Goal: Check status: Check status

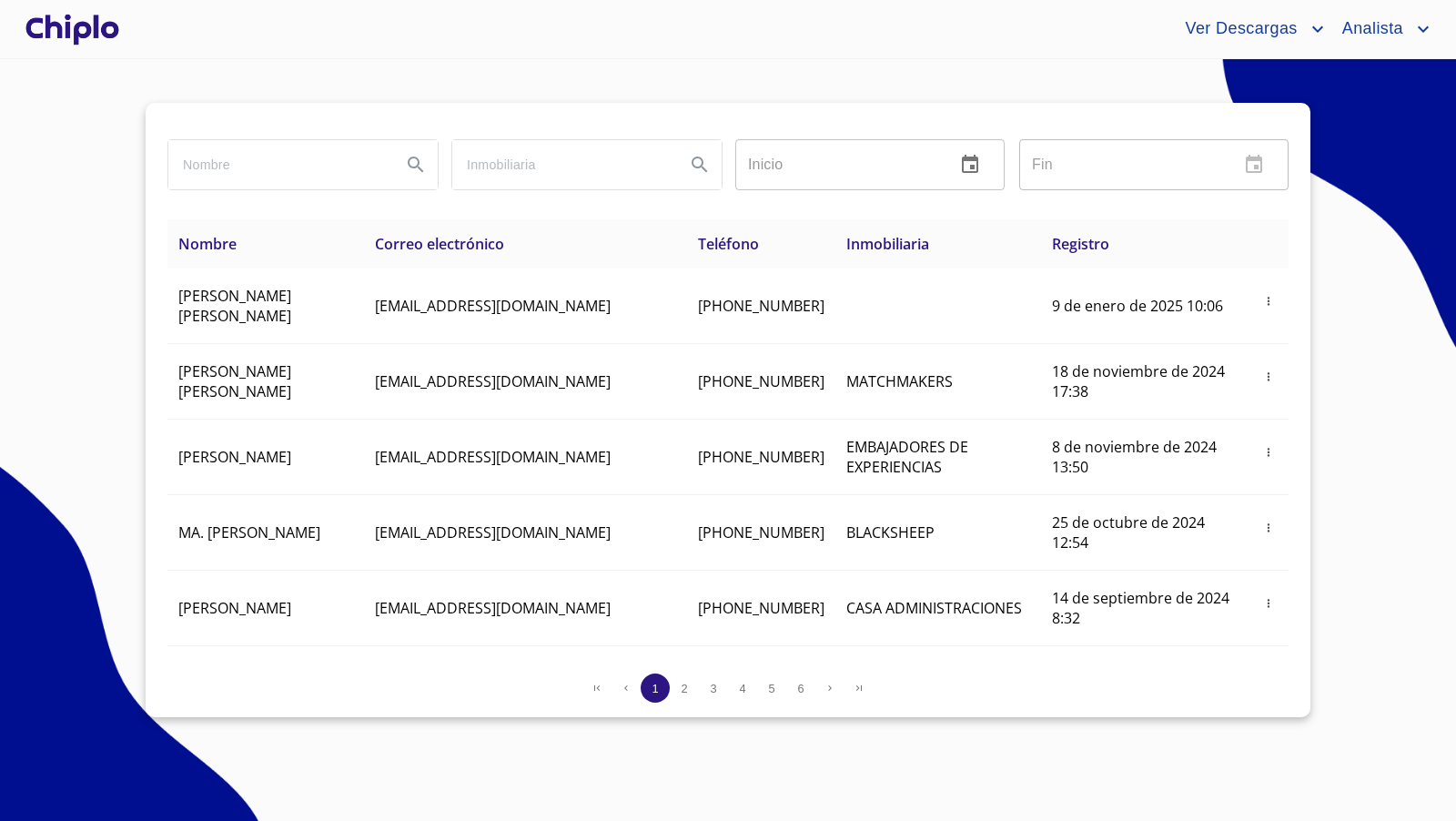
click at [96, 41] on div at bounding box center [72, 29] width 101 height 59
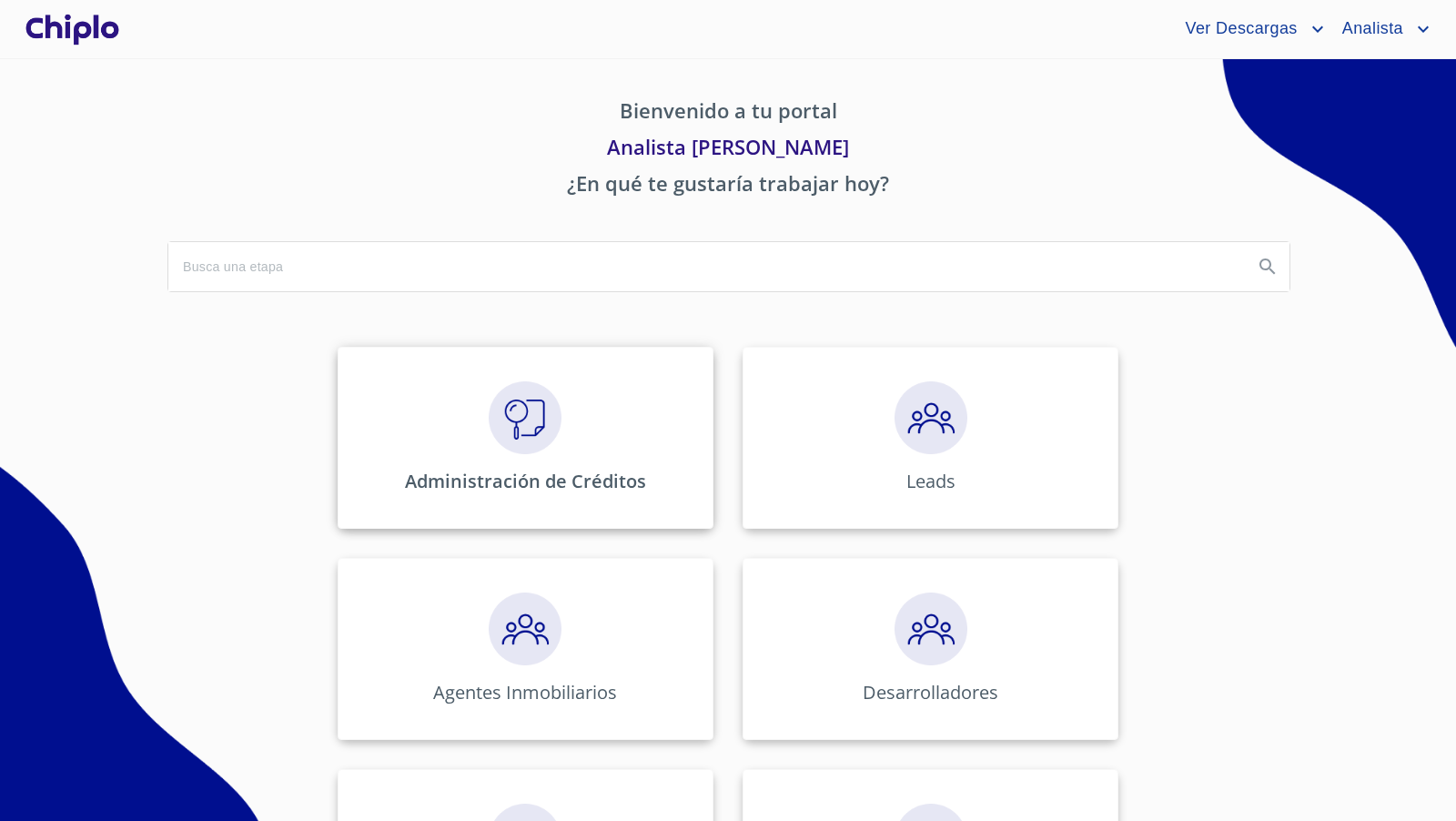
click at [535, 404] on img at bounding box center [526, 418] width 73 height 73
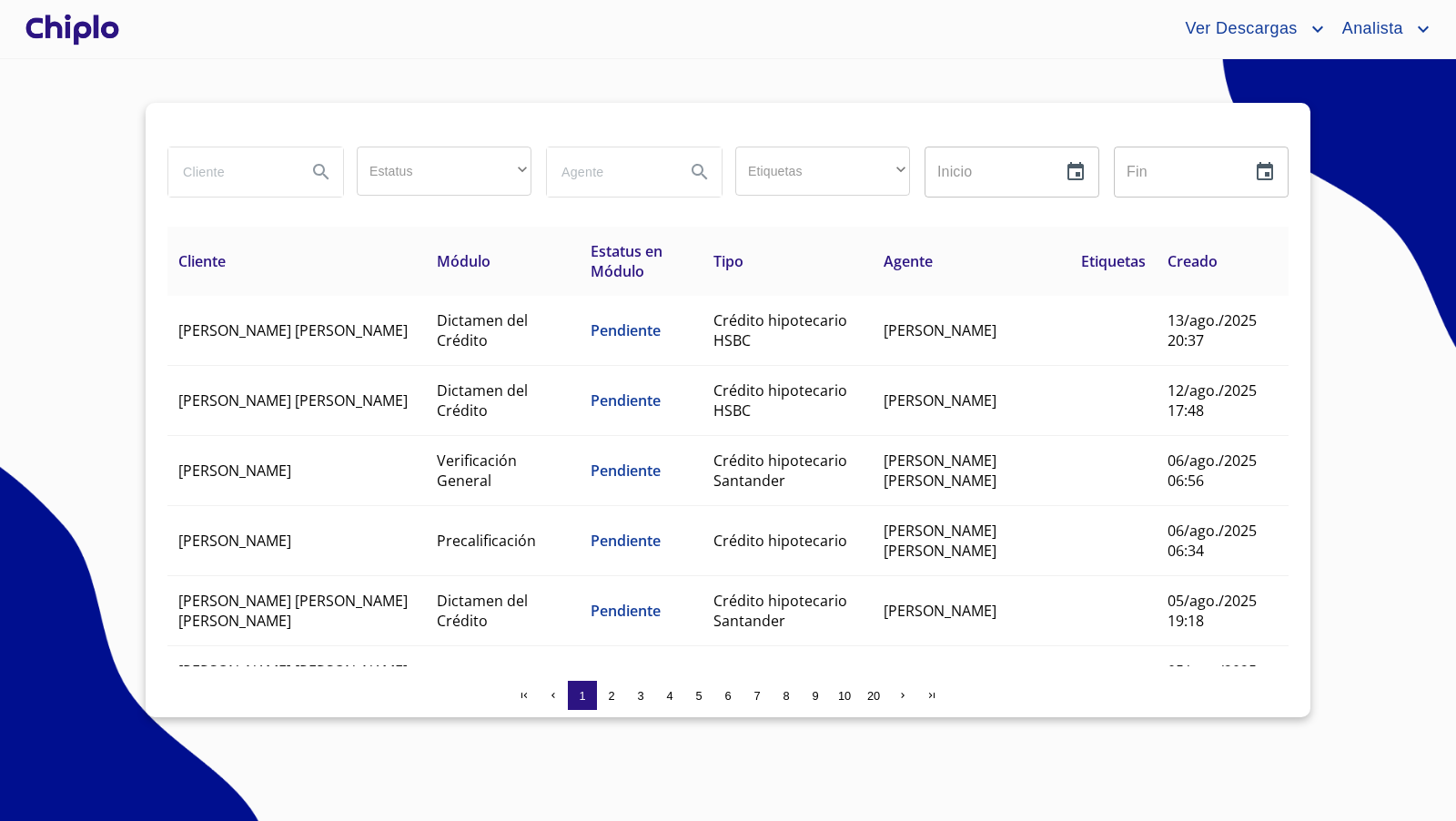
click at [239, 177] on input "search" at bounding box center [229, 172] width 123 height 49
type input "[PERSON_NAME]"
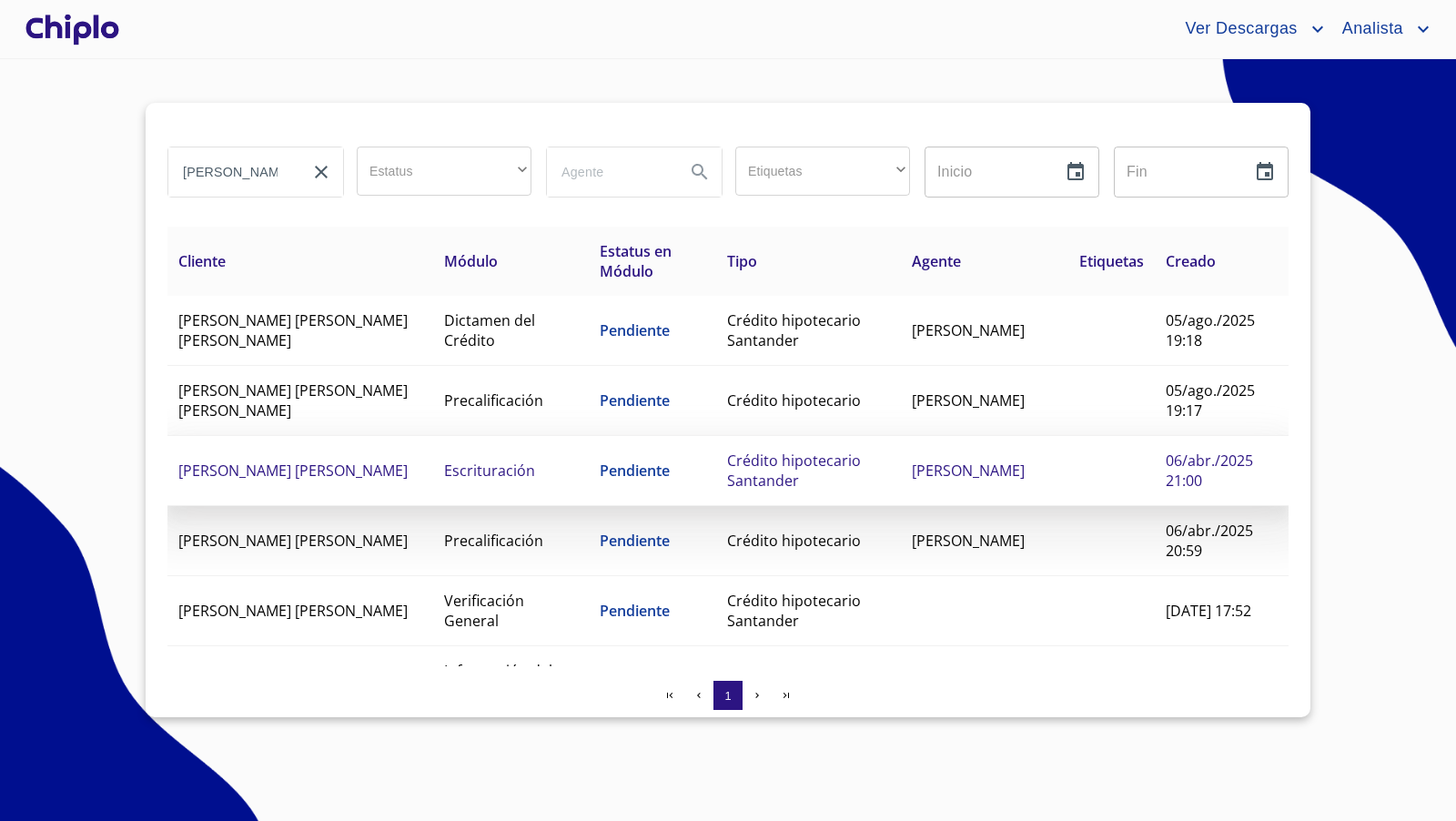
click at [644, 464] on td "Pendiente" at bounding box center [652, 471] width 127 height 70
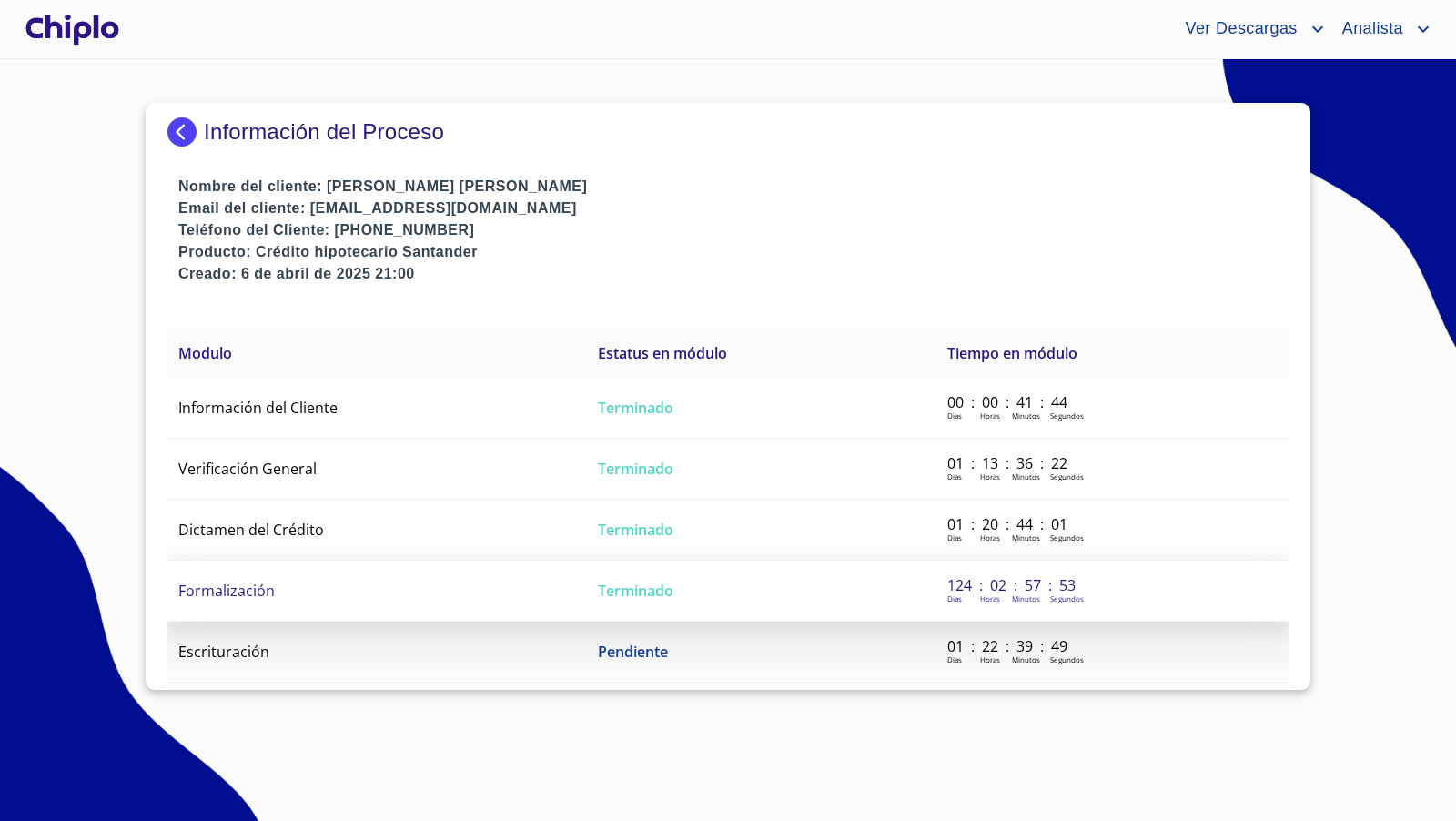
click at [250, 584] on span "Formalización" at bounding box center [227, 591] width 97 height 20
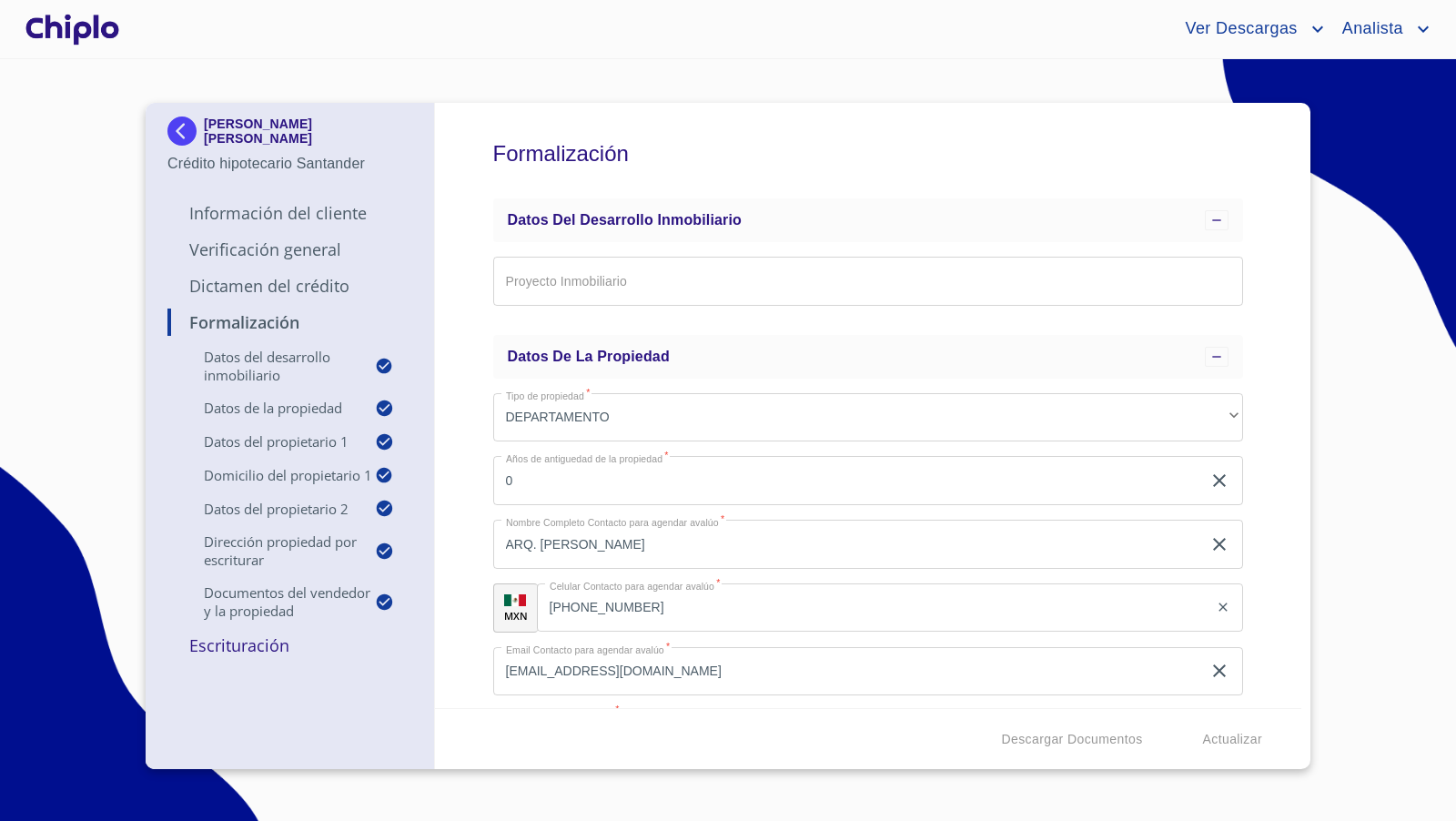
click at [989, 408] on div "Formalización Datos del Desarrollo Inmobiliario Proyecto Inmobiliario ​ Datos d…" at bounding box center [868, 405] width 867 height 605
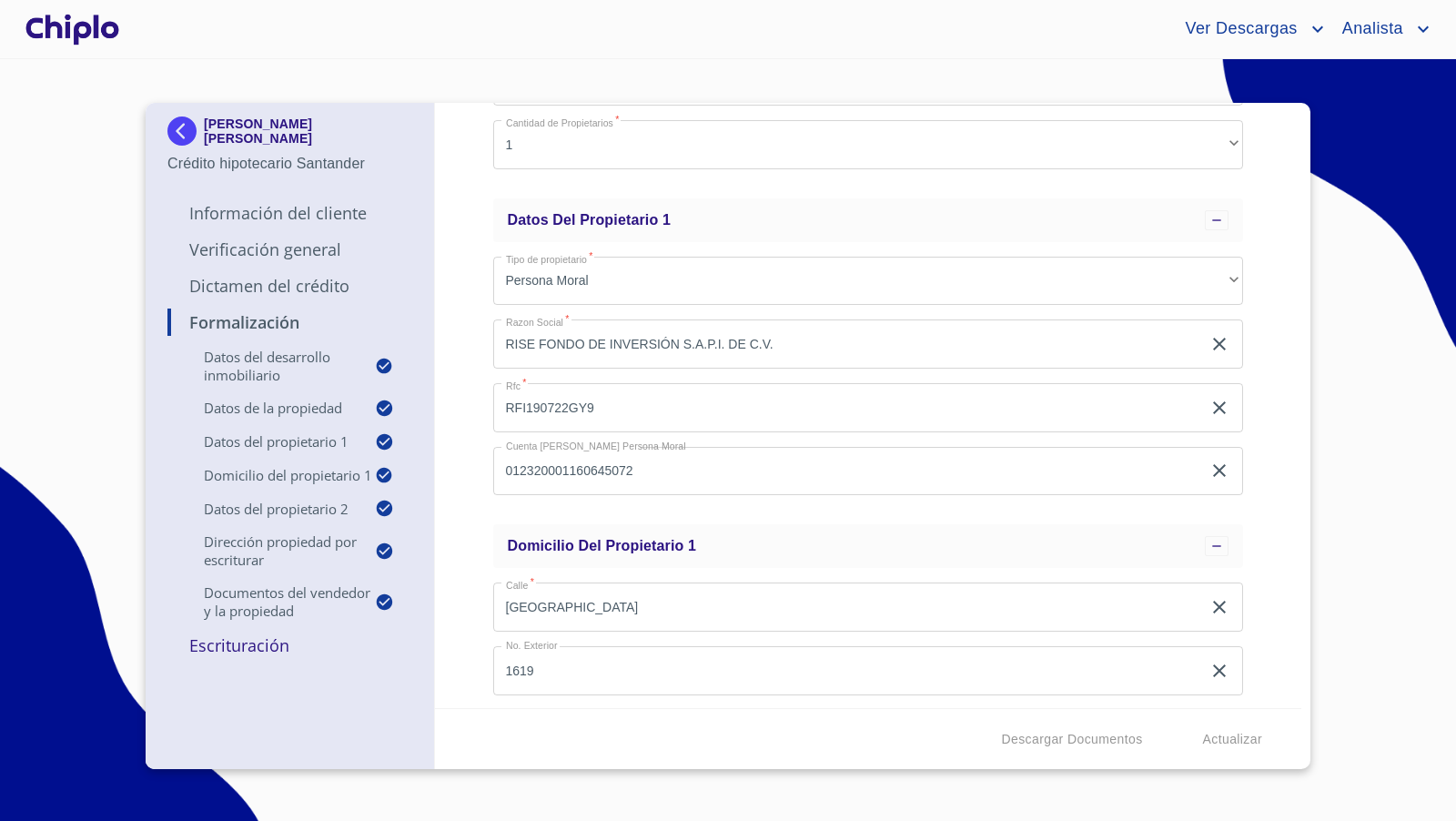
scroll to position [593, 0]
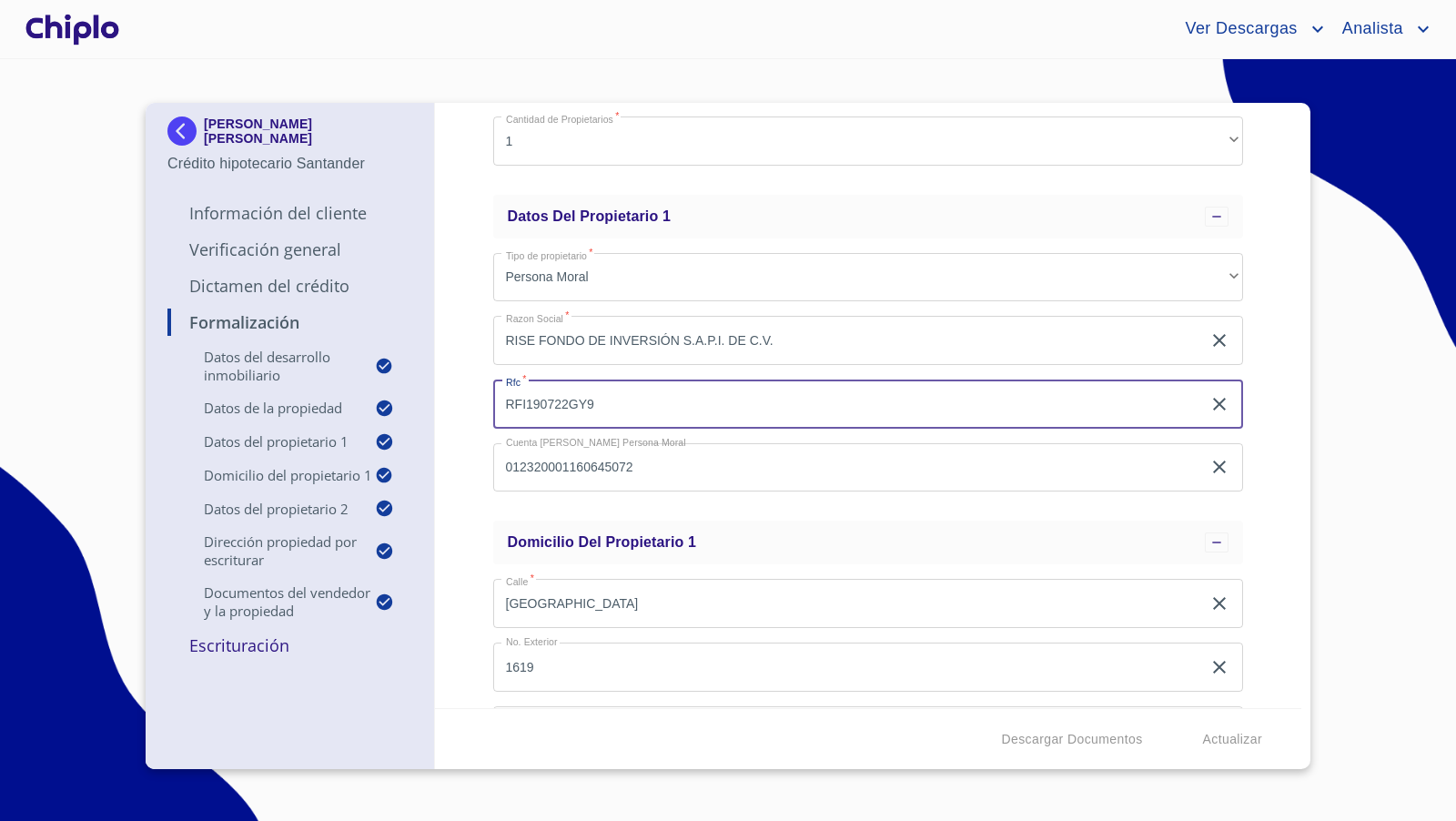
drag, startPoint x: 602, startPoint y: 406, endPoint x: 618, endPoint y: 436, distance: 34.0
click at [484, 410] on div "Formalización Datos del Desarrollo Inmobiliario Proyecto Inmobiliario ​ Datos d…" at bounding box center [868, 405] width 867 height 605
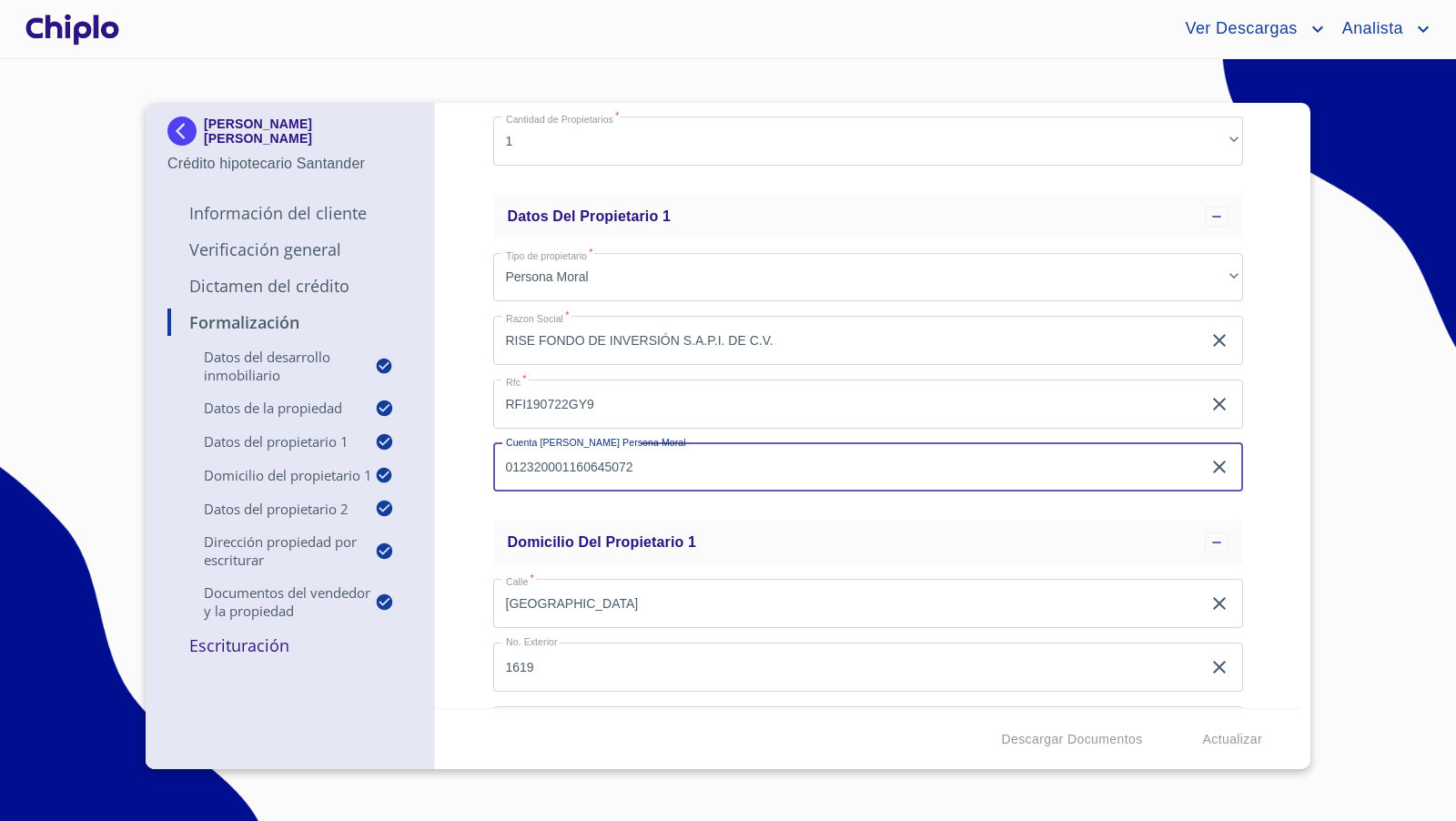
drag, startPoint x: 618, startPoint y: 472, endPoint x: 484, endPoint y: 464, distance: 134.2
click at [483, 463] on div "Formalización Datos del Desarrollo Inmobiliario Proyecto Inmobiliario ​ Datos d…" at bounding box center [868, 405] width 867 height 605
click at [473, 466] on div "Formalización Datos del Desarrollo Inmobiliario Proyecto Inmobiliario ​ Datos d…" at bounding box center [868, 405] width 867 height 605
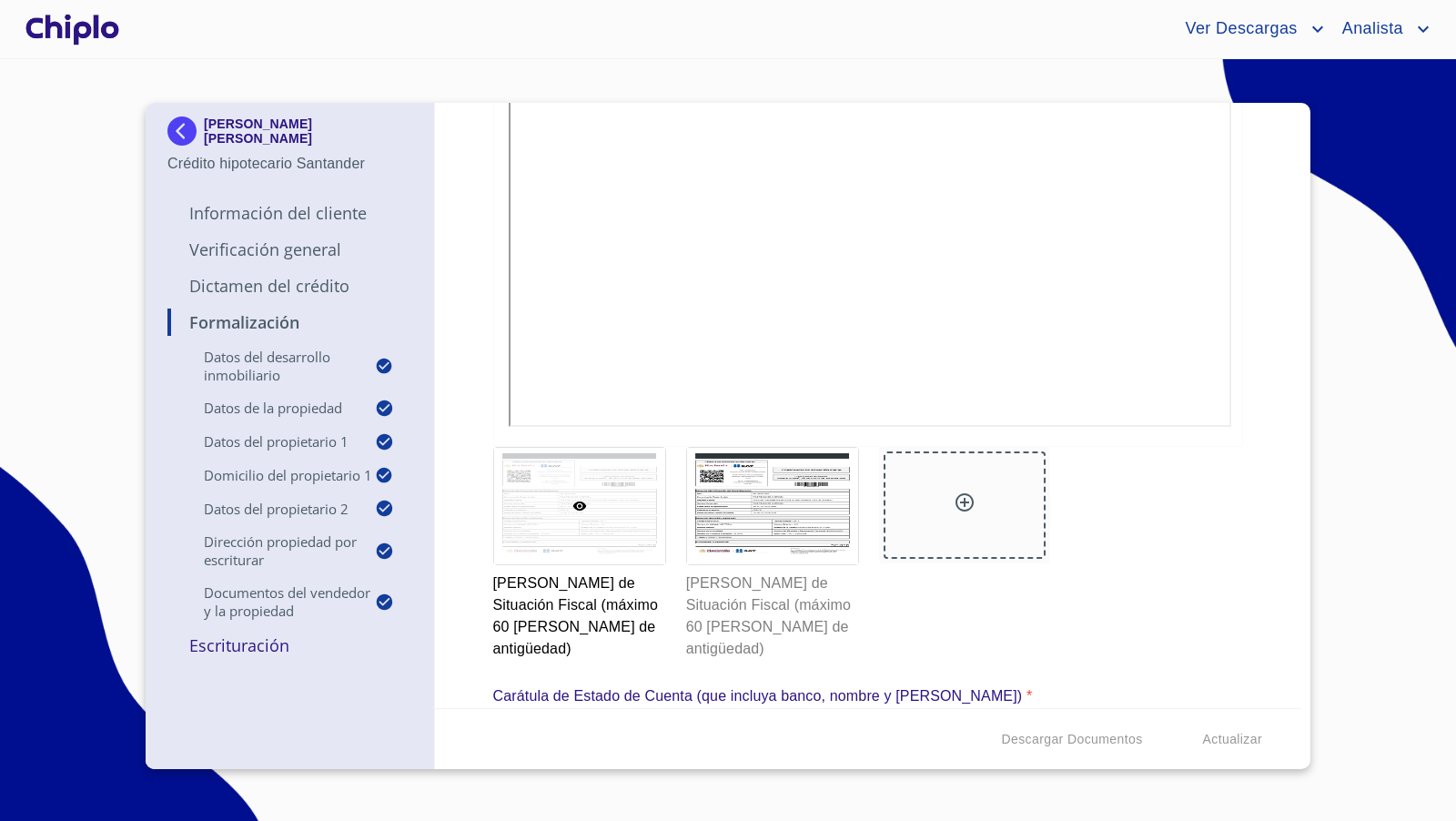
scroll to position [4255, 0]
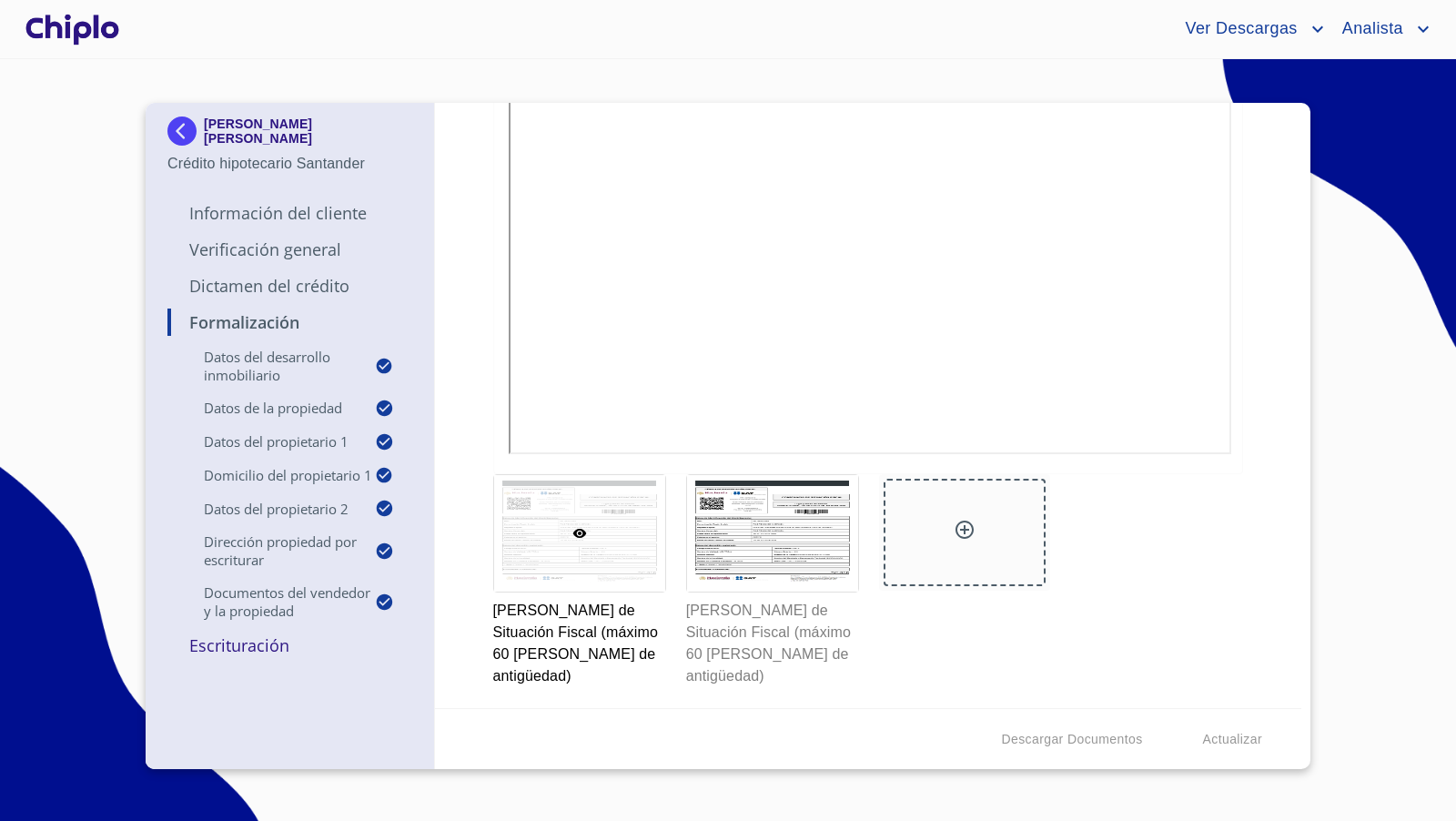
click at [482, 305] on div "Formalización Datos del Desarrollo Inmobiliario Proyecto Inmobiliario ​ Datos d…" at bounding box center [868, 405] width 867 height 605
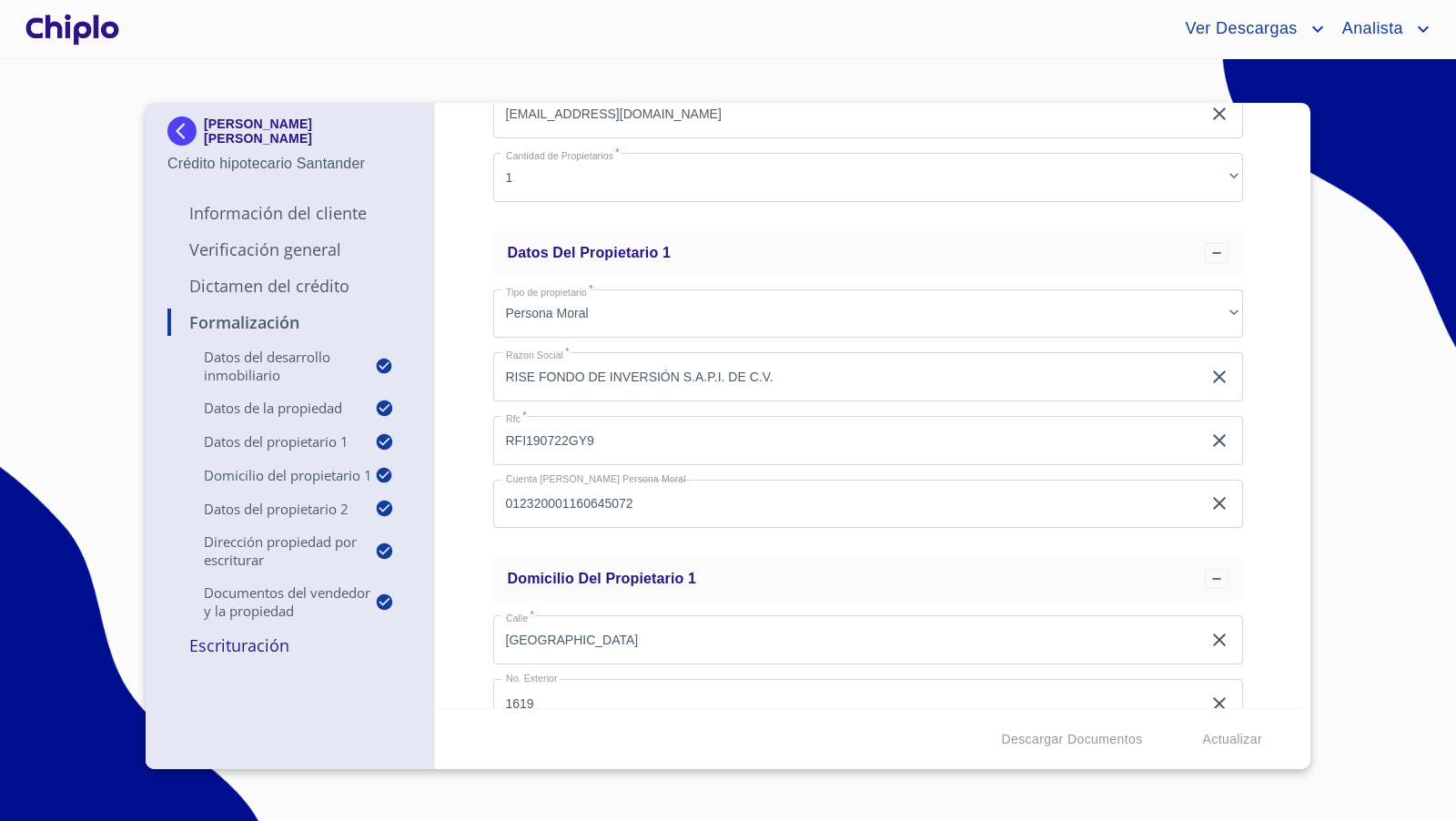
scroll to position [539, 0]
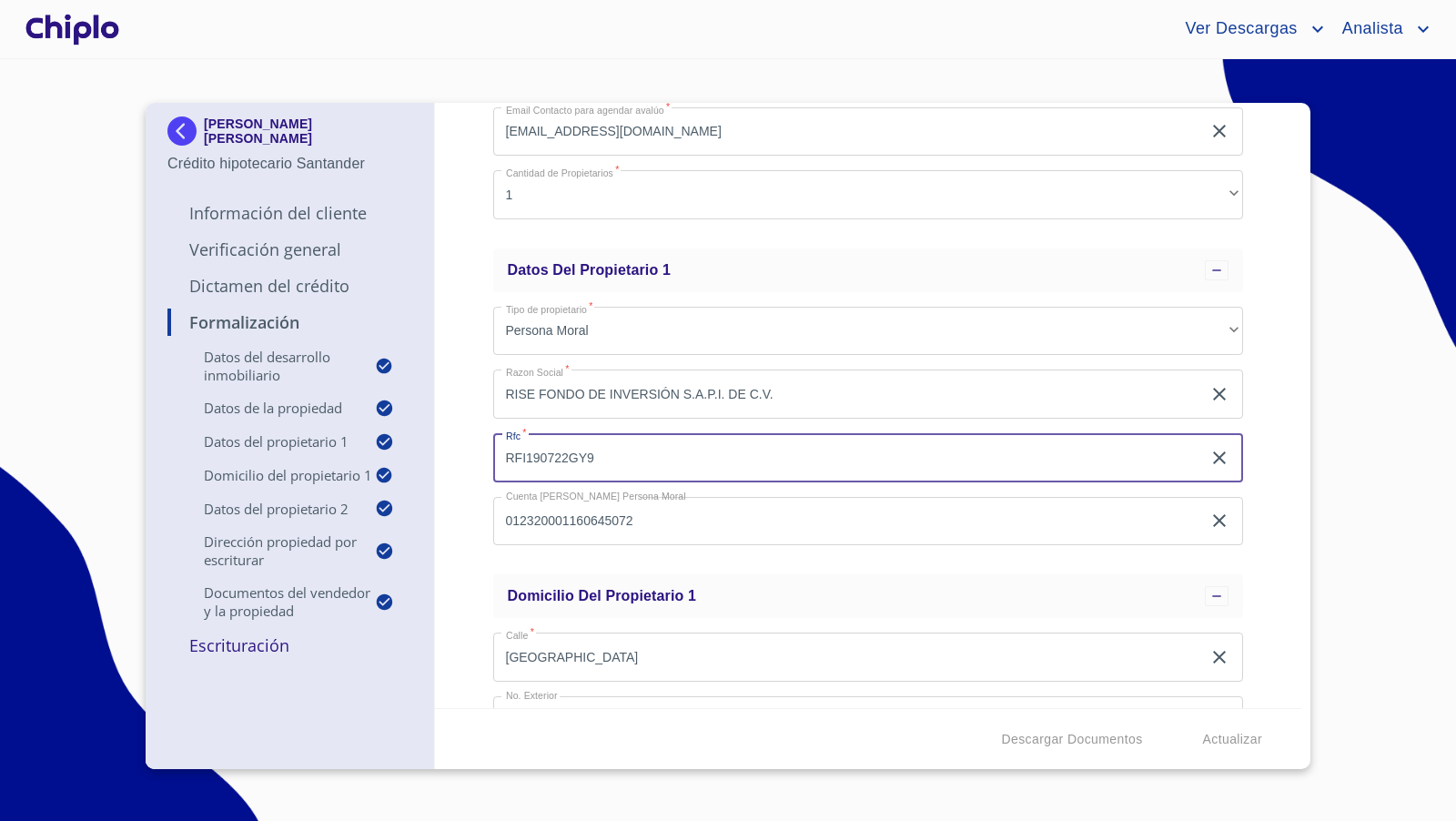
drag, startPoint x: 603, startPoint y: 465, endPoint x: 474, endPoint y: 446, distance: 130.4
click at [474, 446] on div "Formalización Datos del Desarrollo Inmobiliario Proyecto Inmobiliario ​ Datos d…" at bounding box center [868, 405] width 867 height 605
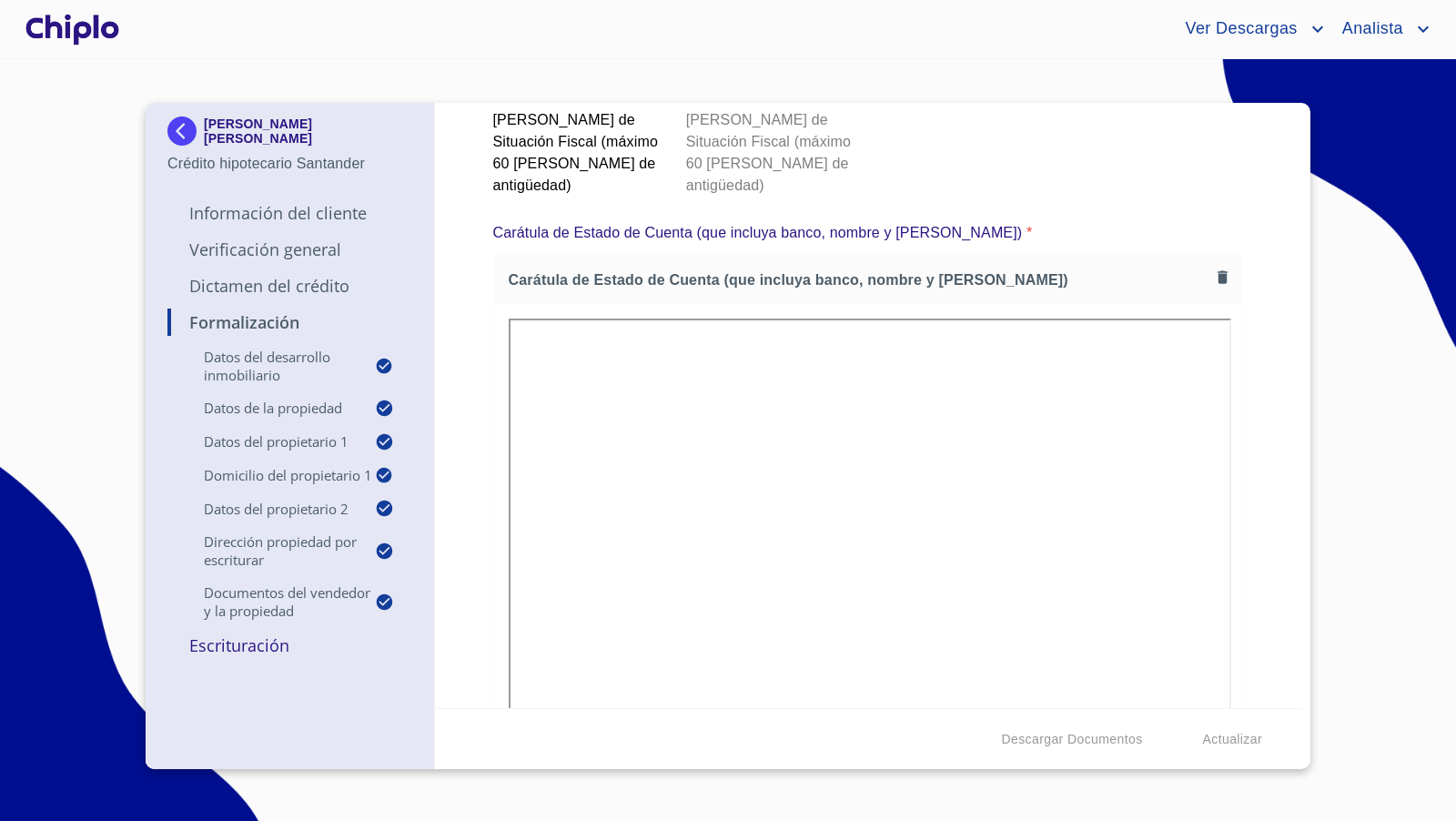
scroll to position [4763, 0]
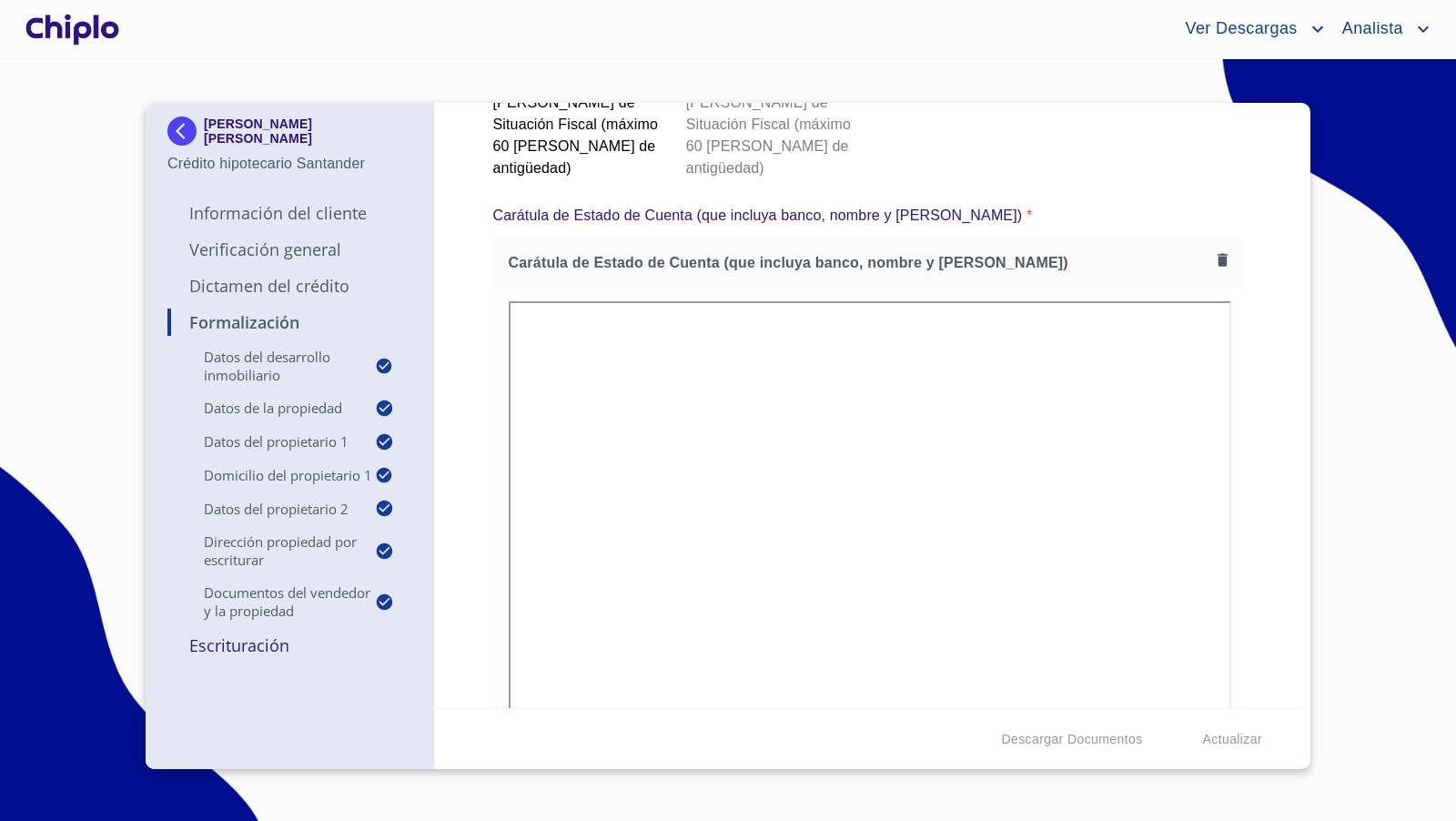
click at [989, 437] on div "Formalización Datos del Desarrollo Inmobiliario Proyecto Inmobiliario ​ Datos d…" at bounding box center [868, 405] width 867 height 605
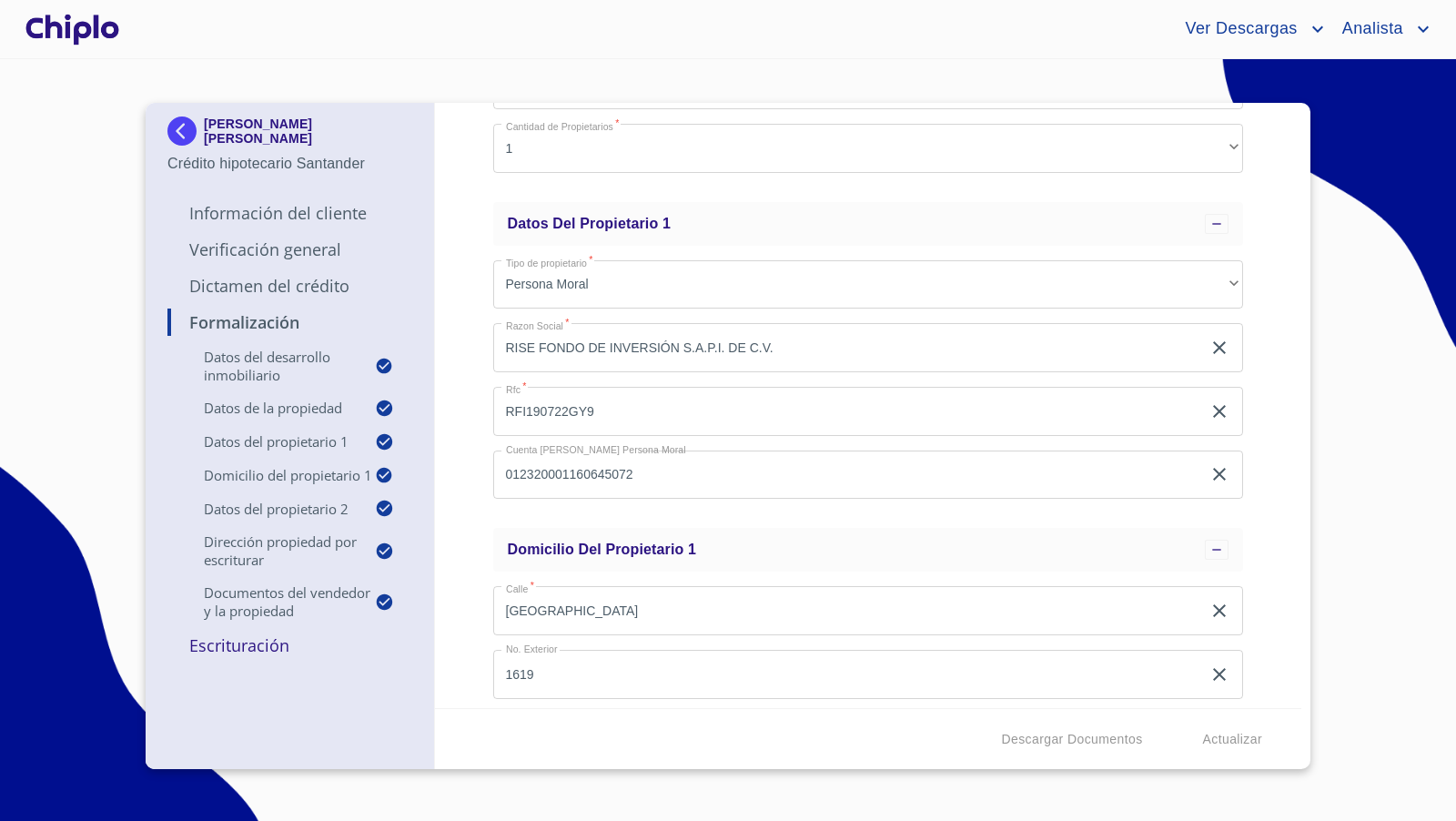
scroll to position [594, 0]
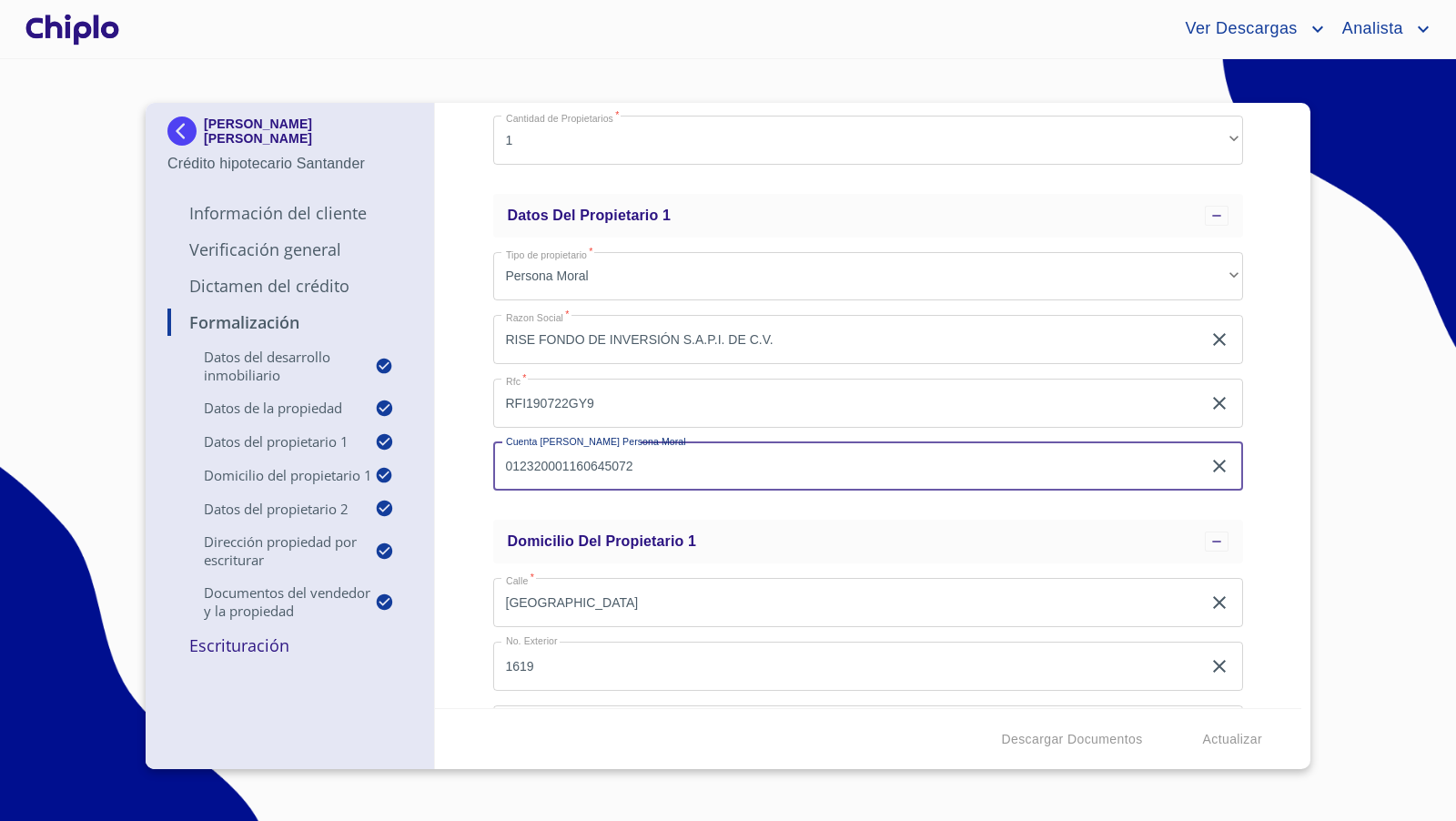
drag, startPoint x: 666, startPoint y: 468, endPoint x: 496, endPoint y: 464, distance: 170.0
click at [496, 464] on input "012320001160645072" at bounding box center [847, 467] width 708 height 49
click at [461, 461] on div "Formalización Datos del Desarrollo Inmobiliario Proyecto Inmobiliario ​ Datos d…" at bounding box center [868, 405] width 867 height 605
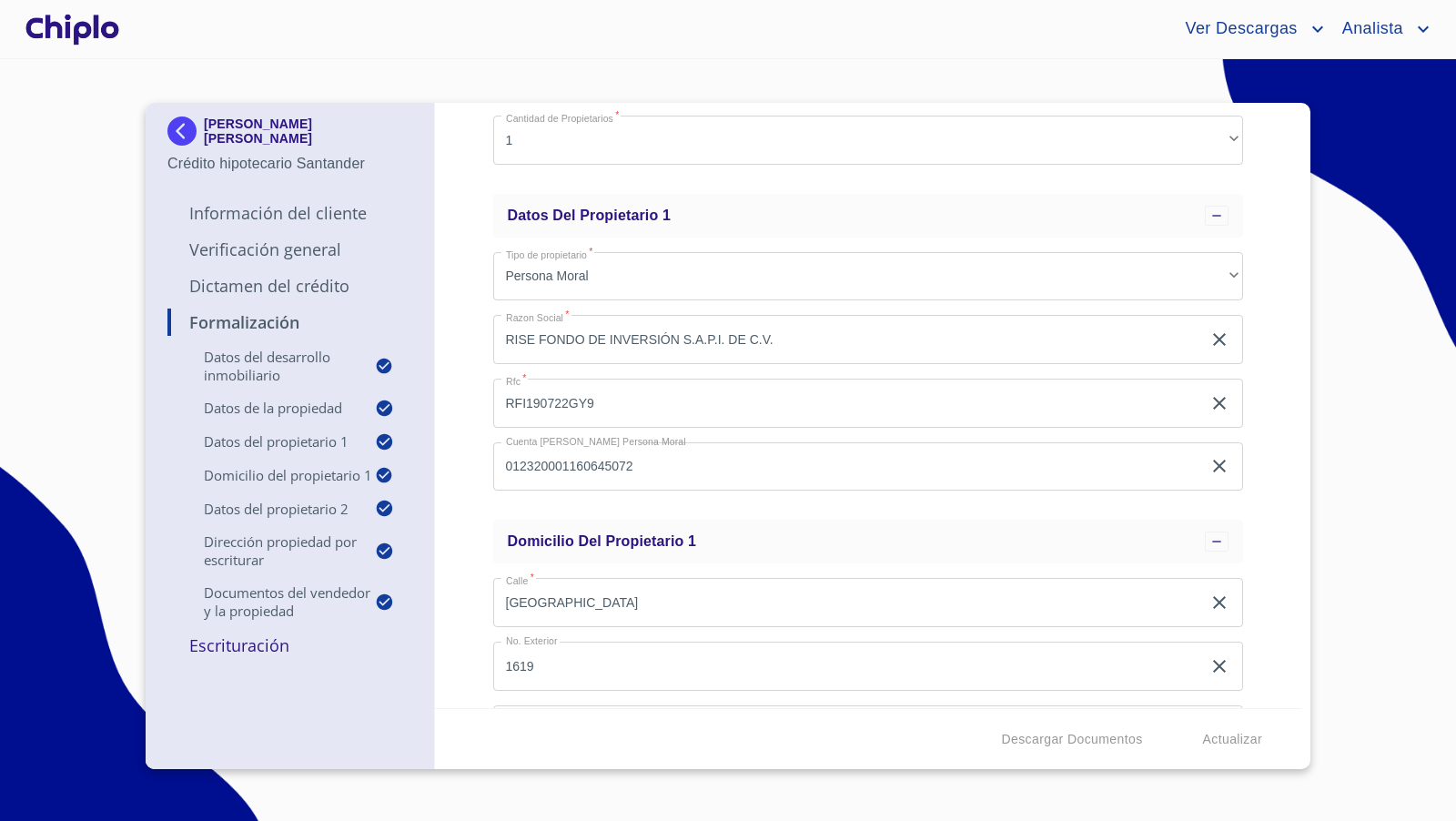
click at [473, 428] on div "Formalización Datos del Desarrollo Inmobiliario Proyecto Inmobiliario ​ Datos d…" at bounding box center [868, 405] width 867 height 605
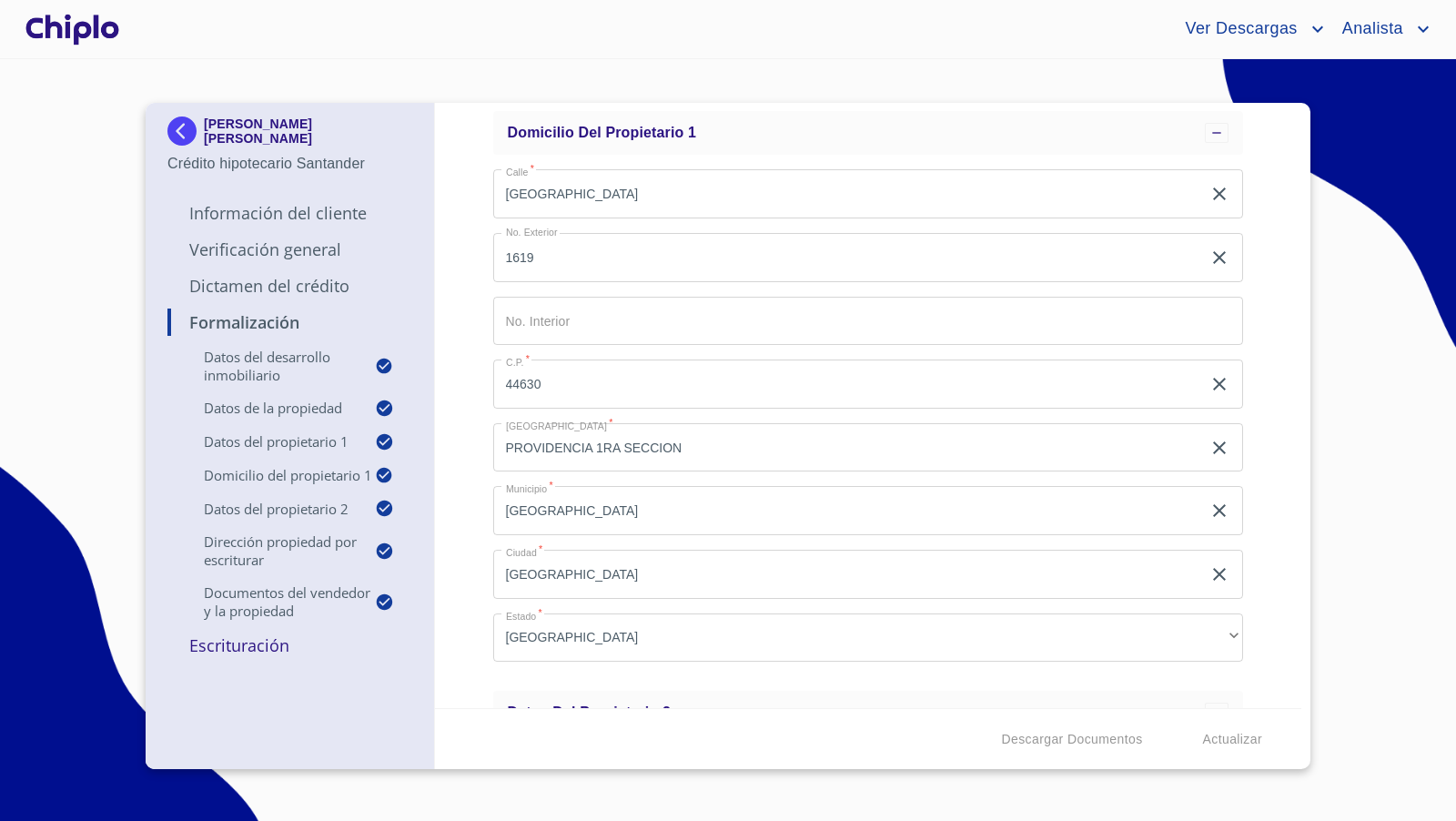
scroll to position [1128, 0]
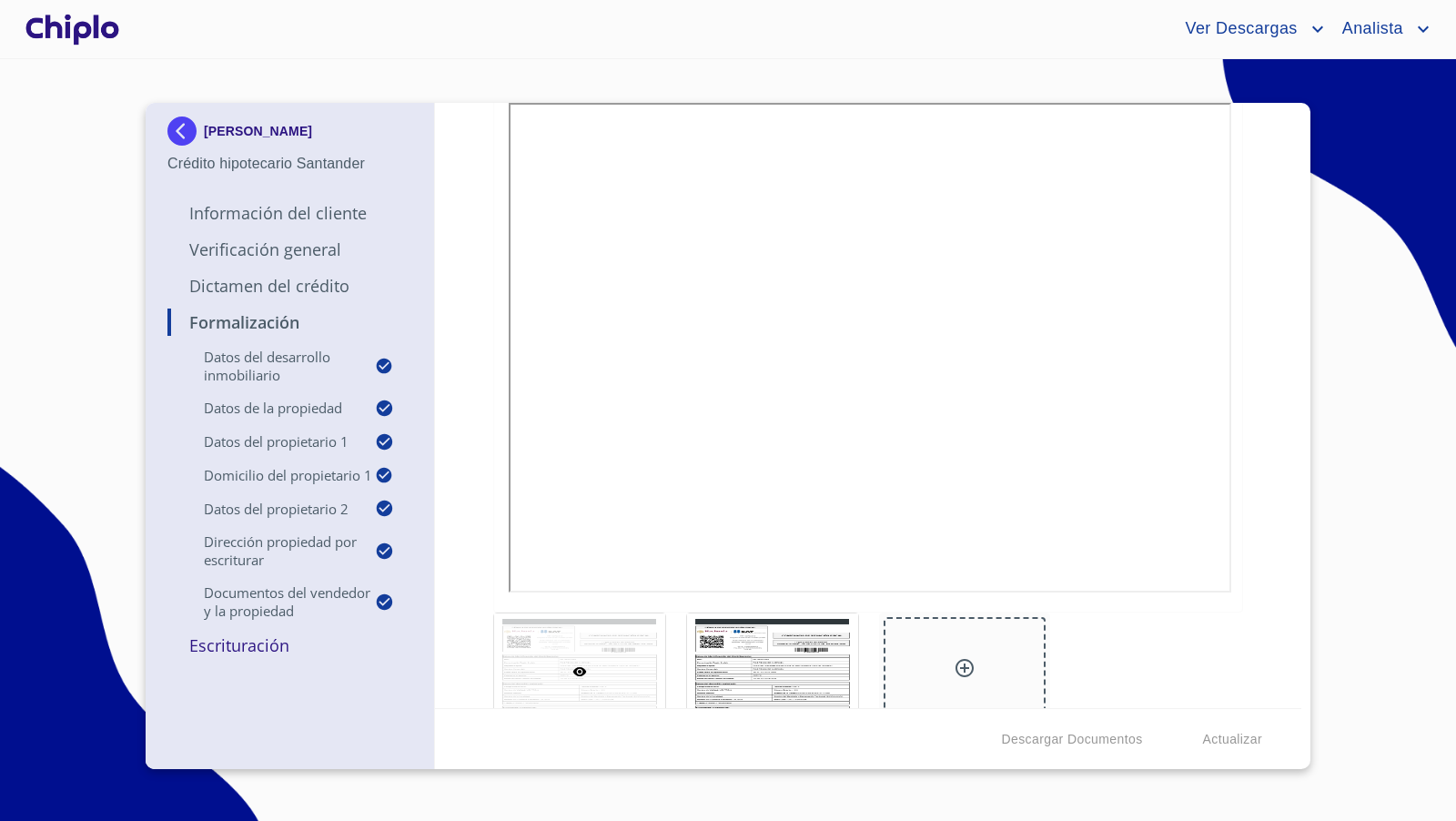
scroll to position [4120, 0]
click at [806, 637] on div at bounding box center [772, 668] width 171 height 116
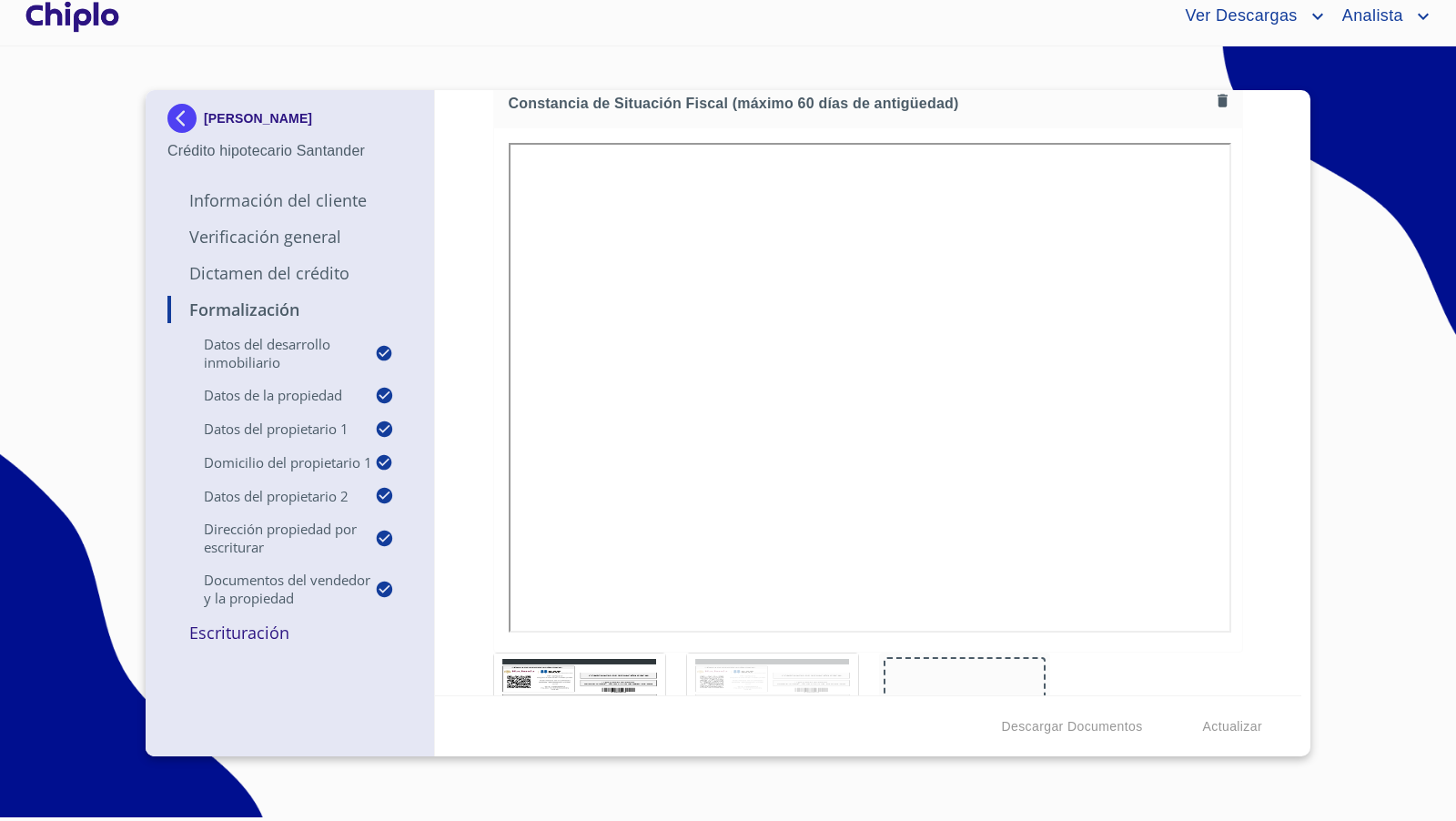
scroll to position [4067, 0]
click at [573, 666] on div at bounding box center [579, 709] width 171 height 116
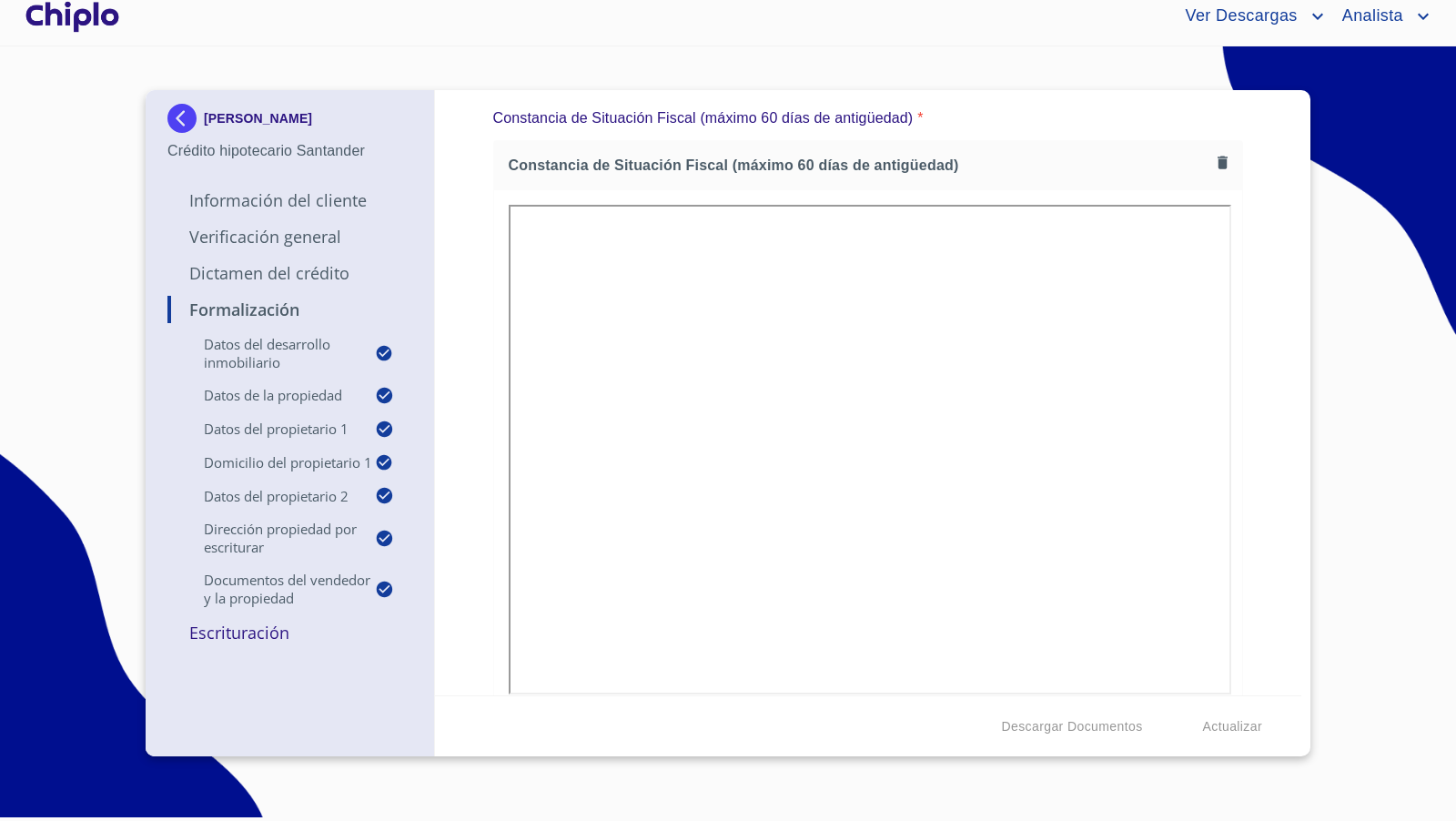
click at [1217, 158] on icon "button" at bounding box center [1222, 163] width 10 height 13
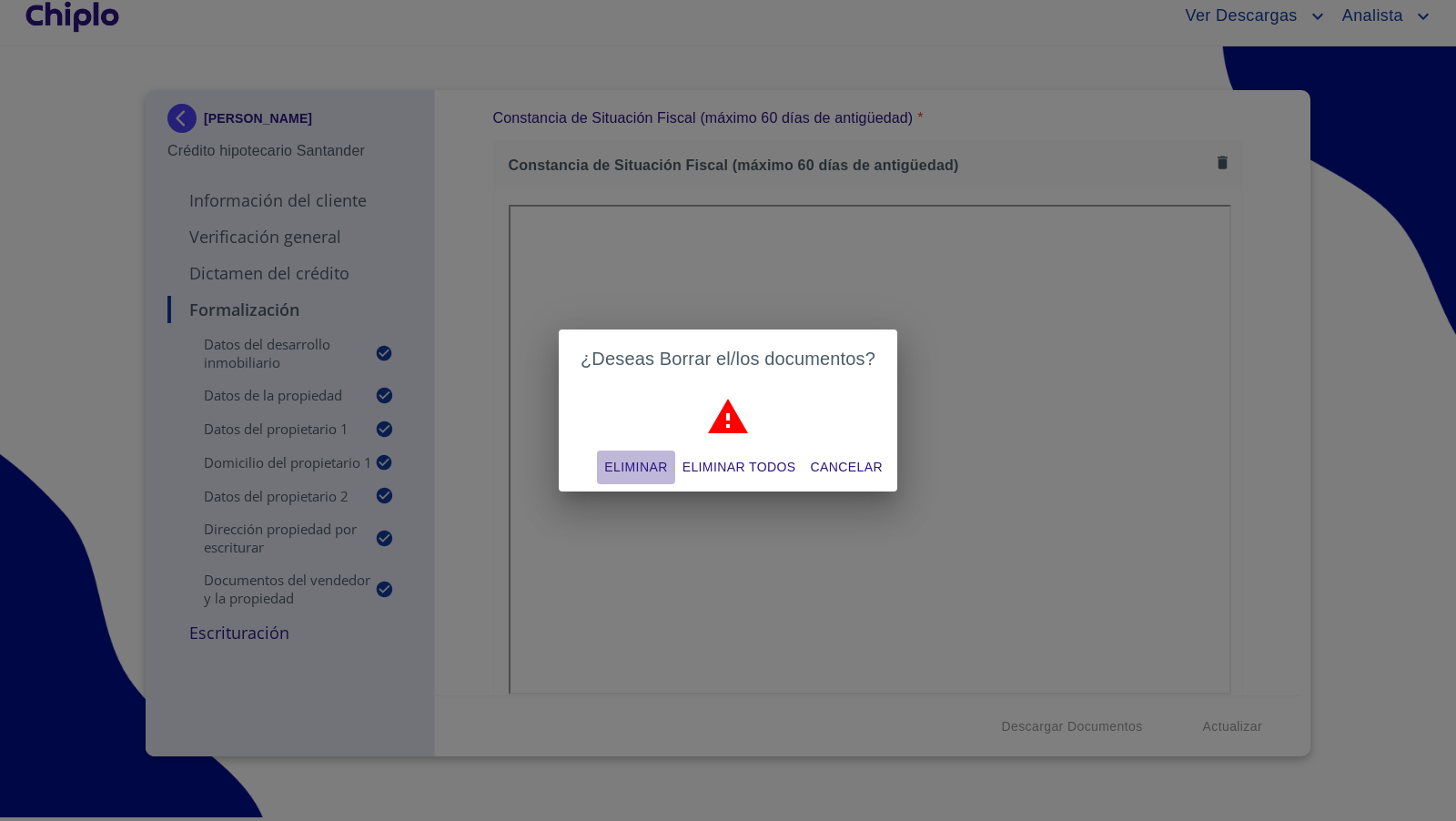
click at [626, 467] on span "Eliminar" at bounding box center [635, 467] width 63 height 23
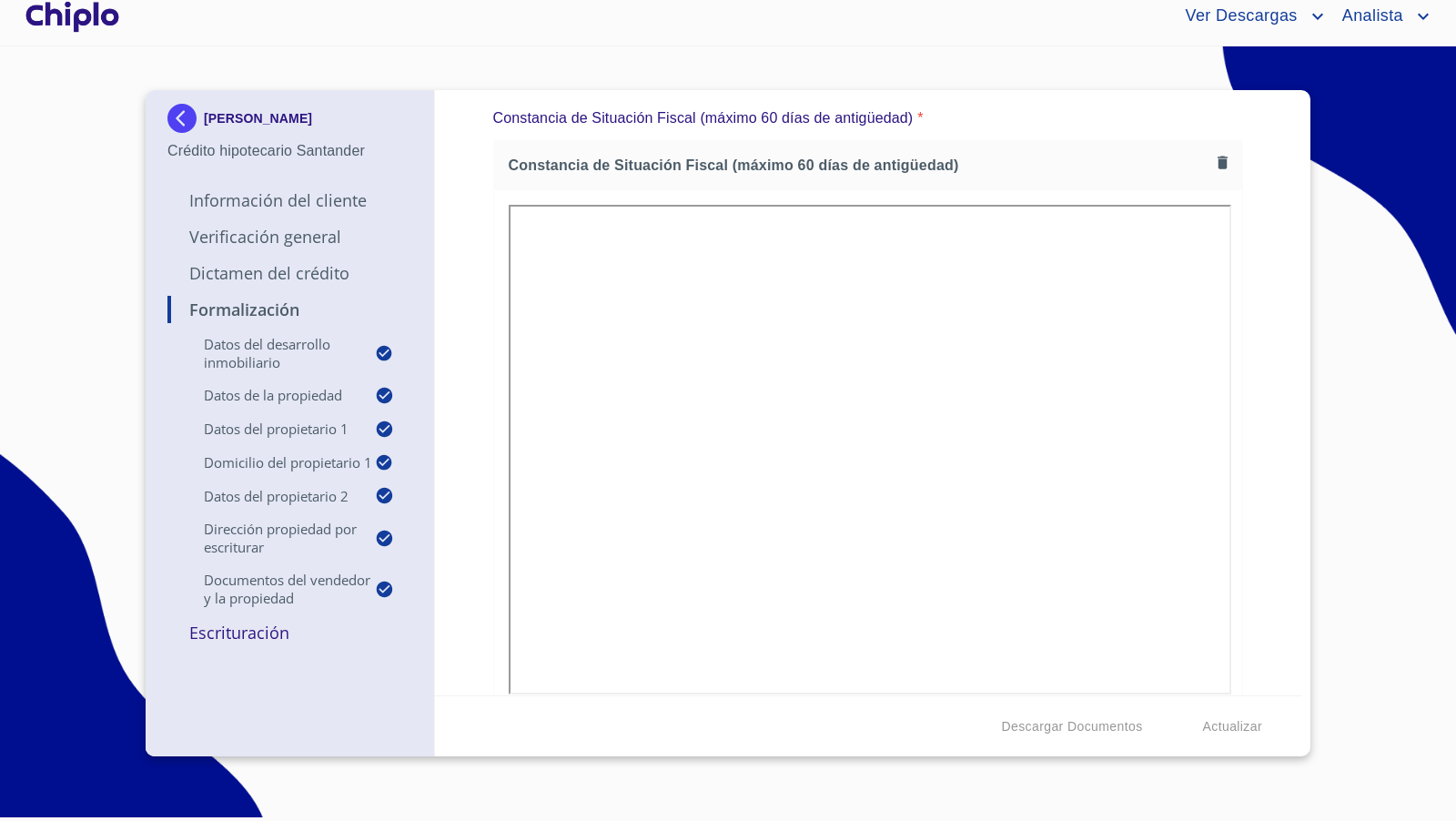
click at [1245, 465] on div "Formalización Datos del Desarrollo Inmobiliario Proyecto Inmobiliario ​ Datos d…" at bounding box center [868, 393] width 867 height 605
click at [1243, 489] on div "Formalización Datos del Desarrollo Inmobiliario Proyecto Inmobiliario ​ Datos d…" at bounding box center [868, 393] width 867 height 605
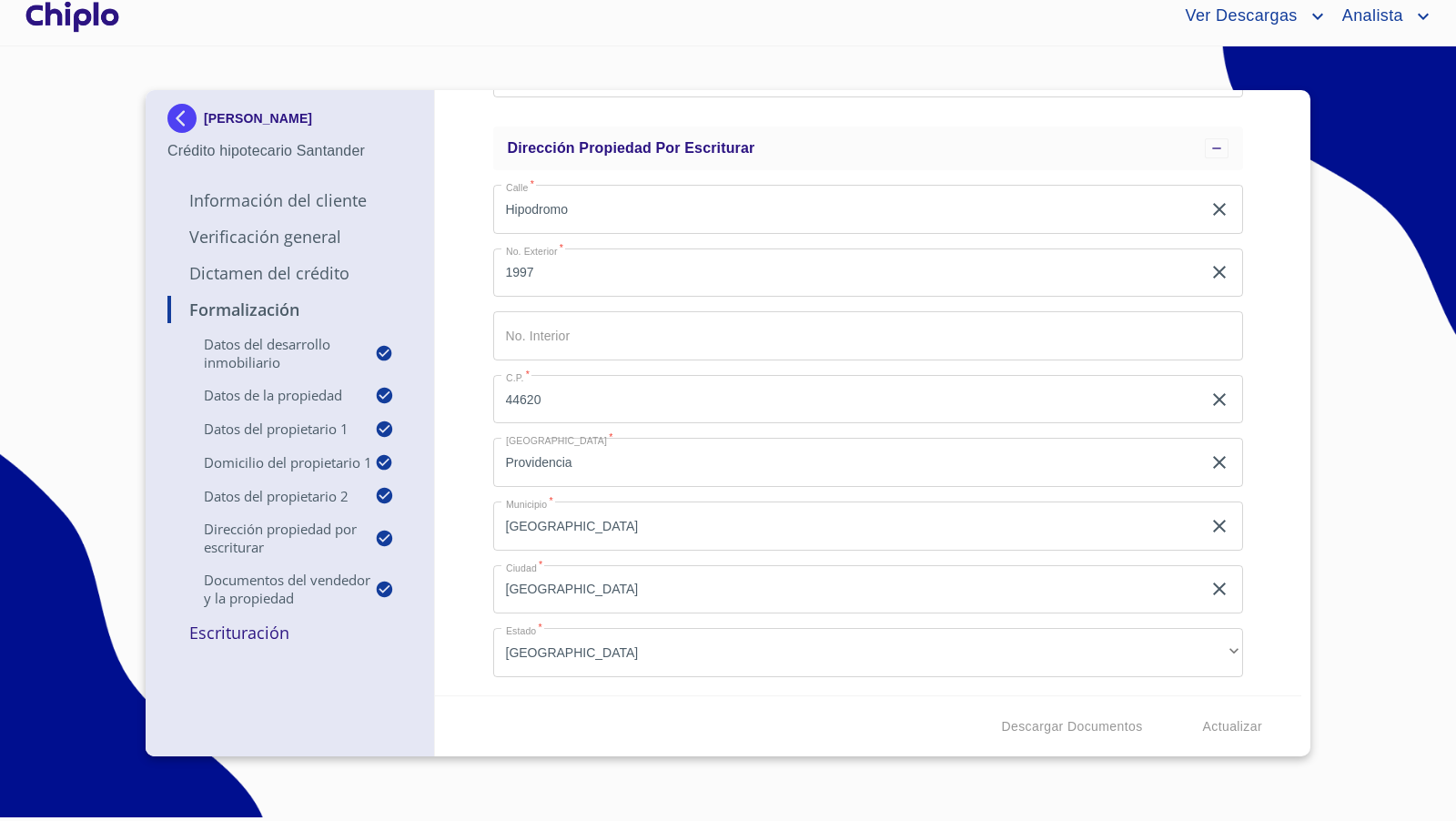
scroll to position [1698, 0]
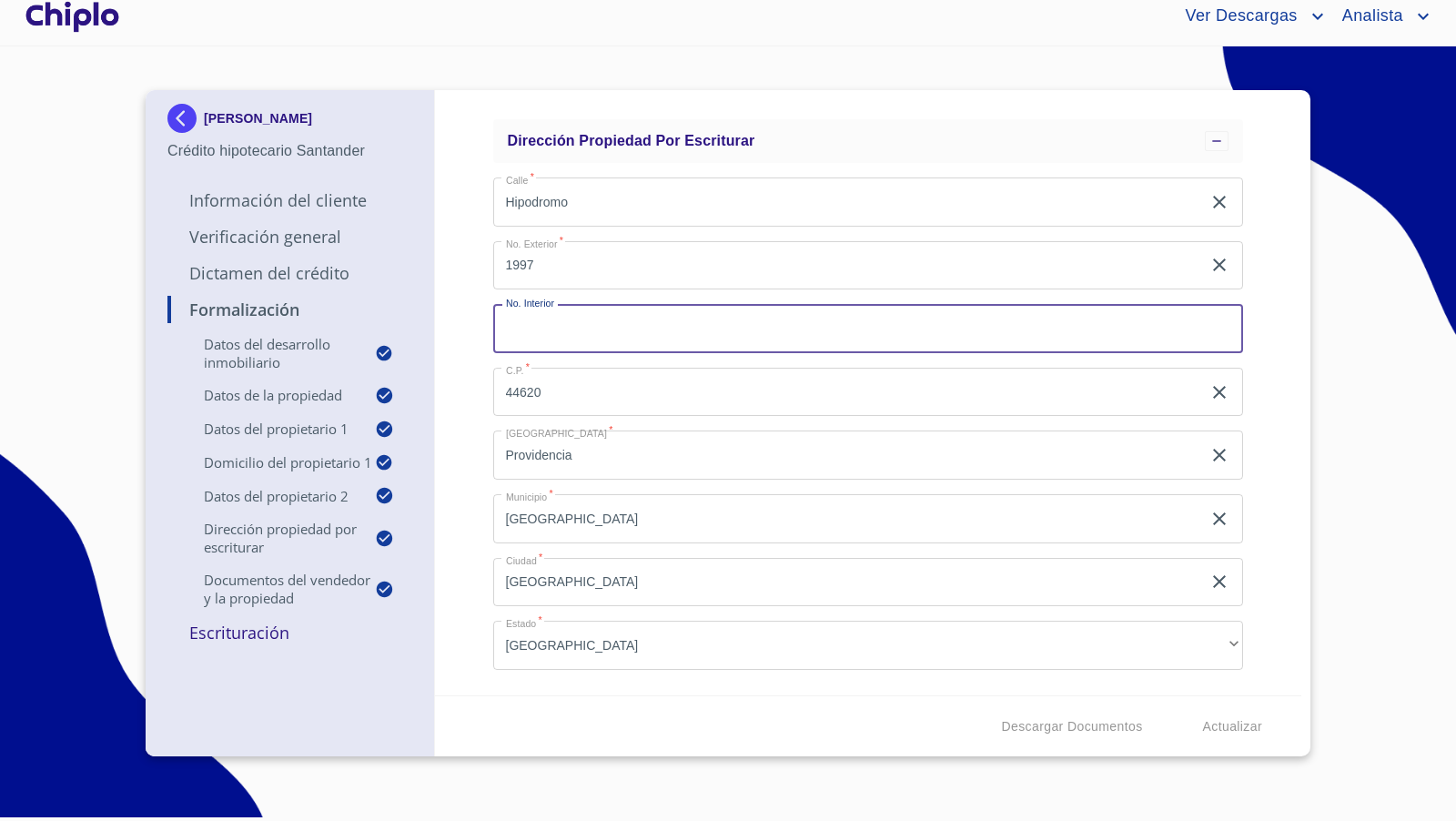
click at [468, 347] on div "Formalización Datos del Desarrollo Inmobiliario Proyecto Inmobiliario ​ Datos d…" at bounding box center [868, 393] width 867 height 605
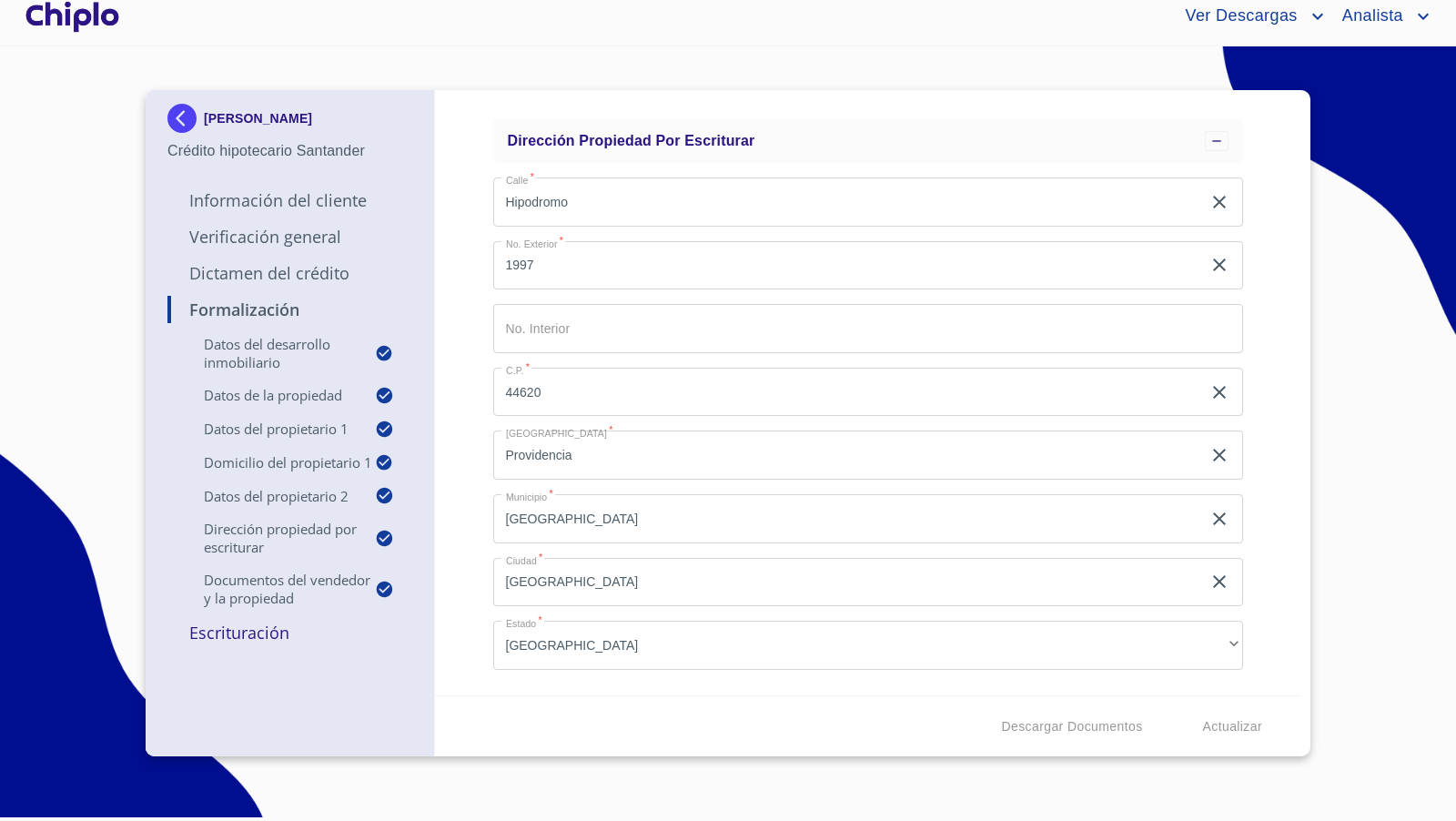
click at [469, 315] on div "Formalización Datos del Desarrollo Inmobiliario Proyecto Inmobiliario ​ Datos d…" at bounding box center [868, 393] width 867 height 605
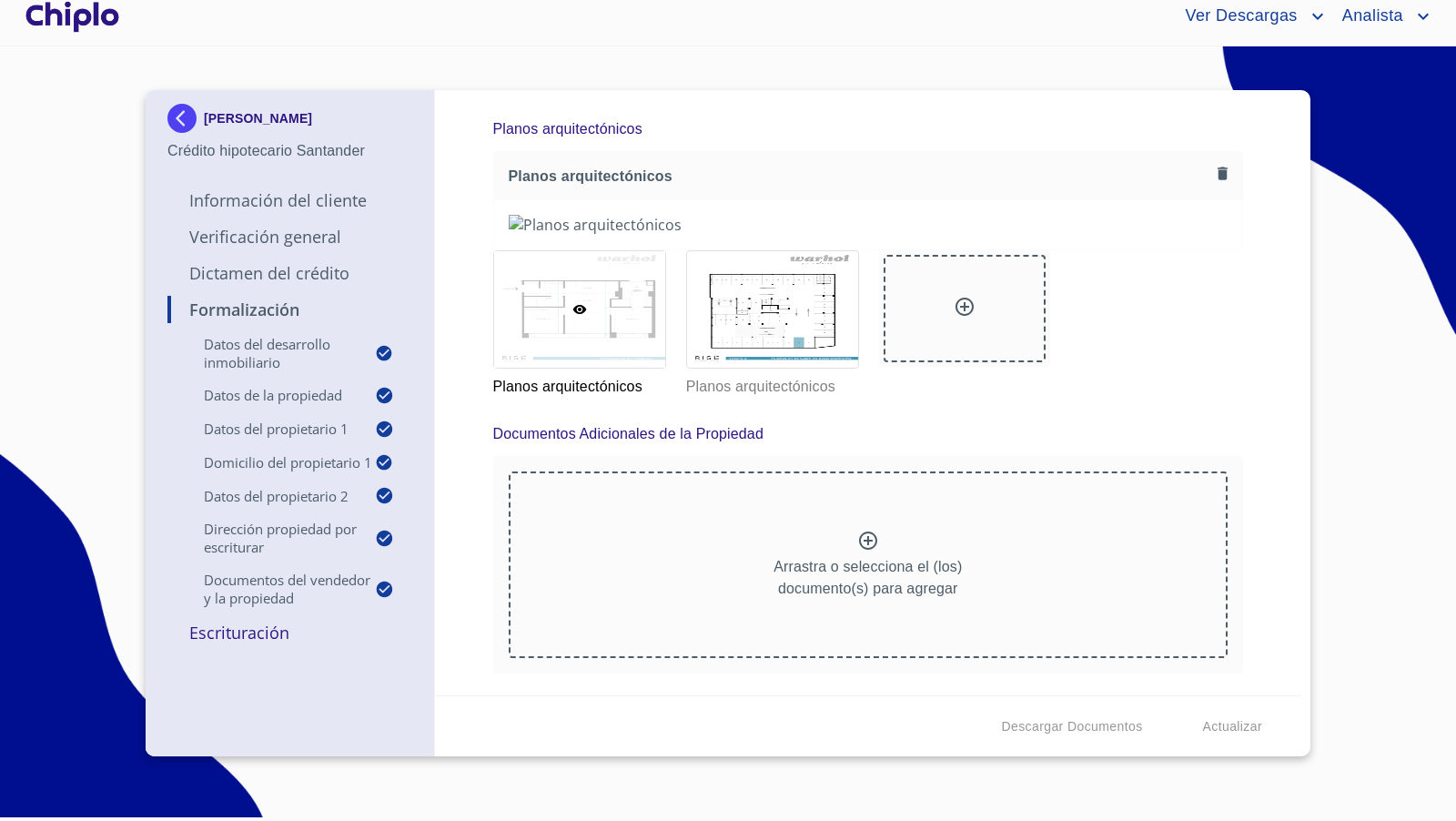
scroll to position [14107, 0]
click at [0, 0] on div at bounding box center [0, 0] width 0 height 0
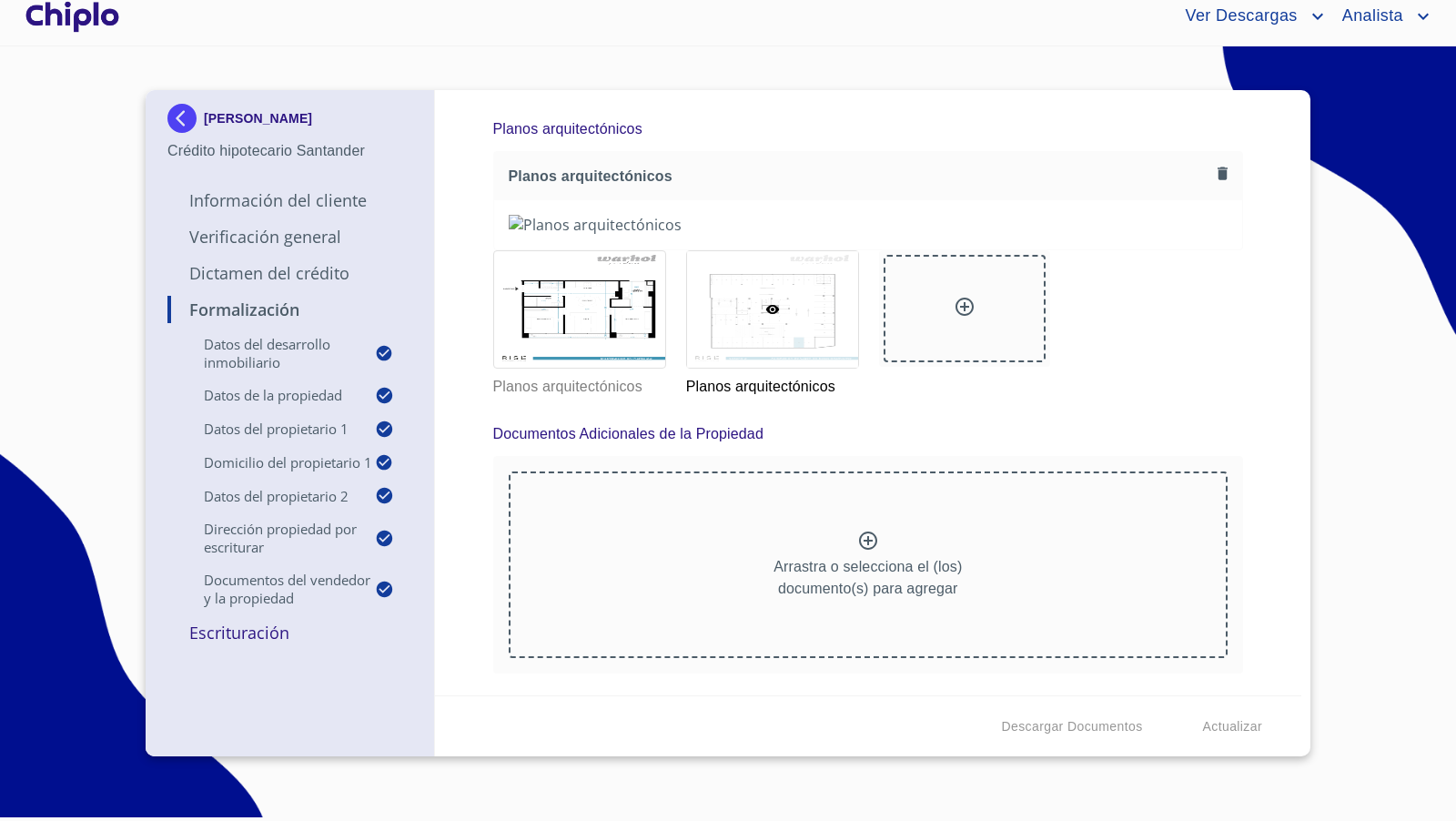
click at [745, 235] on img at bounding box center [867, 225] width 719 height 20
click at [584, 368] on div at bounding box center [579, 309] width 171 height 116
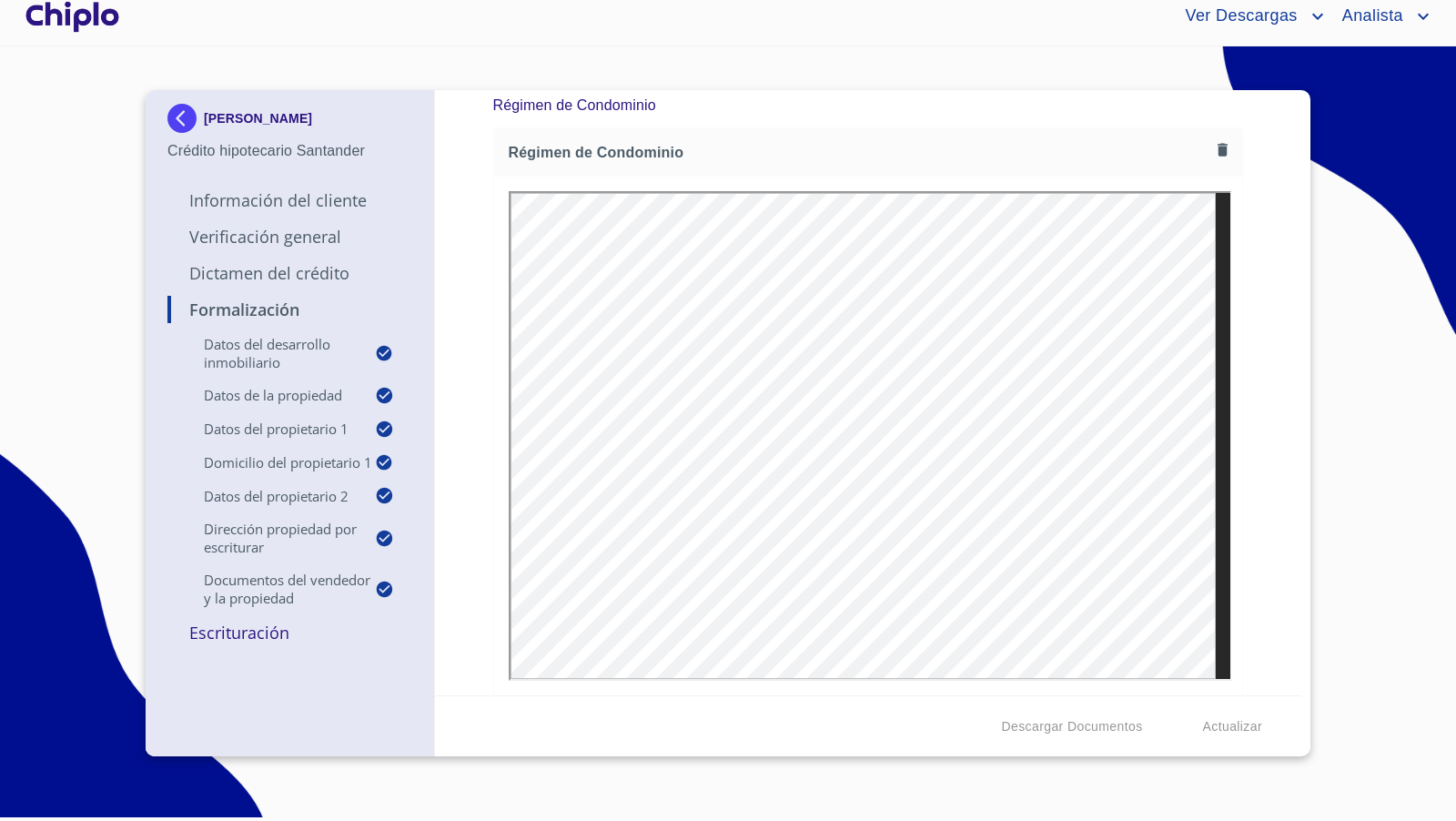
scroll to position [13022, 0]
click at [1265, 445] on div "Formalización Datos del Desarrollo Inmobiliario Proyecto Inmobiliario ​ Datos d…" at bounding box center [868, 393] width 867 height 605
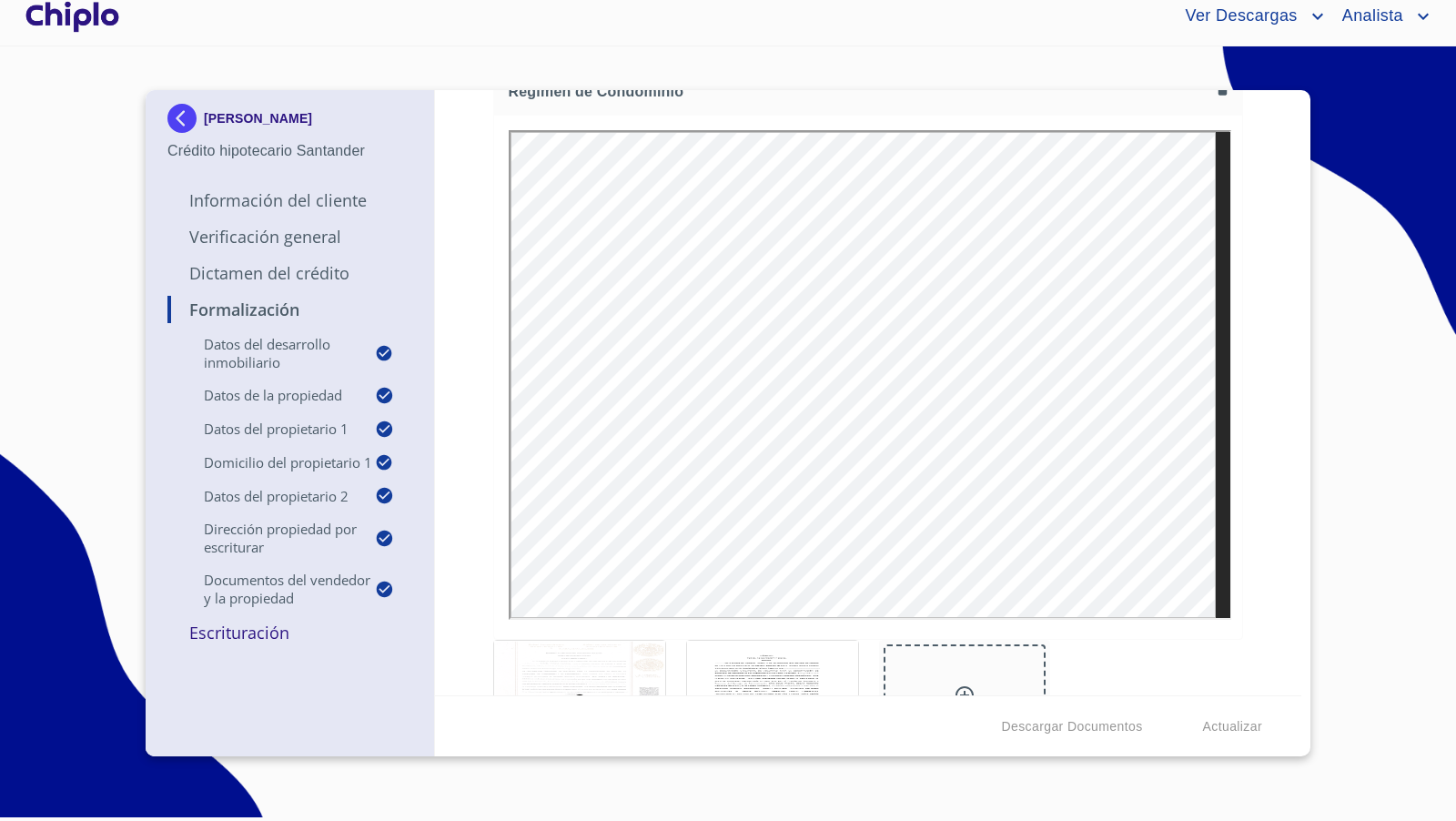
scroll to position [13082, 0]
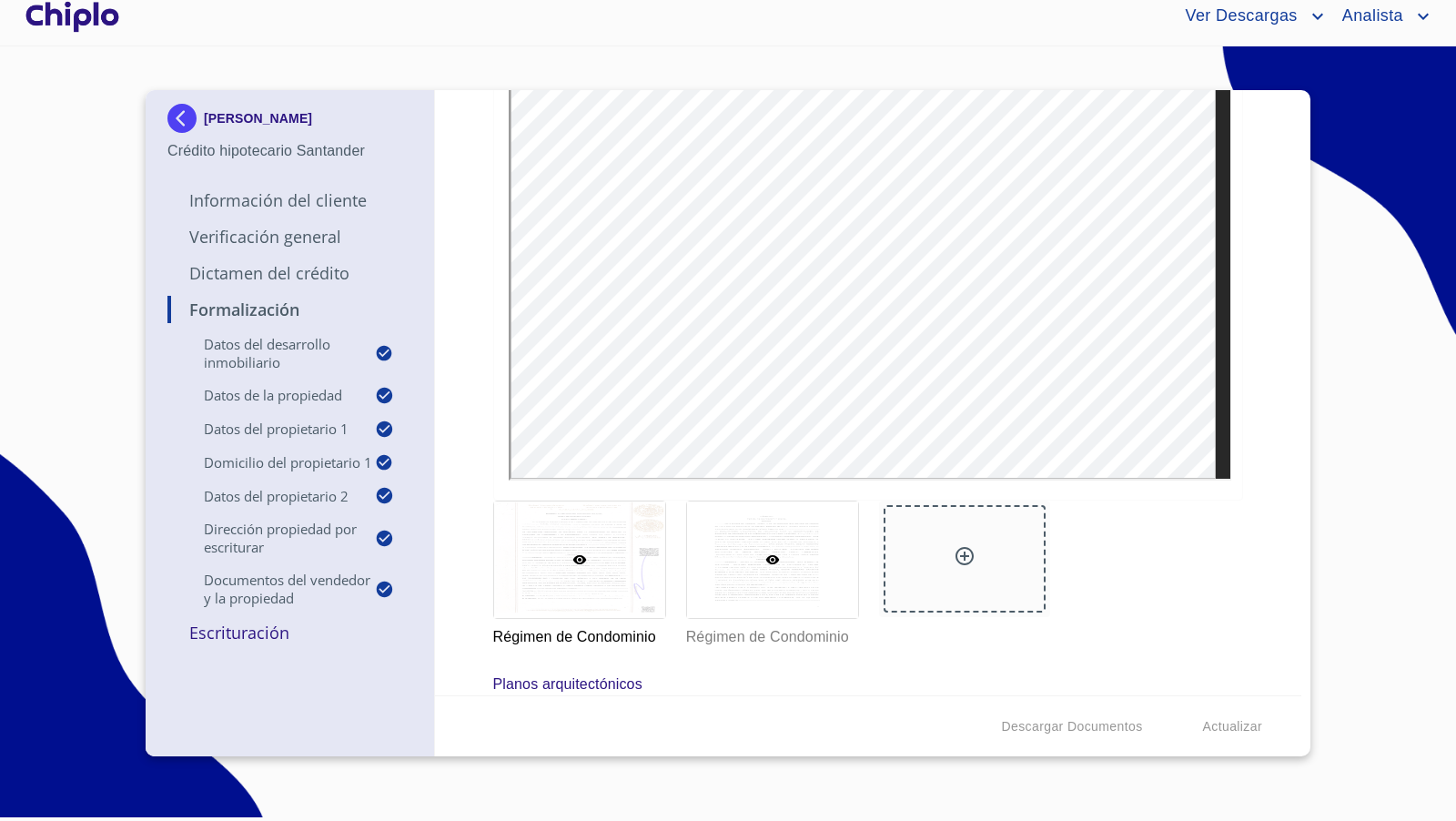
click at [838, 541] on div at bounding box center [772, 559] width 171 height 116
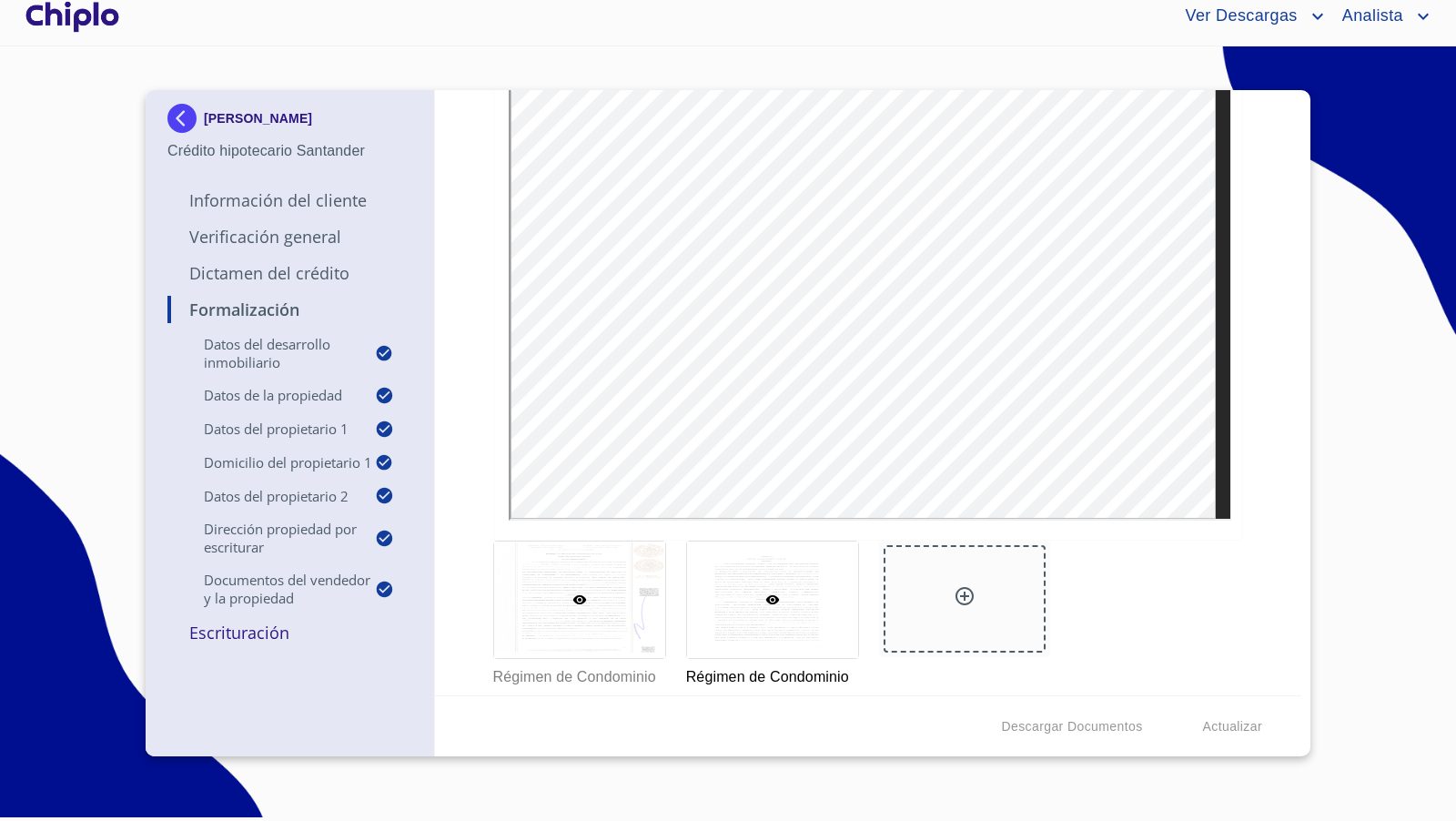
click at [590, 571] on div at bounding box center [579, 599] width 171 height 116
click at [763, 626] on div at bounding box center [772, 615] width 171 height 116
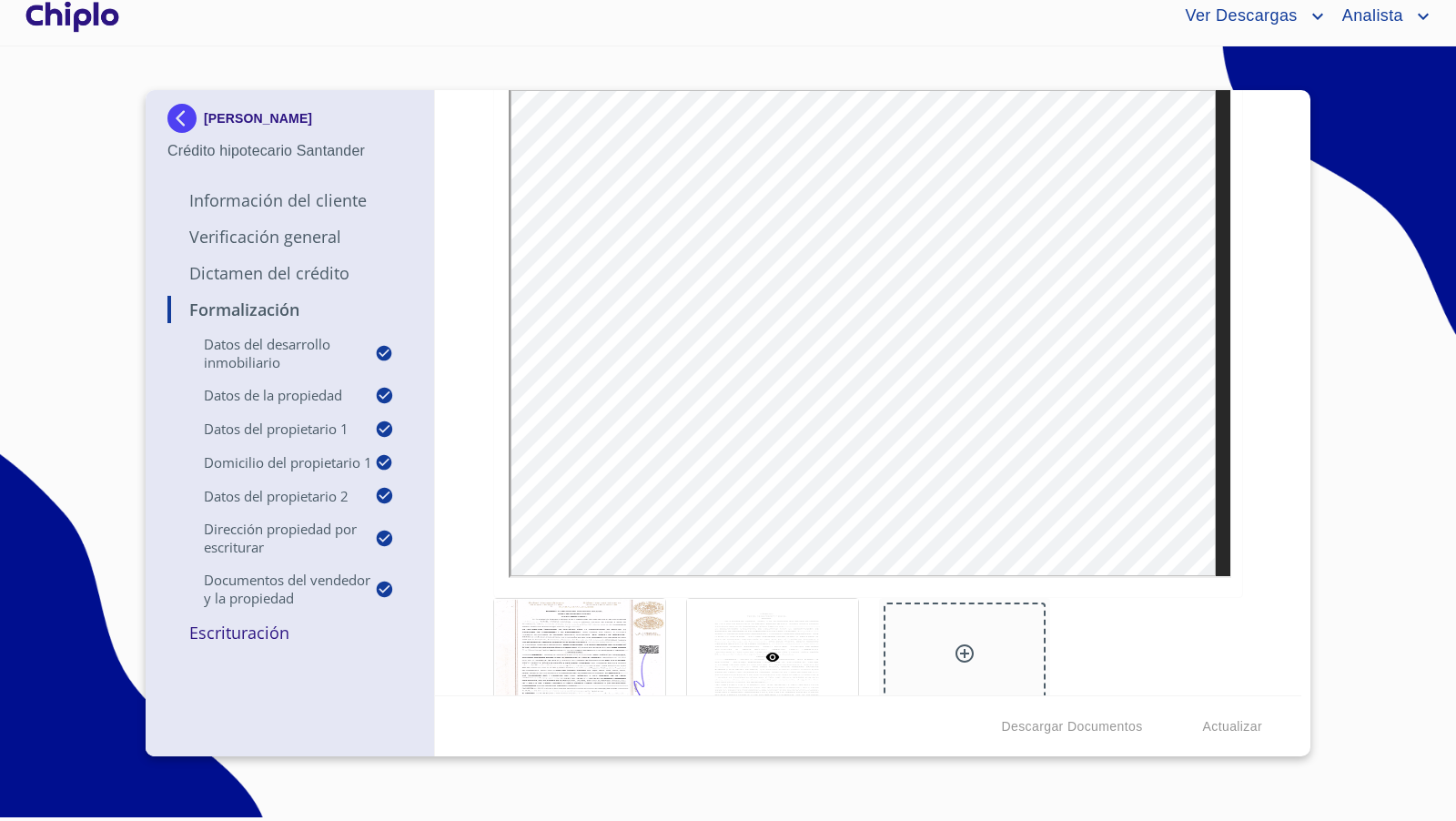
scroll to position [13130, 0]
click at [624, 626] on div at bounding box center [579, 653] width 171 height 116
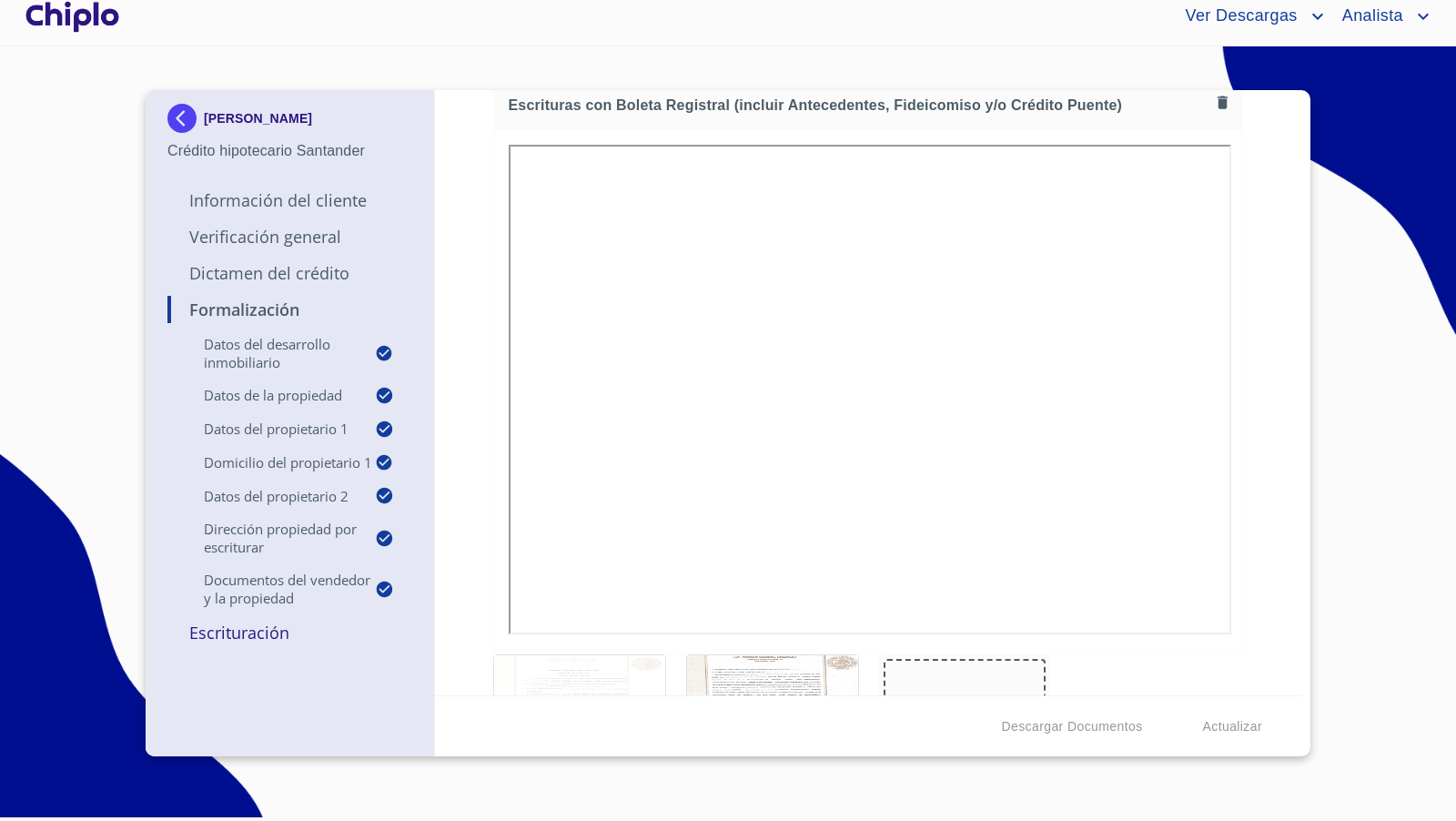
scroll to position [12184, 0]
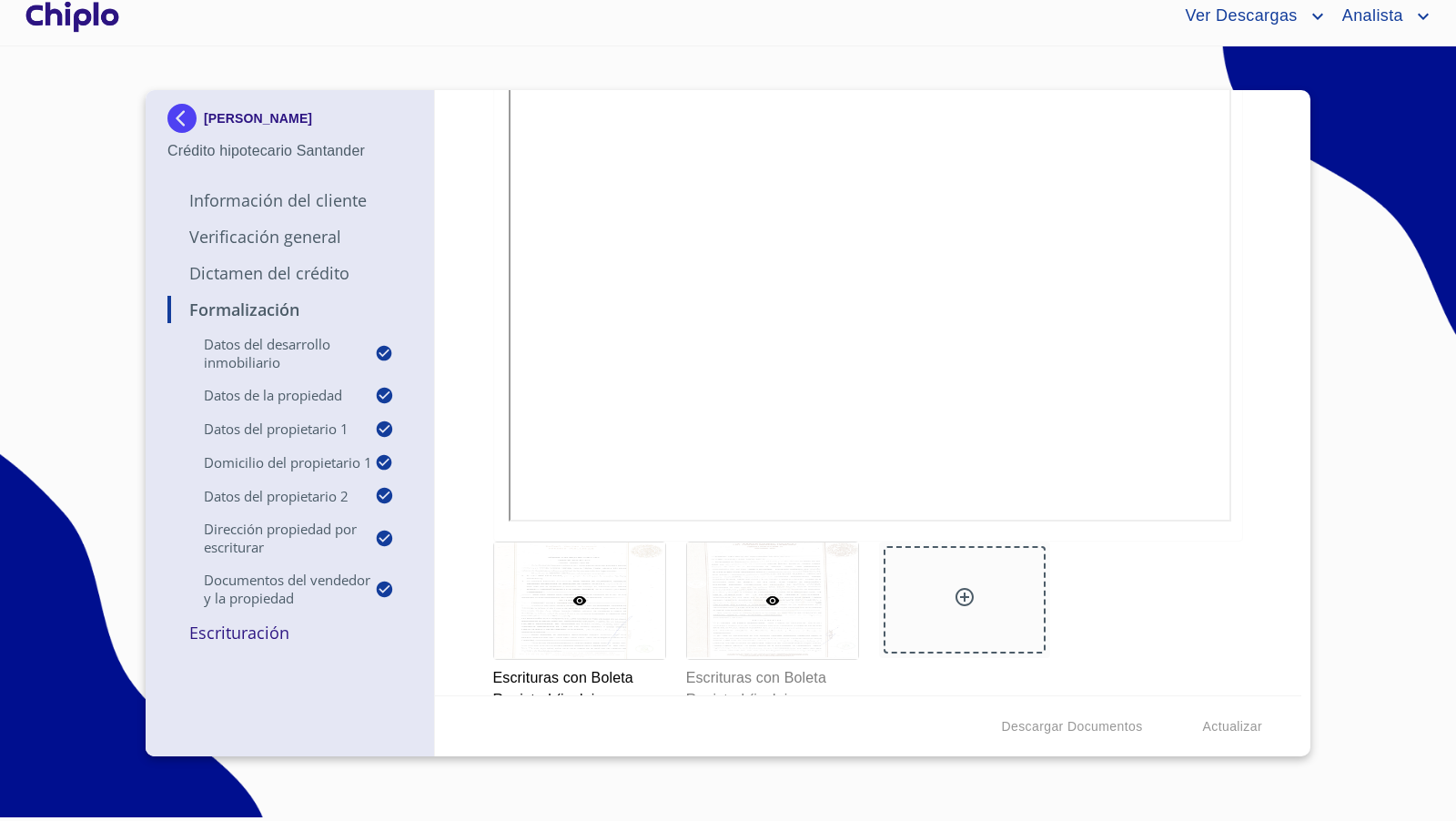
click at [776, 616] on div at bounding box center [772, 600] width 171 height 116
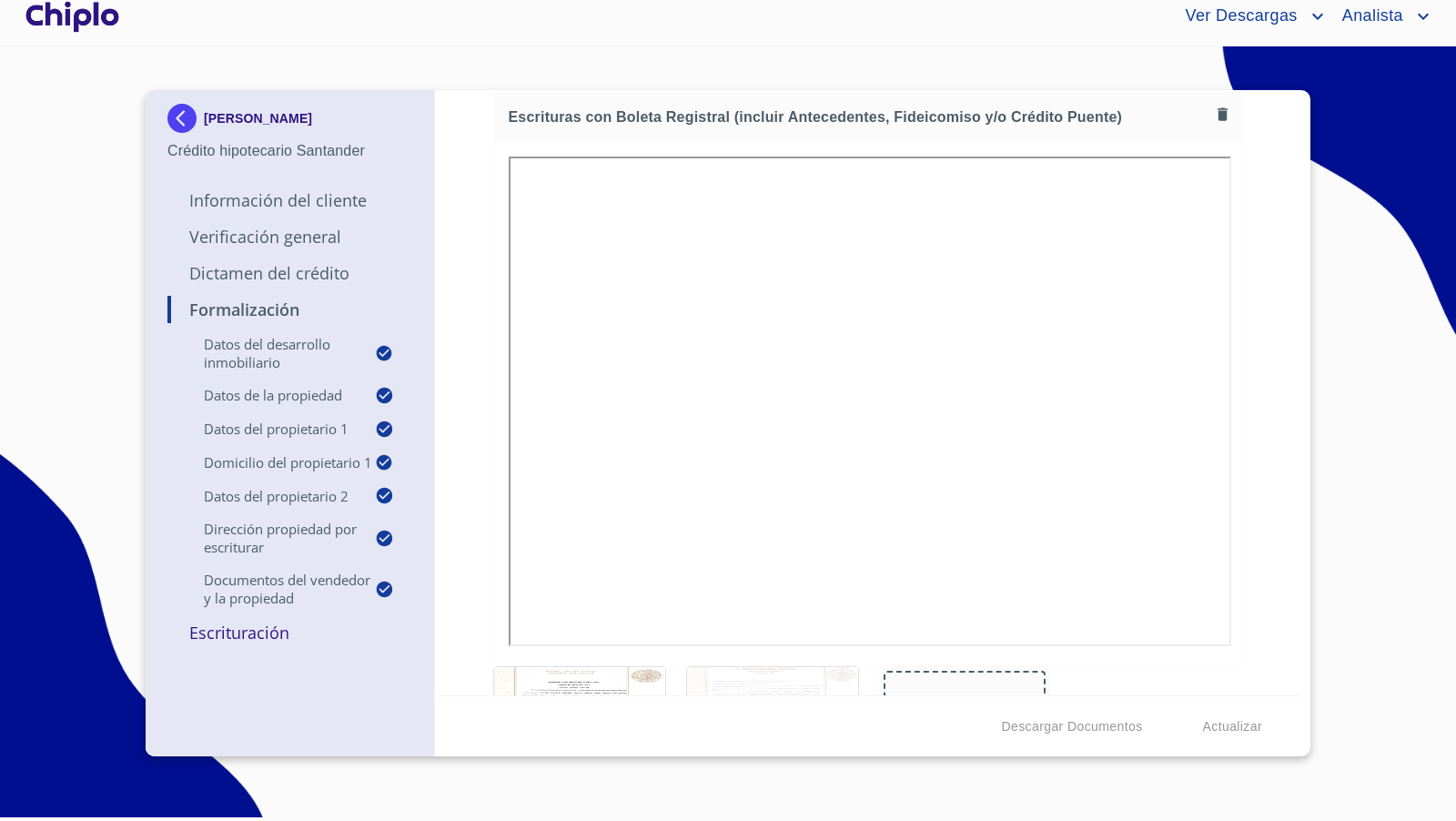
scroll to position [12187, 0]
click at [606, 695] on div "Descargar Documentos Actualizar" at bounding box center [868, 726] width 867 height 62
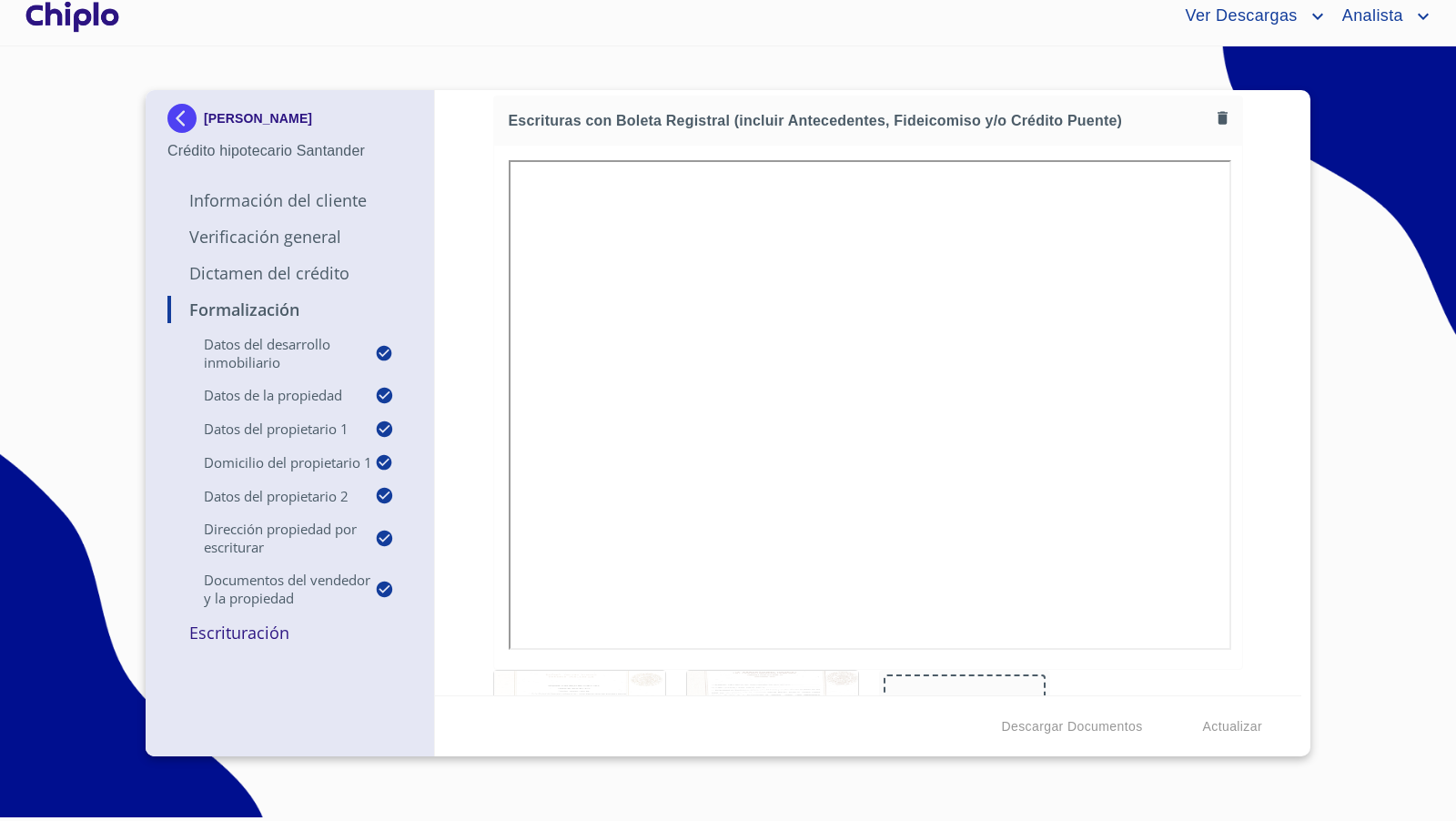
click at [606, 671] on div at bounding box center [579, 729] width 171 height 116
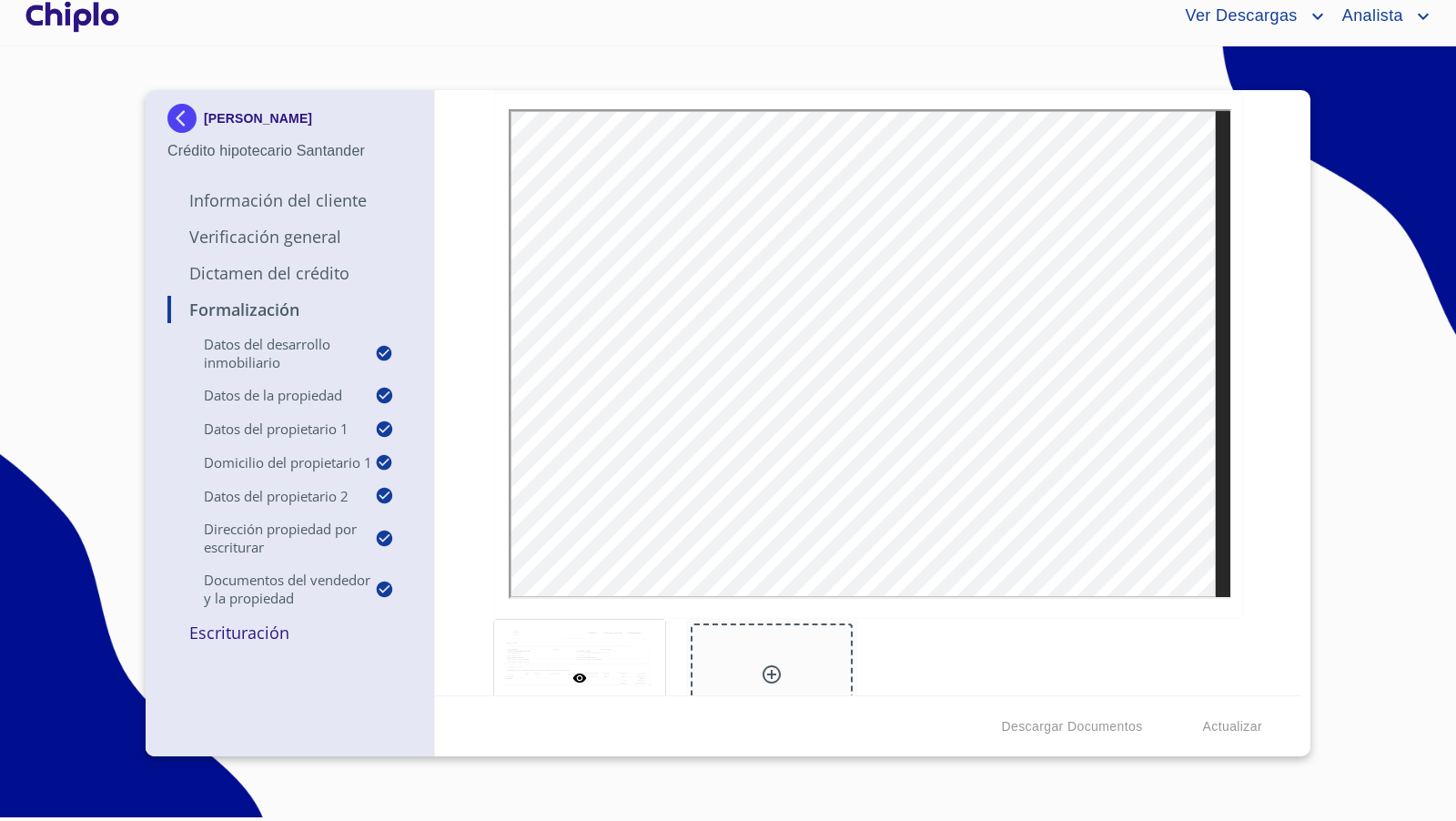
scroll to position [10677, 0]
click at [1248, 488] on div "Formalización Datos del Desarrollo Inmobiliario Proyecto Inmobiliario ​ Datos d…" at bounding box center [868, 393] width 867 height 605
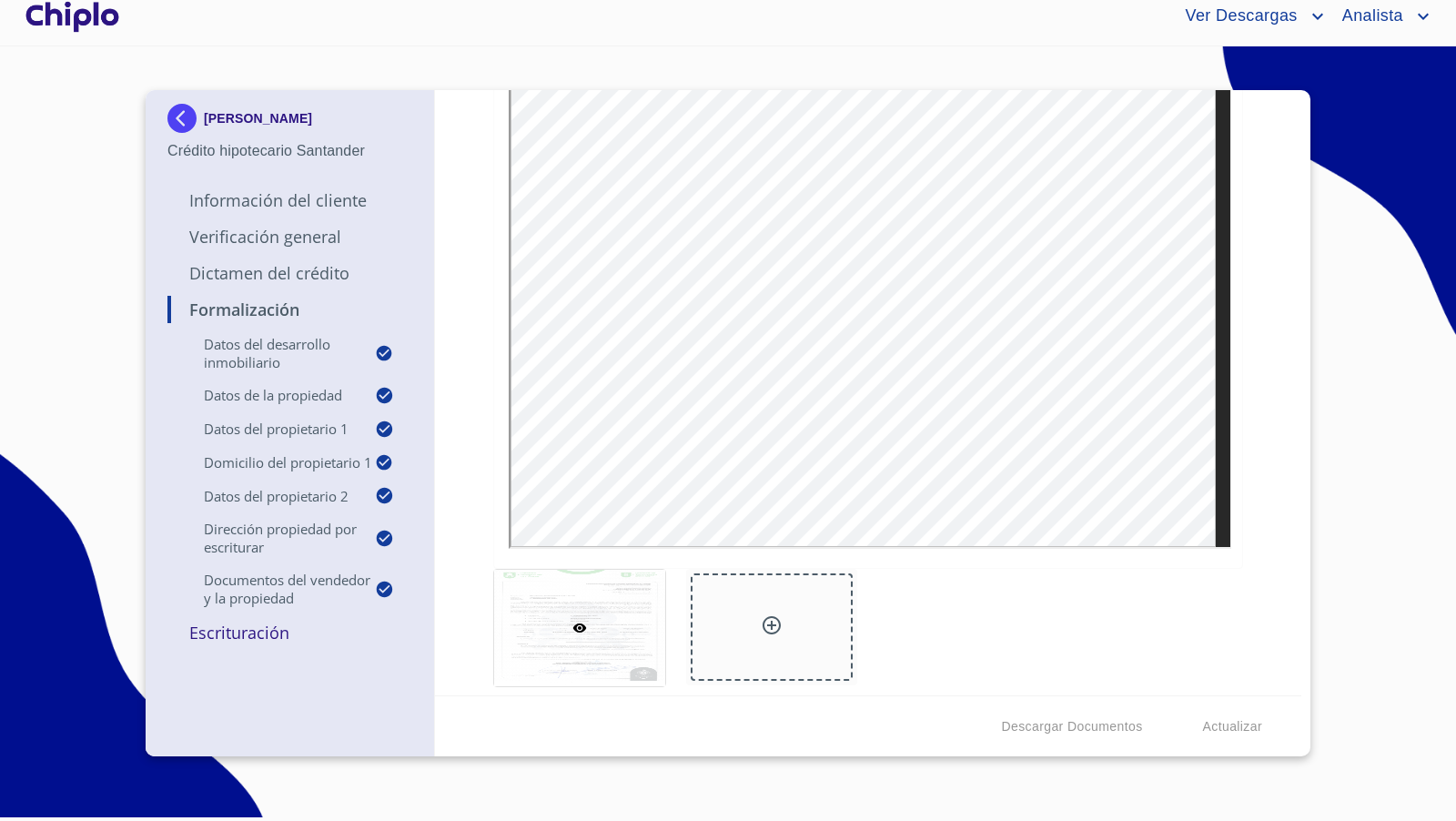
scroll to position [9138, 0]
click at [1255, 273] on div "Formalización Datos del Desarrollo Inmobiliario Proyecto Inmobiliario ​ Datos d…" at bounding box center [868, 393] width 867 height 605
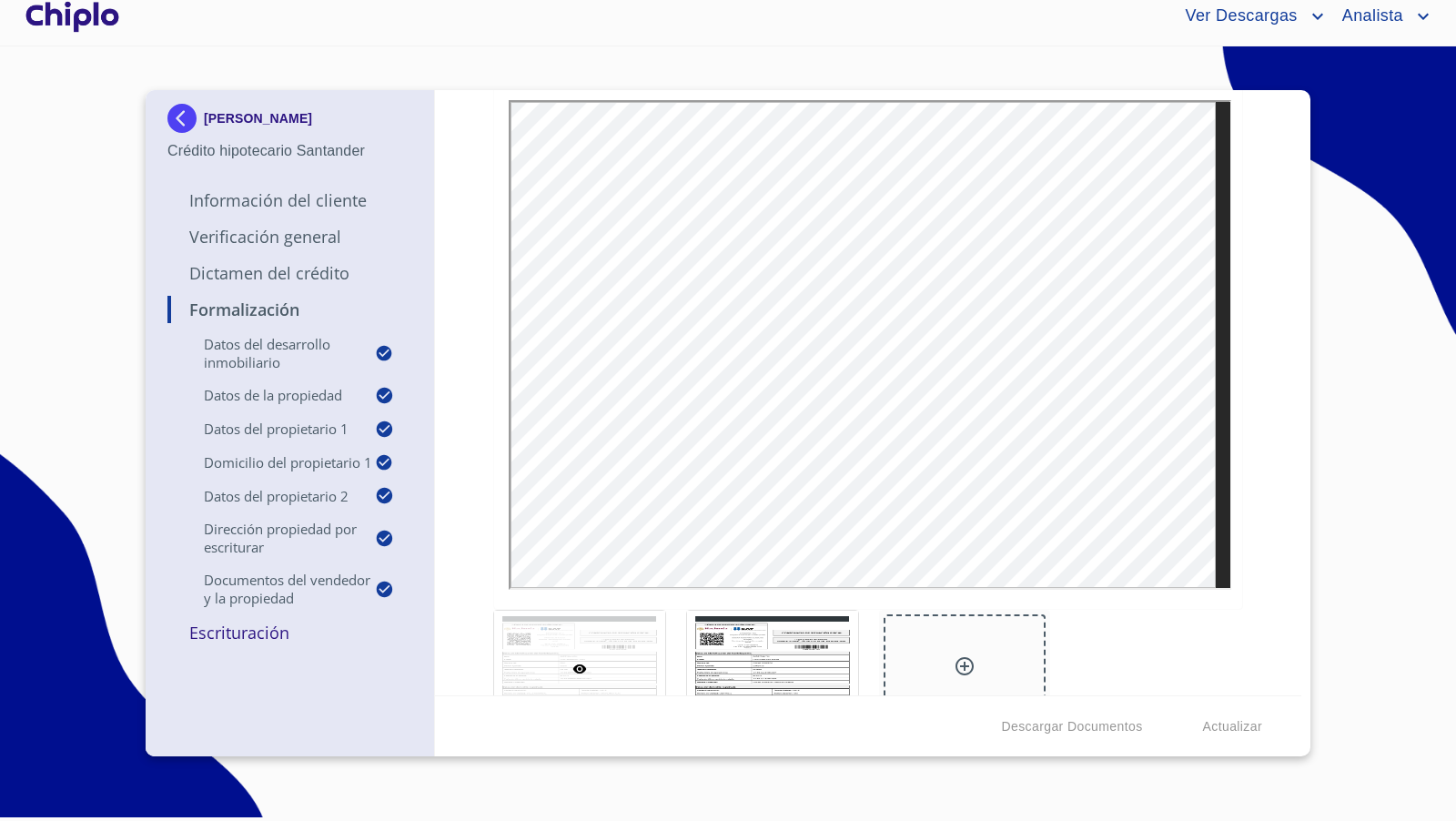
scroll to position [8205, 0]
click at [795, 645] on div at bounding box center [772, 662] width 171 height 116
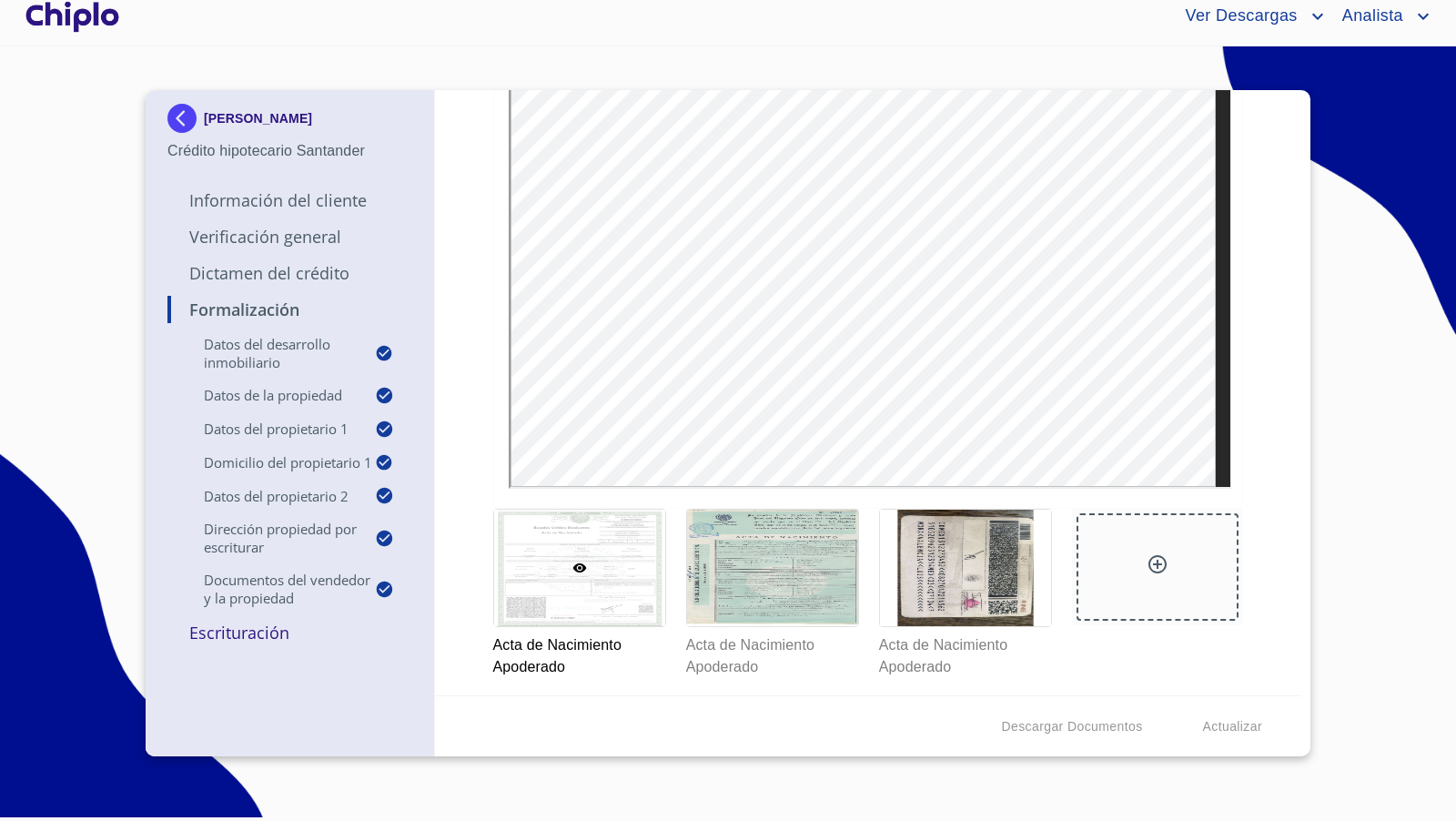
scroll to position [7501, 0]
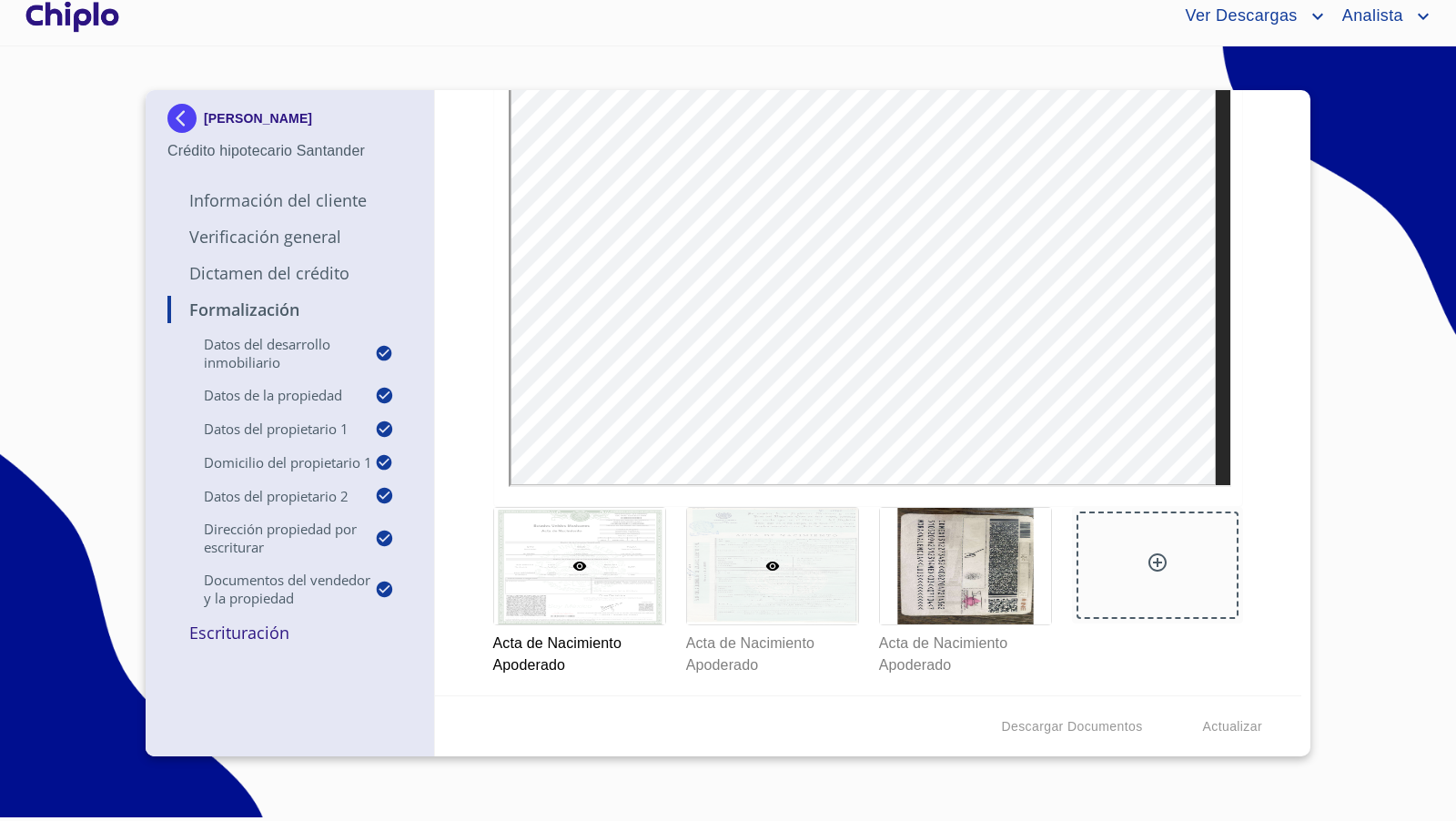
click at [737, 581] on div at bounding box center [772, 565] width 171 height 116
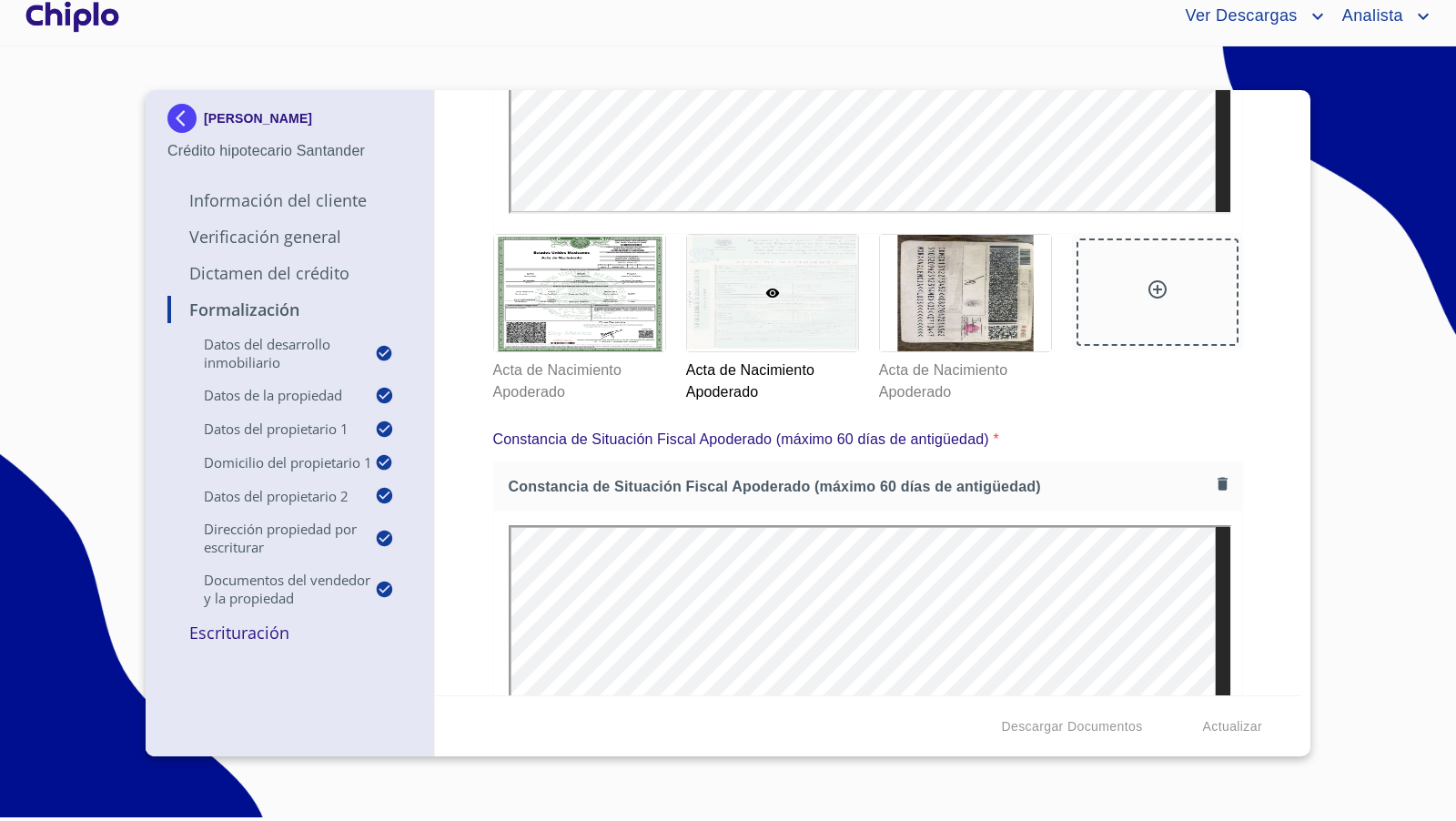
scroll to position [7763, 0]
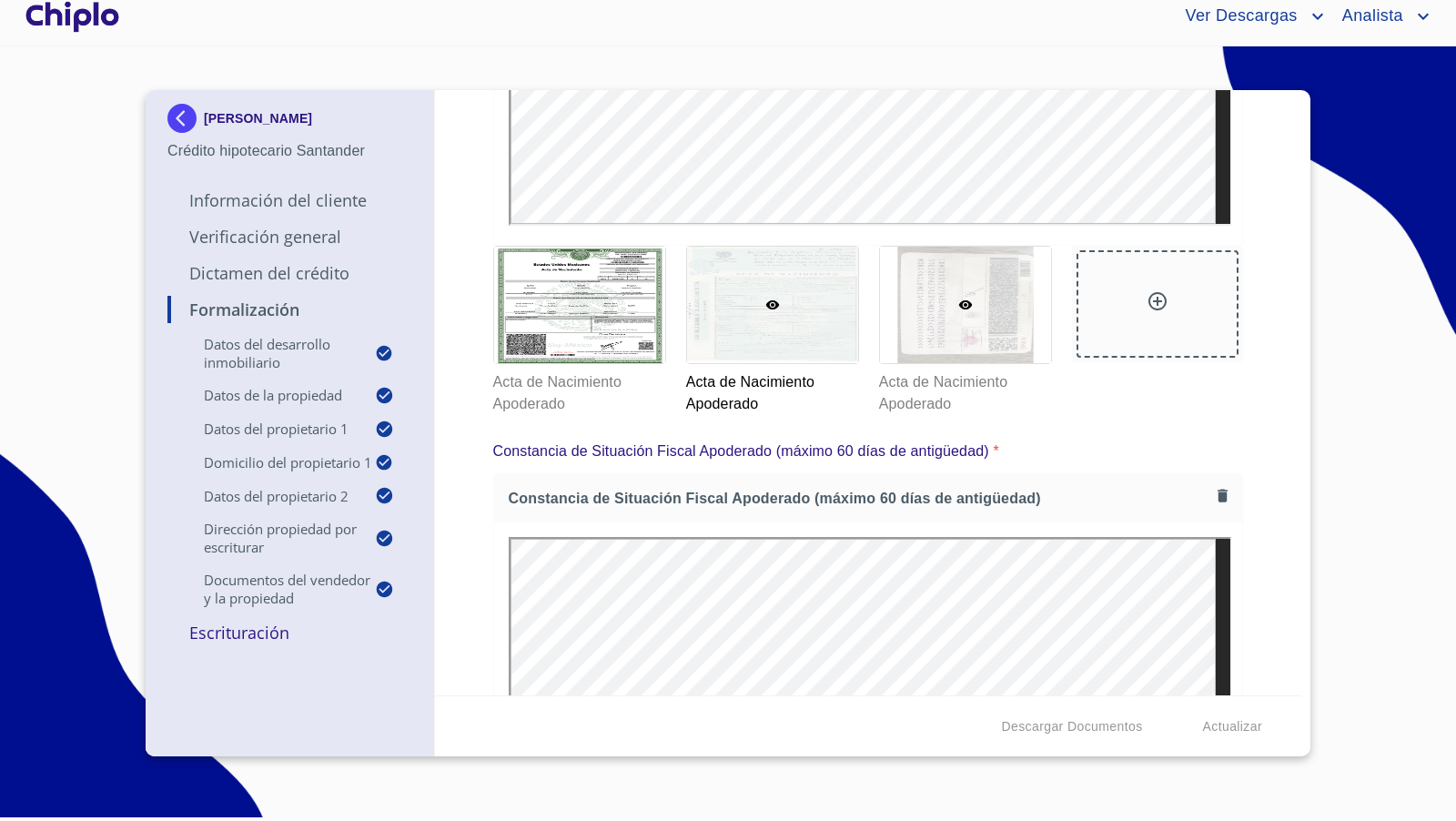
click at [938, 336] on div at bounding box center [965, 304] width 171 height 116
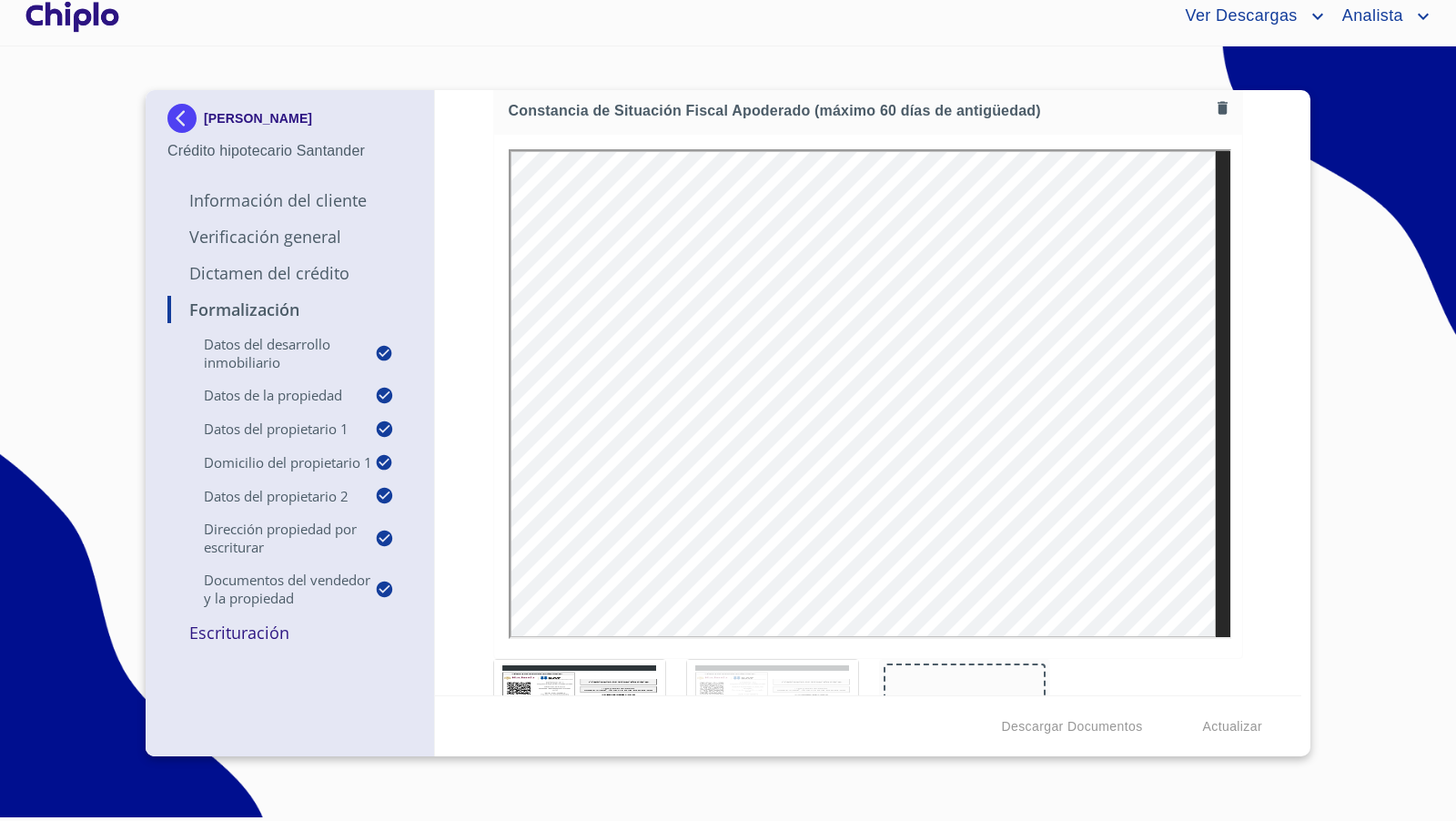
scroll to position [8179, 0]
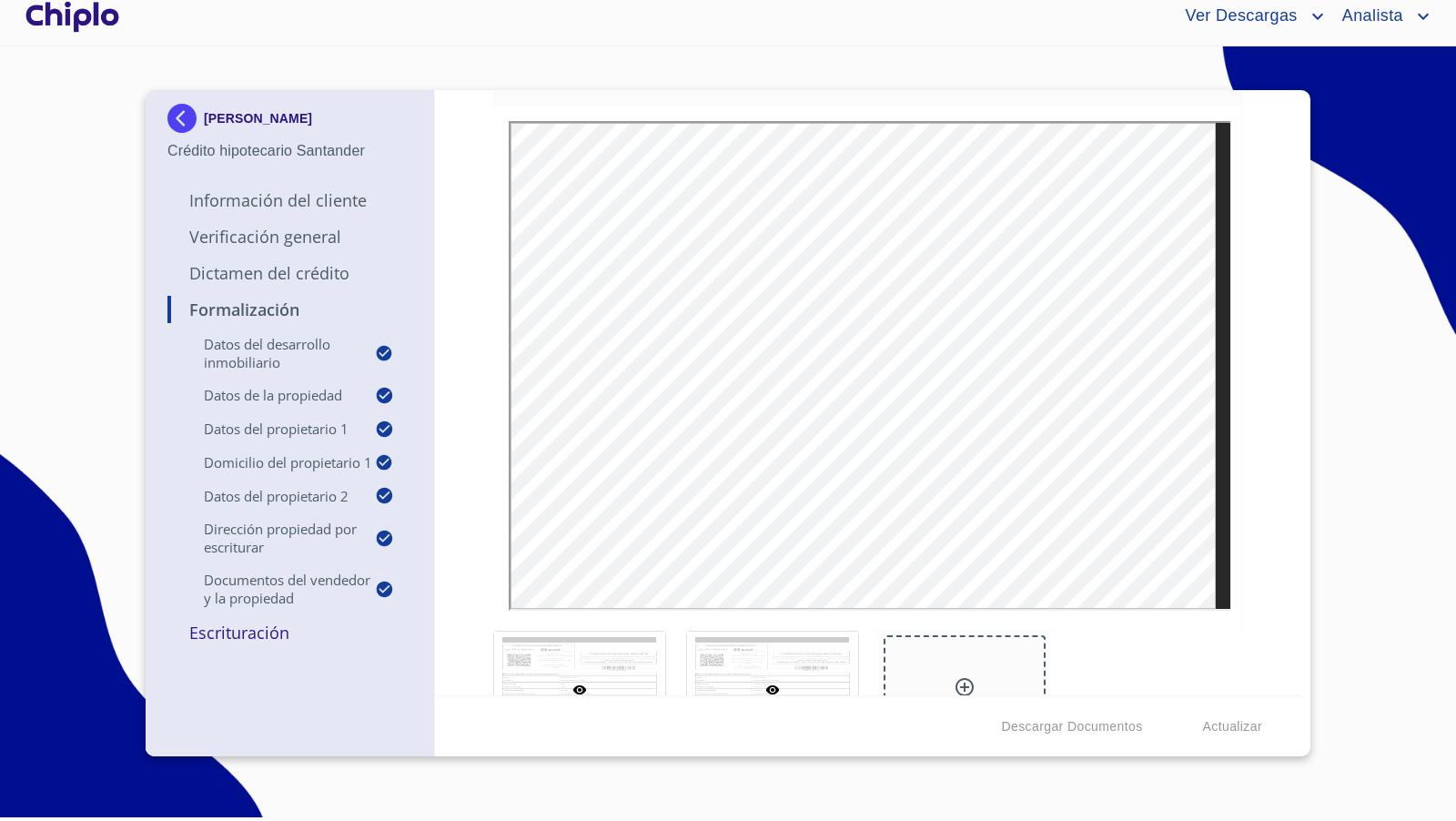
click at [533, 670] on div at bounding box center [579, 689] width 171 height 116
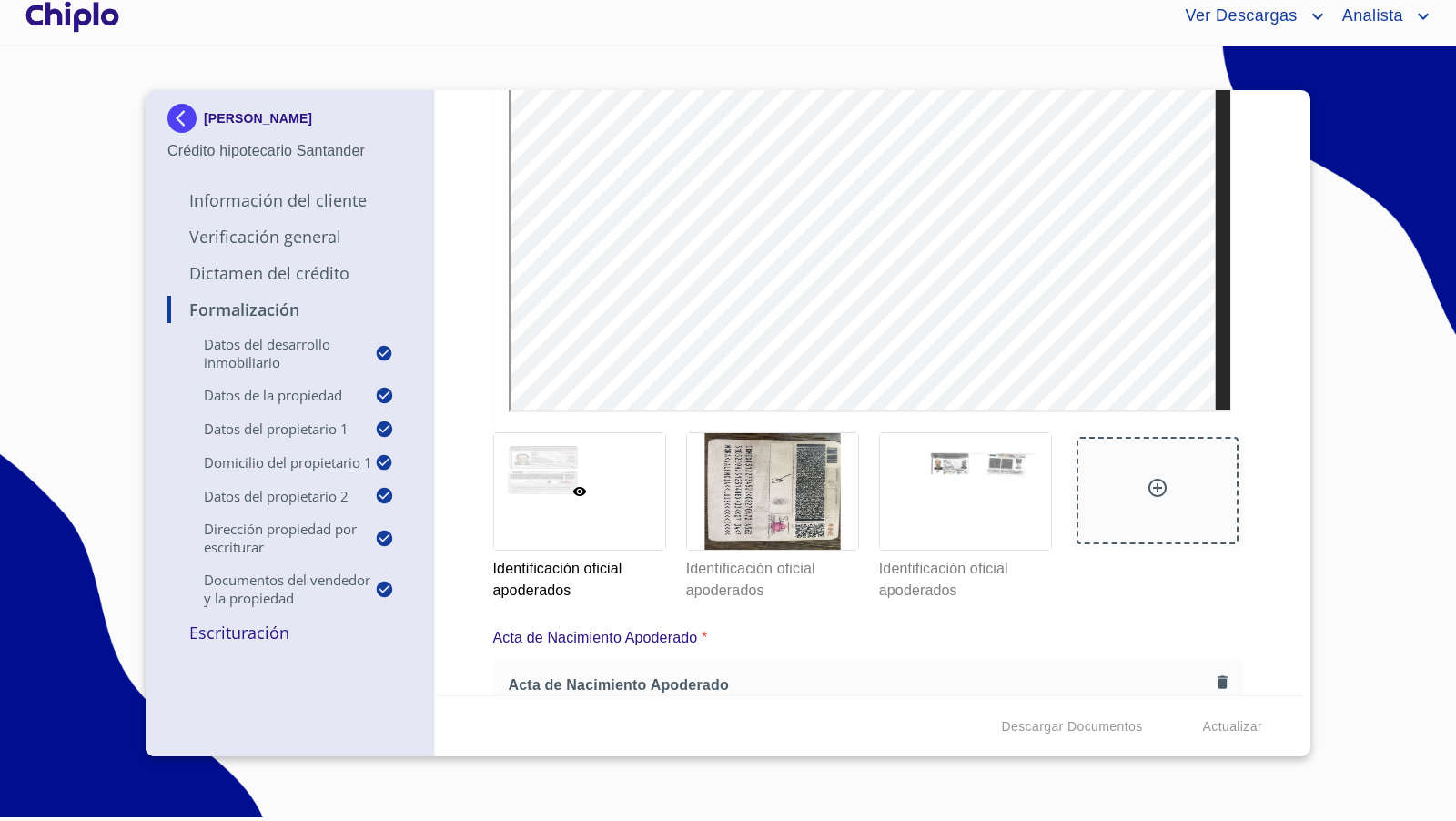
scroll to position [6755, 0]
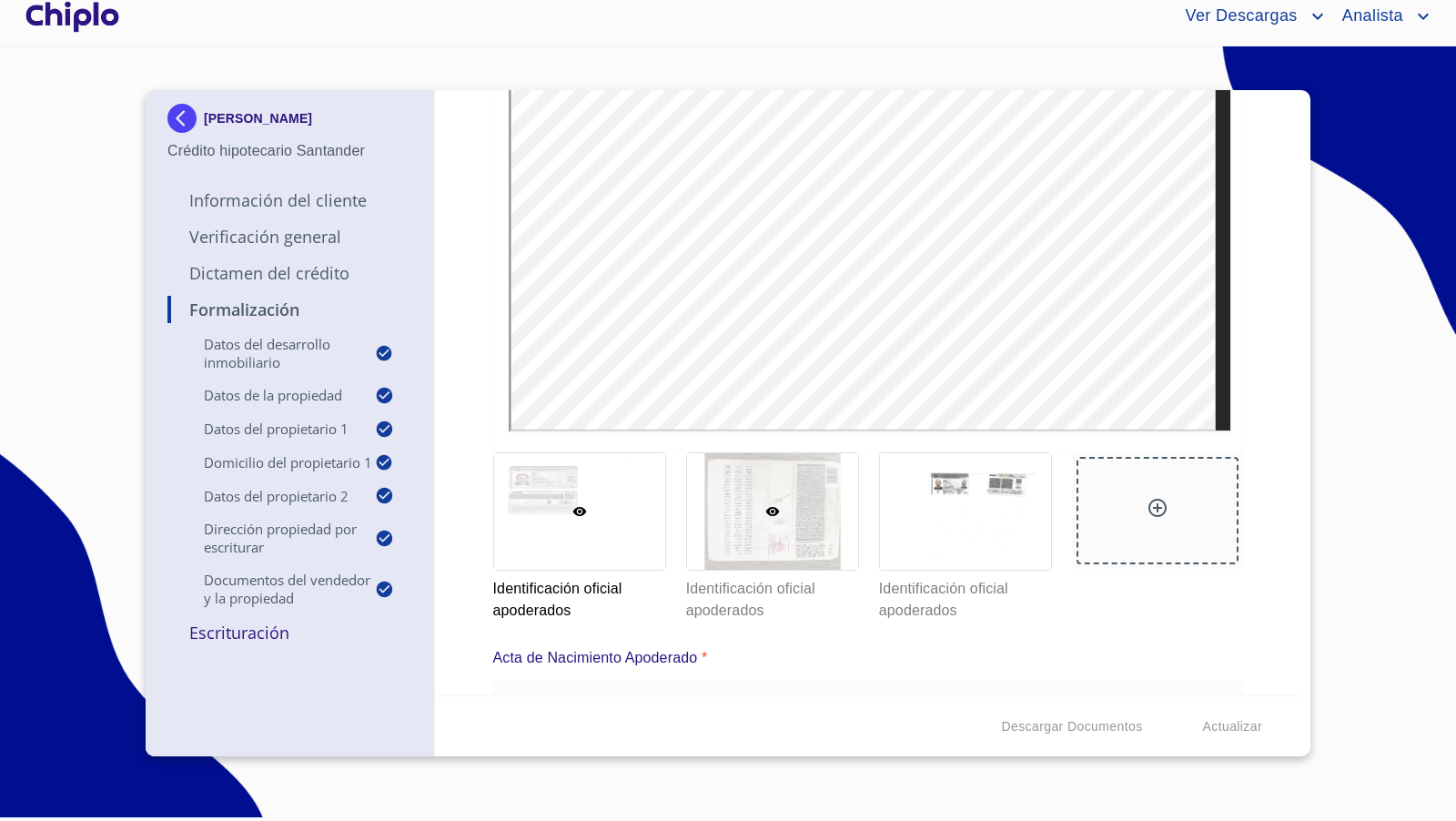
click at [765, 511] on icon at bounding box center [771, 511] width 14 height 9
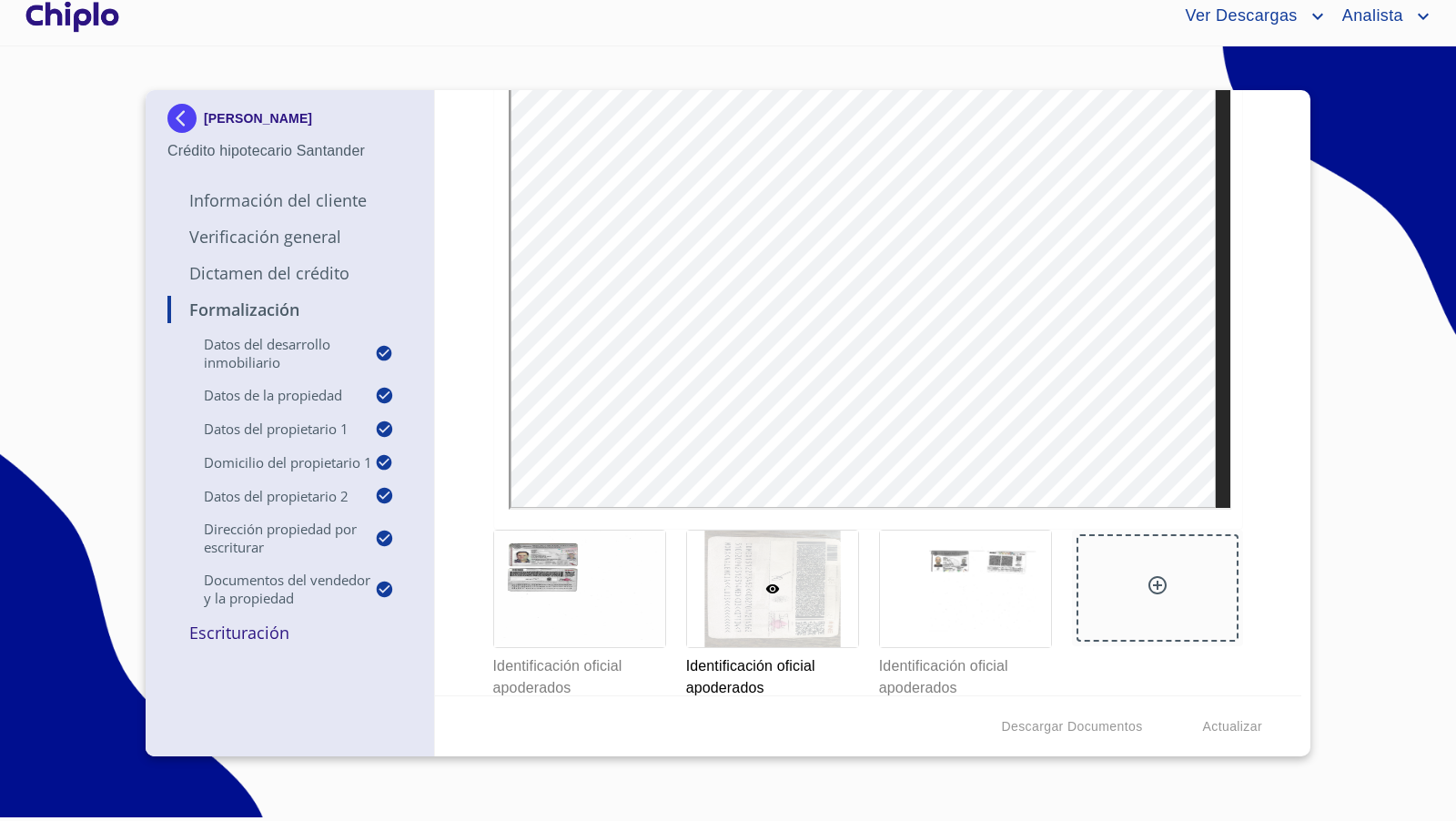
scroll to position [6680, 0]
click at [868, 649] on div "Identificación oficial apoderados" at bounding box center [964, 611] width 193 height 191
click at [928, 620] on div at bounding box center [965, 585] width 171 height 116
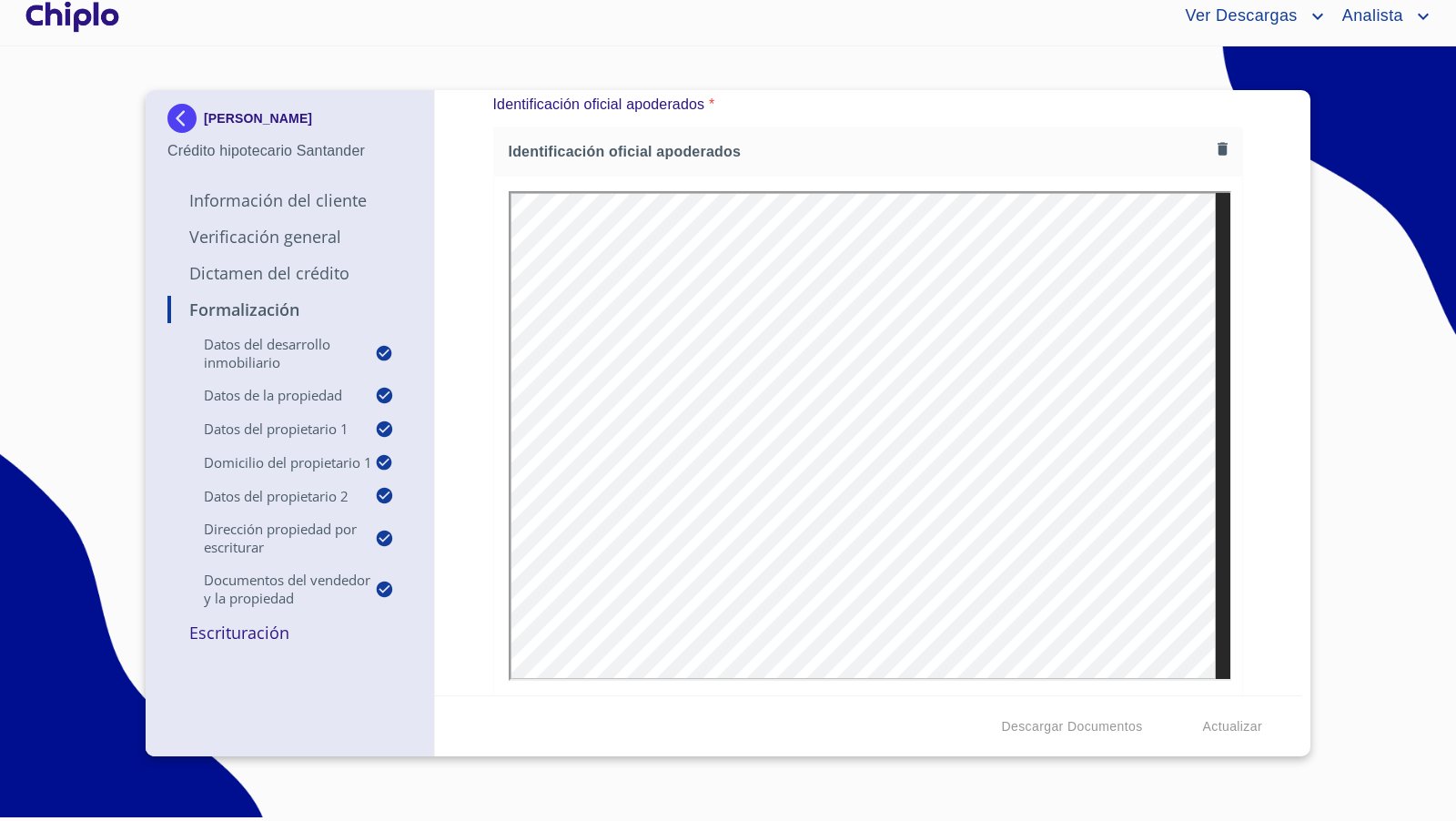
click at [1245, 347] on div "Formalización Datos del Desarrollo Inmobiliario Proyecto Inmobiliario ​ Datos d…" at bounding box center [868, 393] width 867 height 605
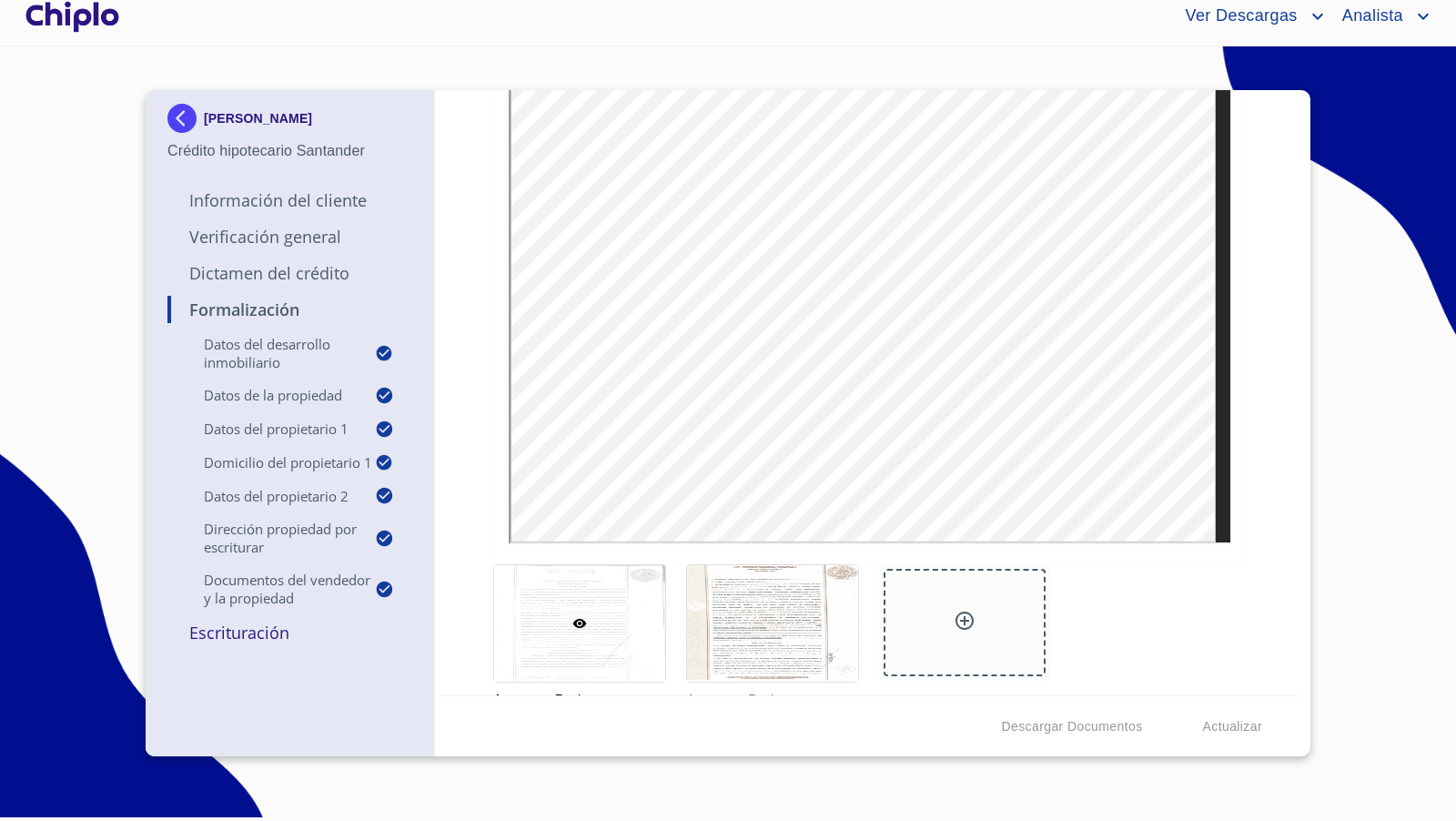
scroll to position [3346, 0]
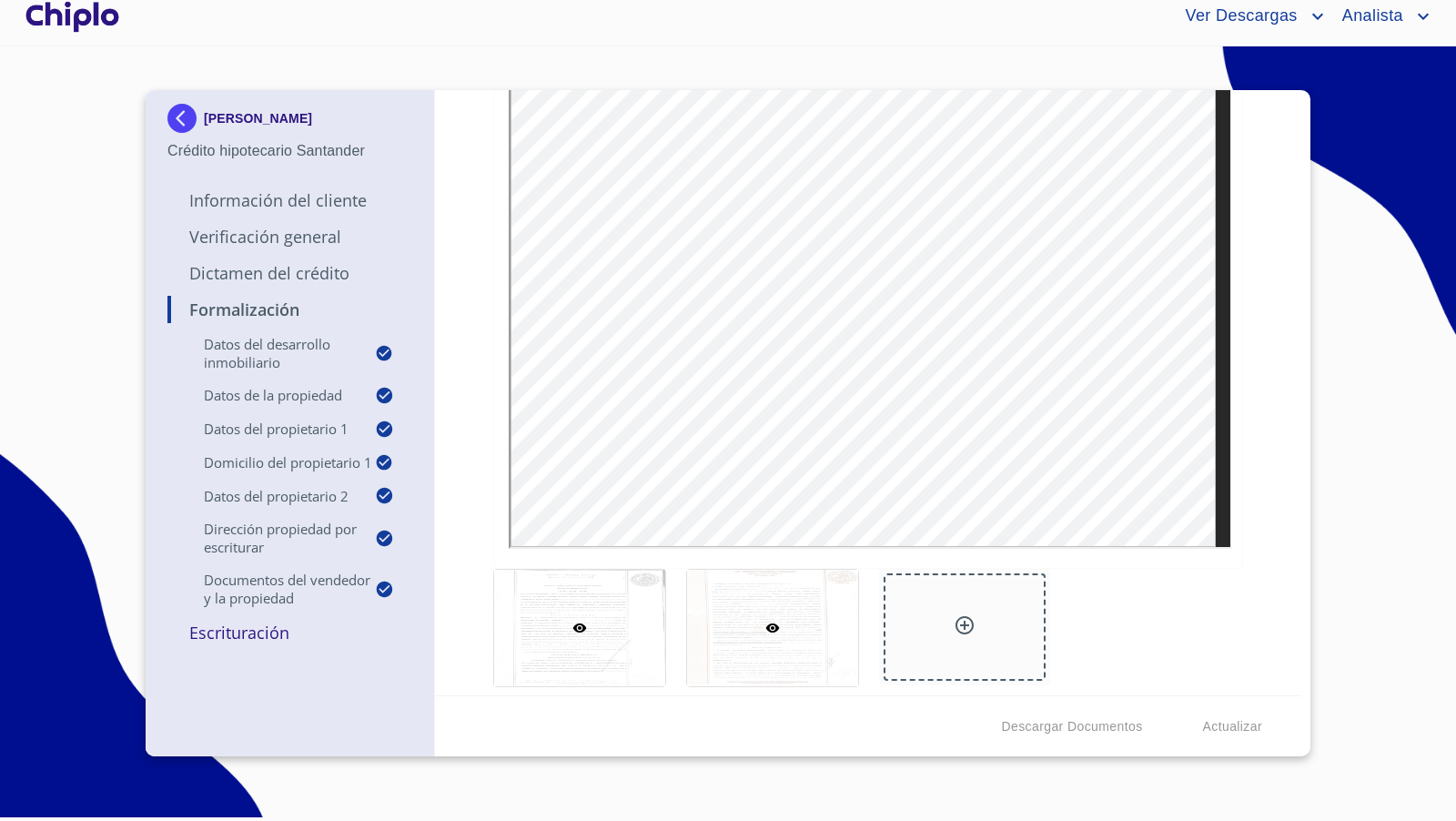
click at [766, 642] on div at bounding box center [772, 627] width 171 height 116
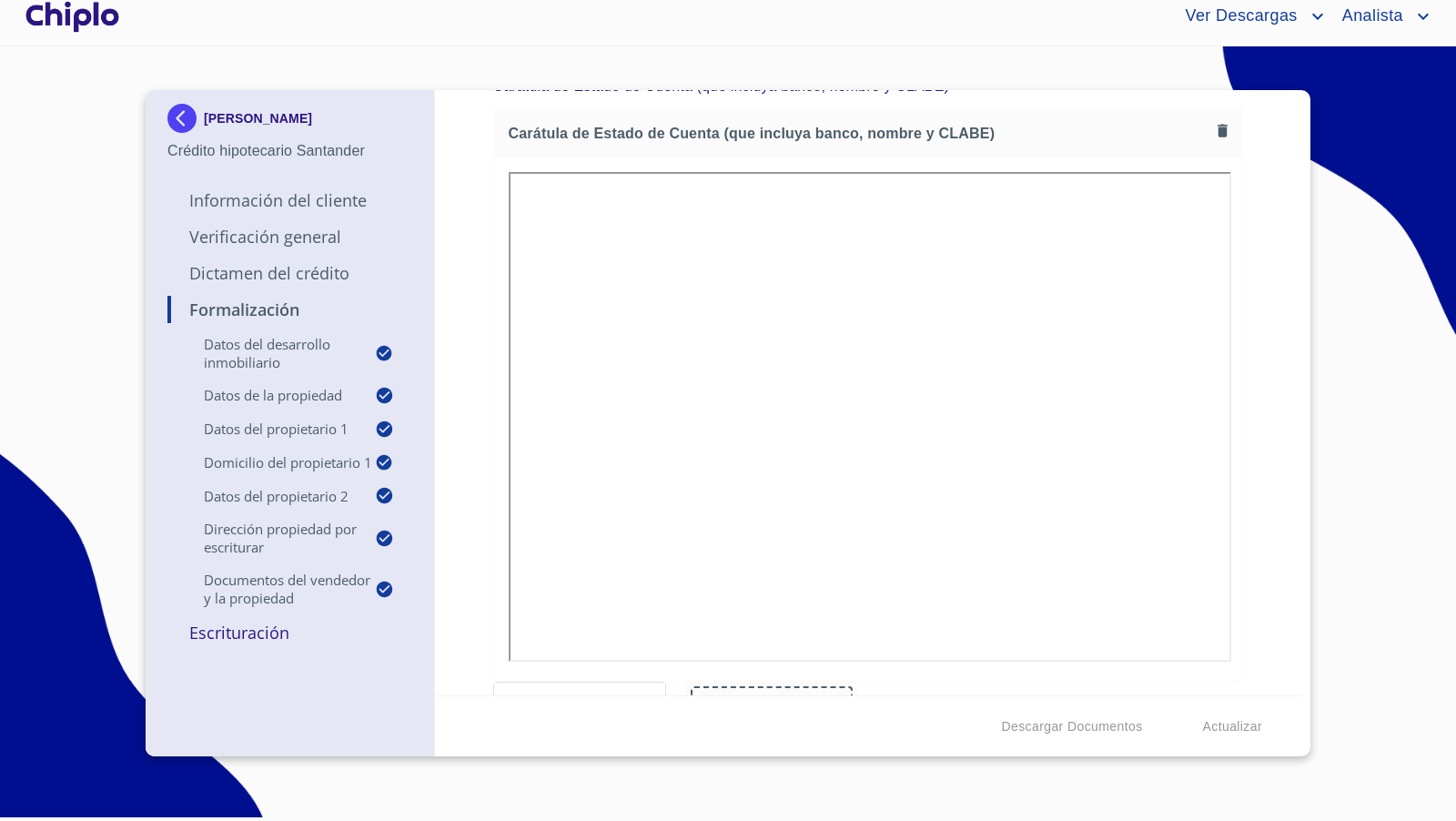
scroll to position [4852, 0]
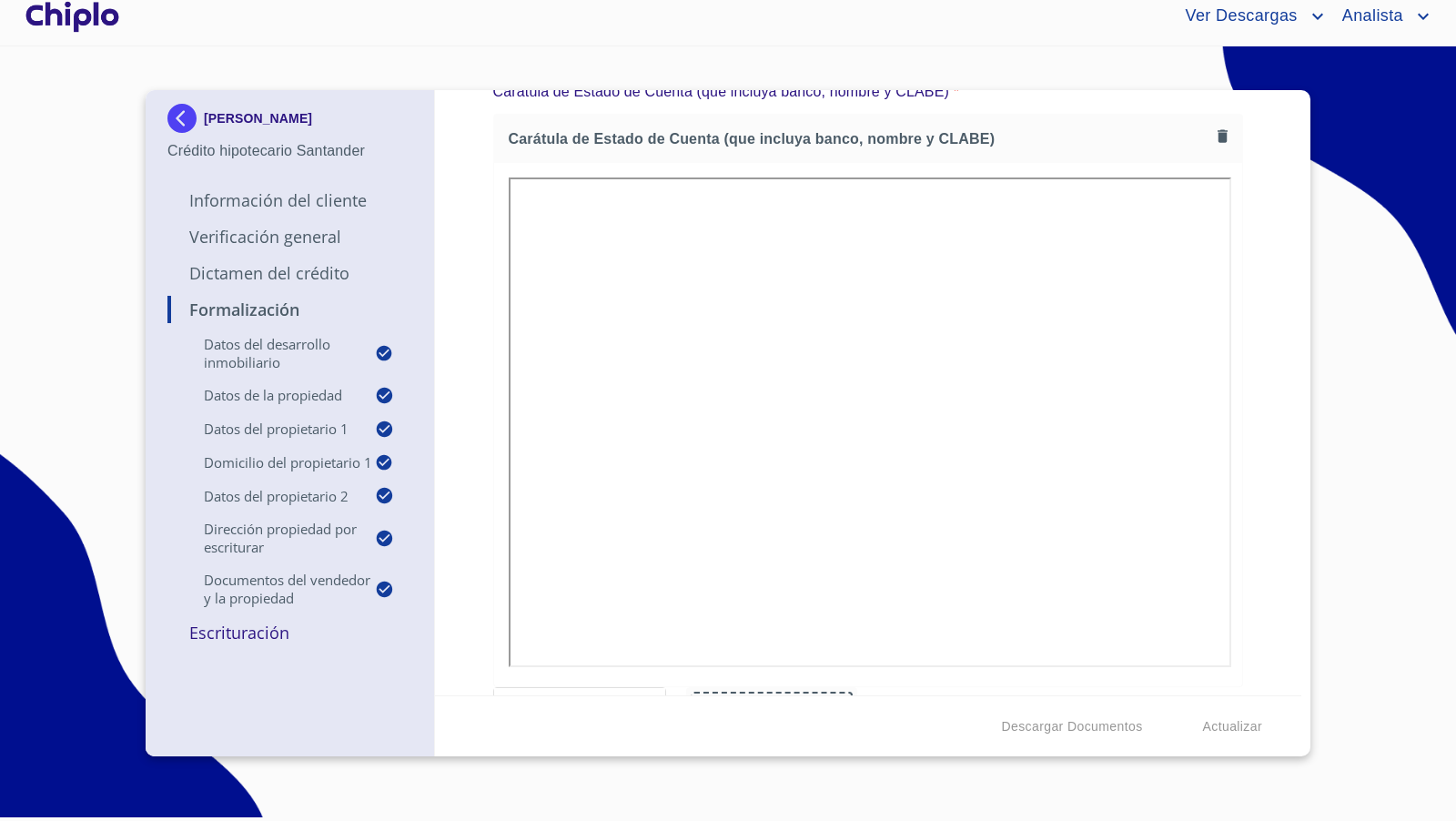
click at [85, 19] on div at bounding box center [72, 16] width 101 height 59
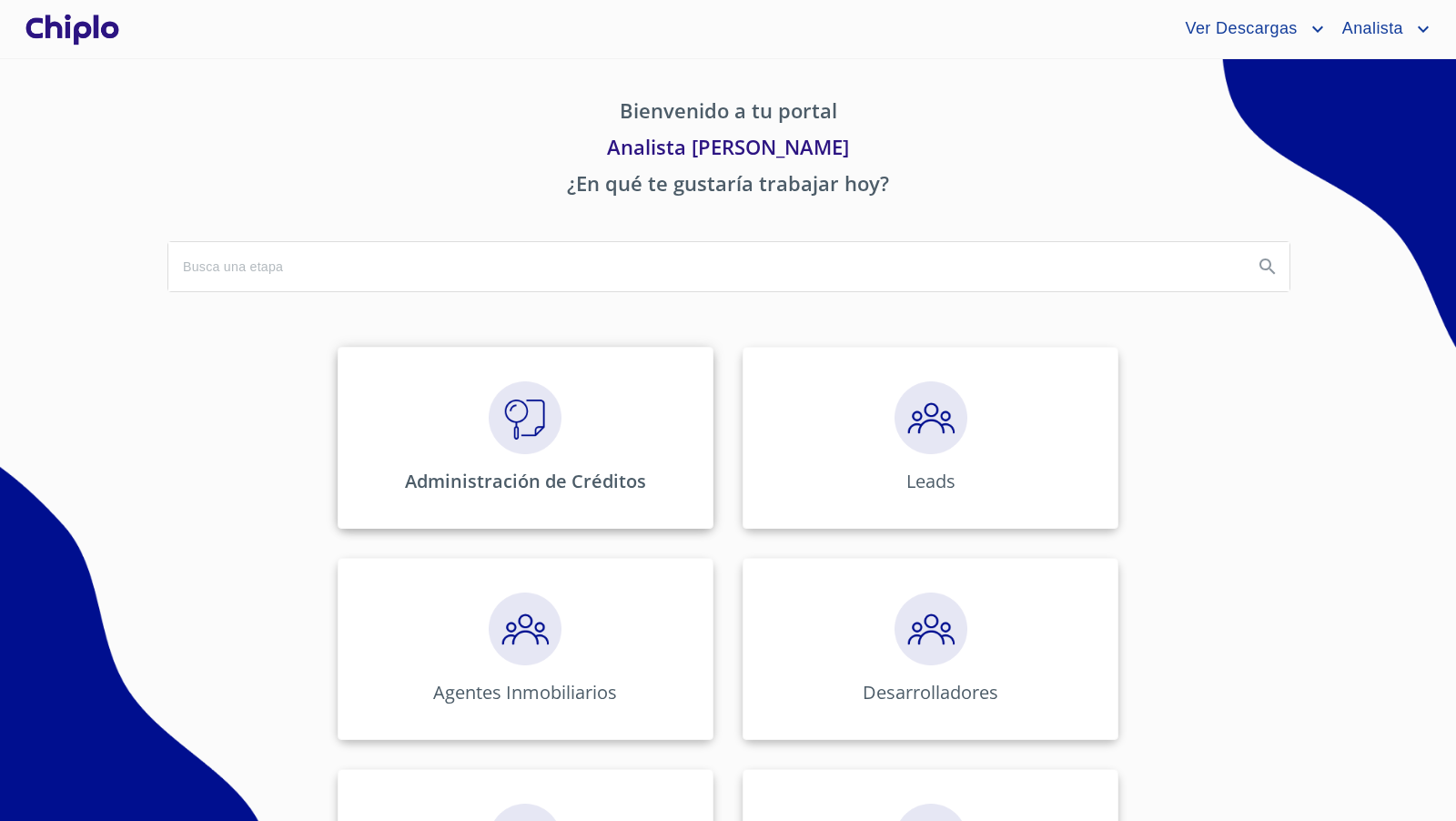
click at [504, 442] on div "Administración de Créditos" at bounding box center [525, 437] width 376 height 182
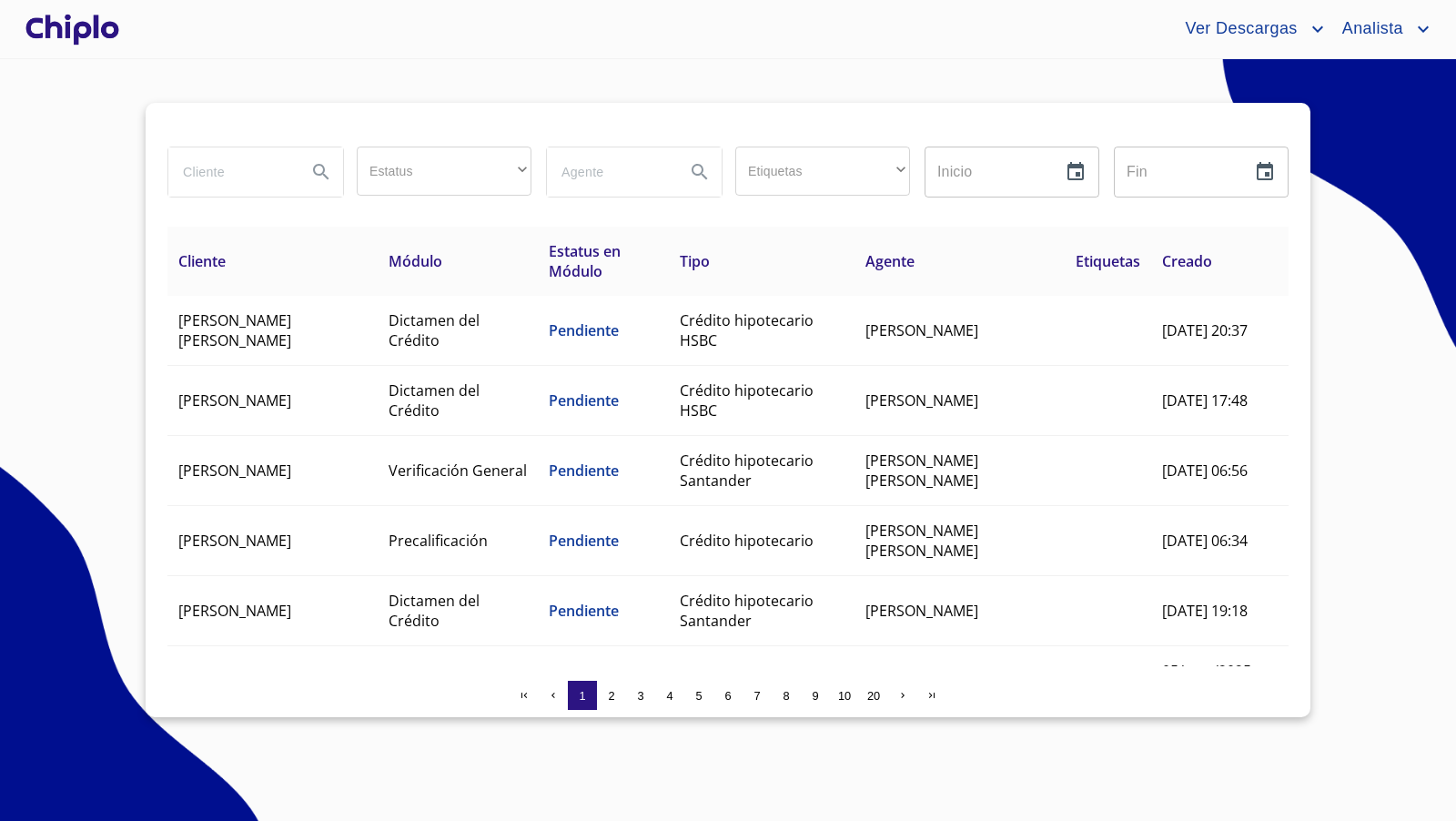
click at [233, 169] on input "search" at bounding box center [229, 172] width 123 height 49
type input "pau"
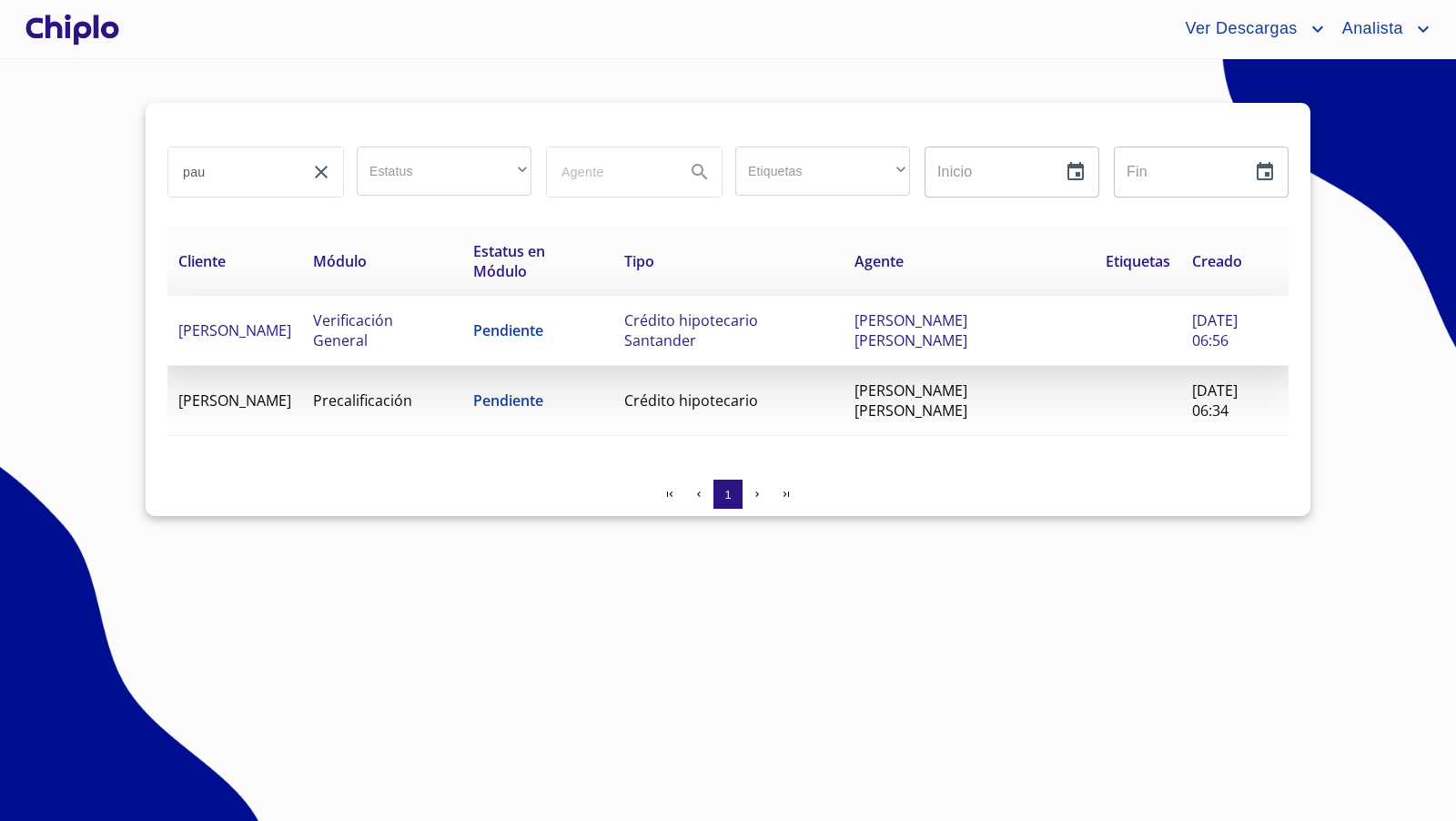
click at [263, 338] on td "[PERSON_NAME]" at bounding box center [234, 331] width 134 height 70
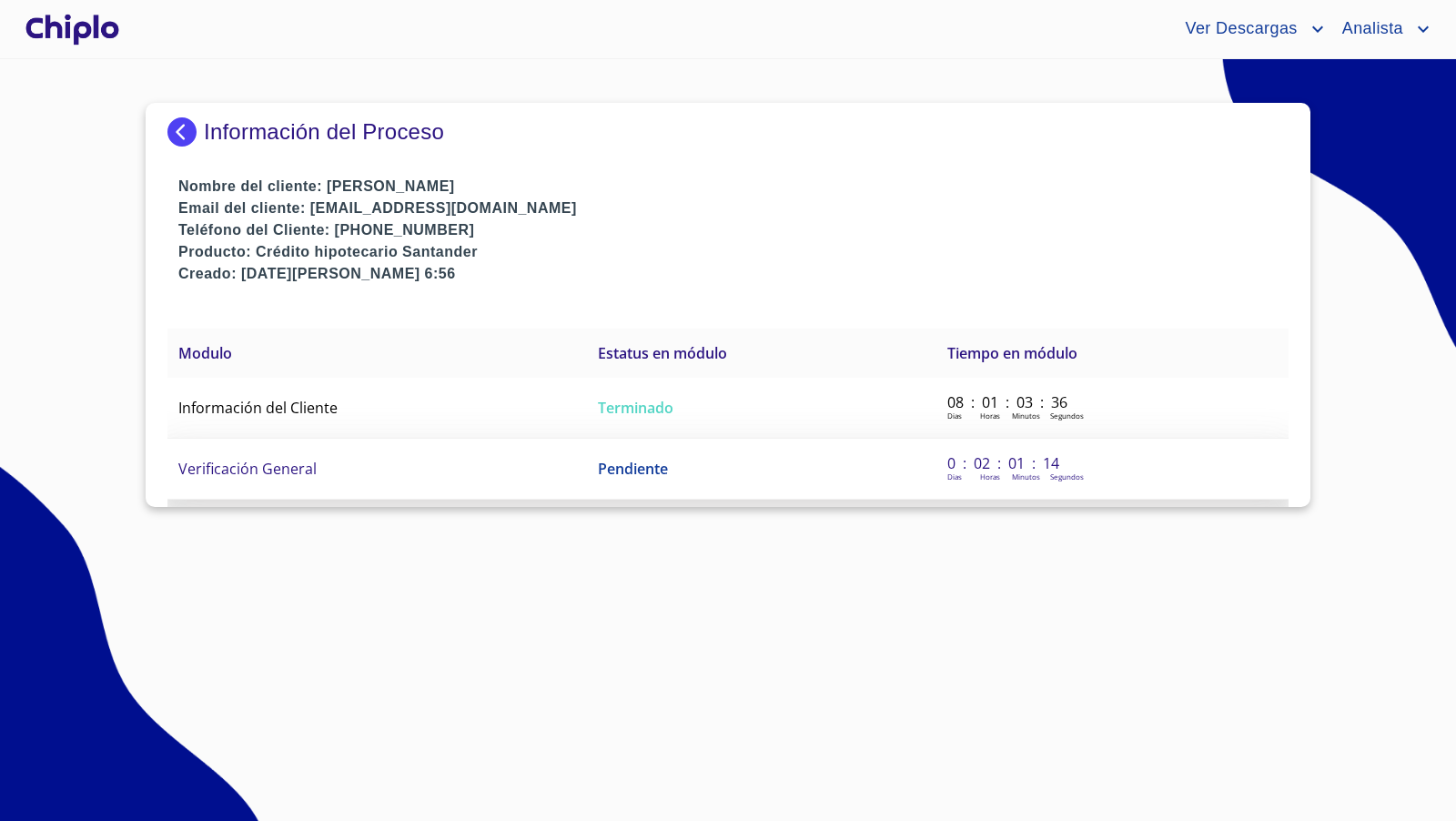
click at [258, 464] on span "Verificación General" at bounding box center [247, 469] width 138 height 20
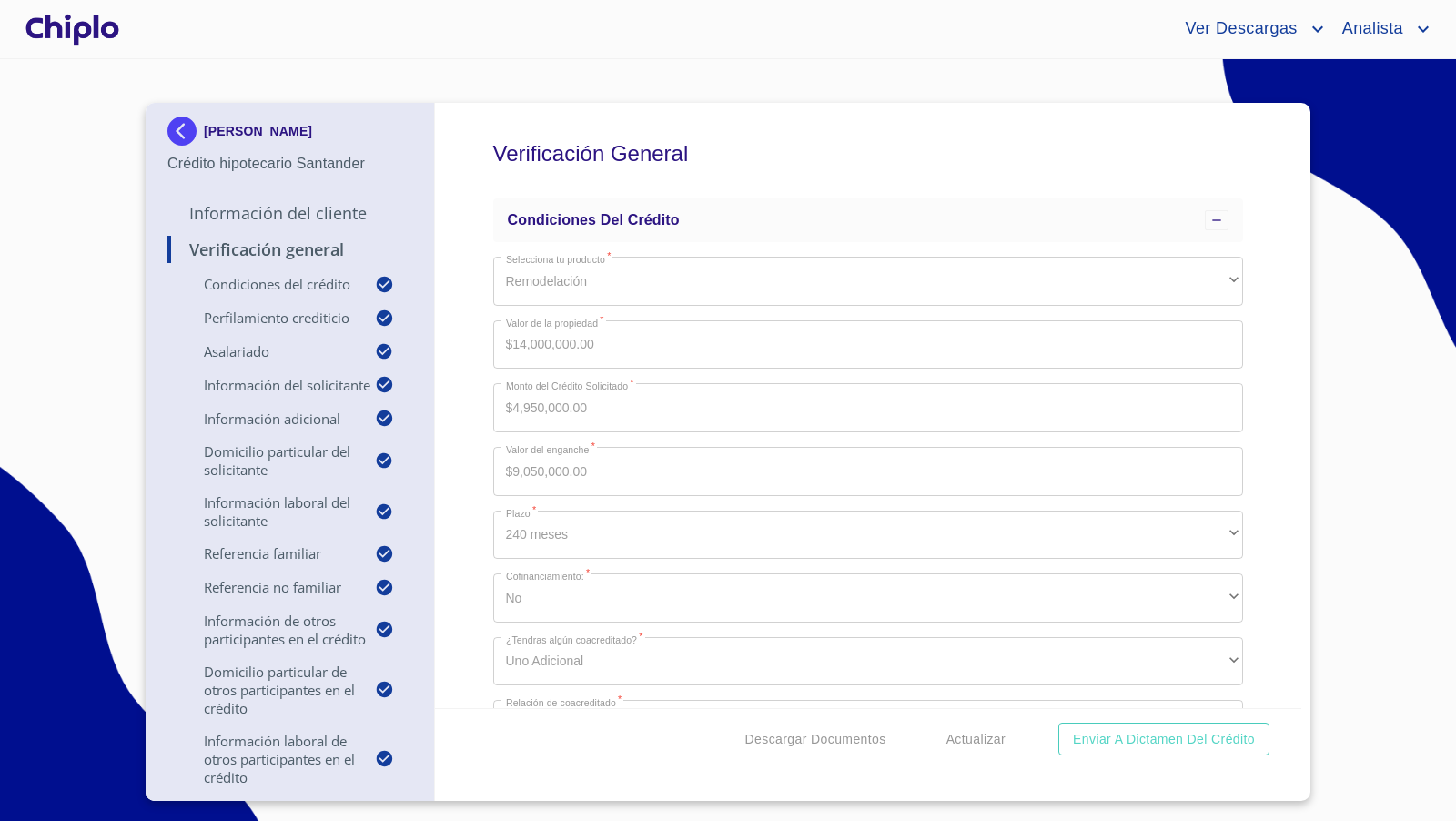
click at [489, 565] on div "Verificación General Condiciones del Crédito Selecciona tu producto   * Remodel…" at bounding box center [868, 405] width 867 height 605
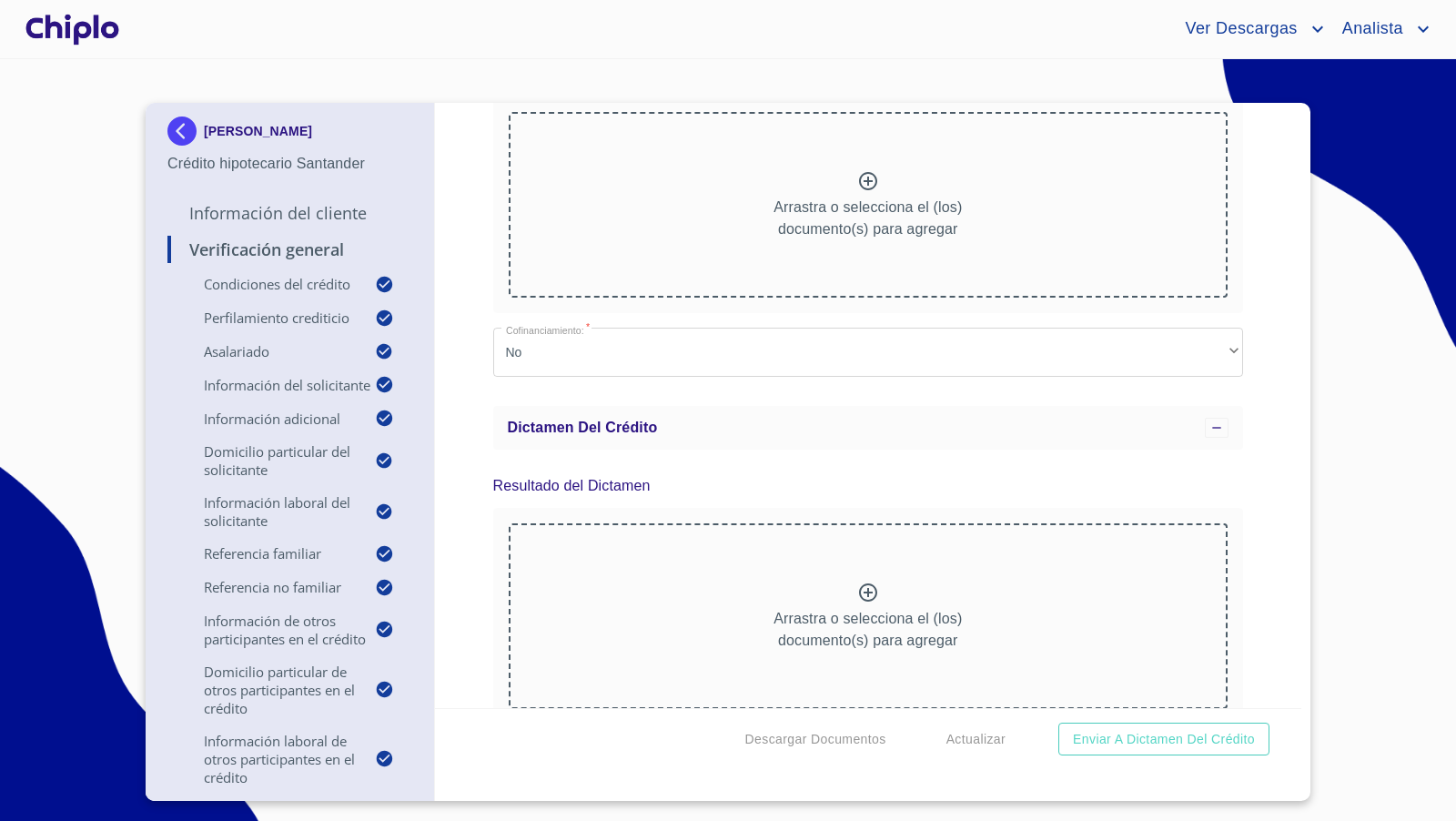
scroll to position [23212, 0]
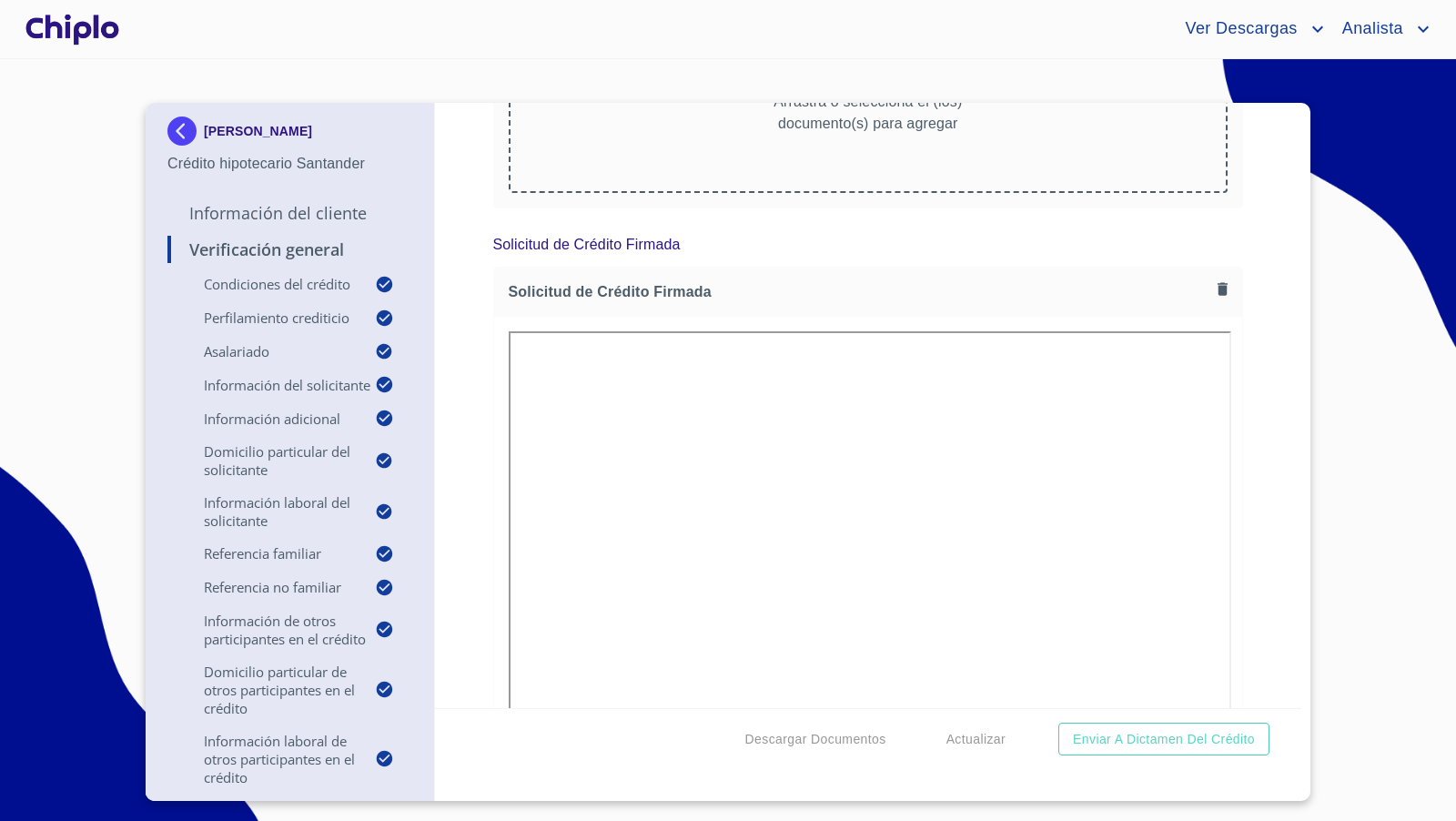
click at [94, 32] on div at bounding box center [72, 29] width 101 height 59
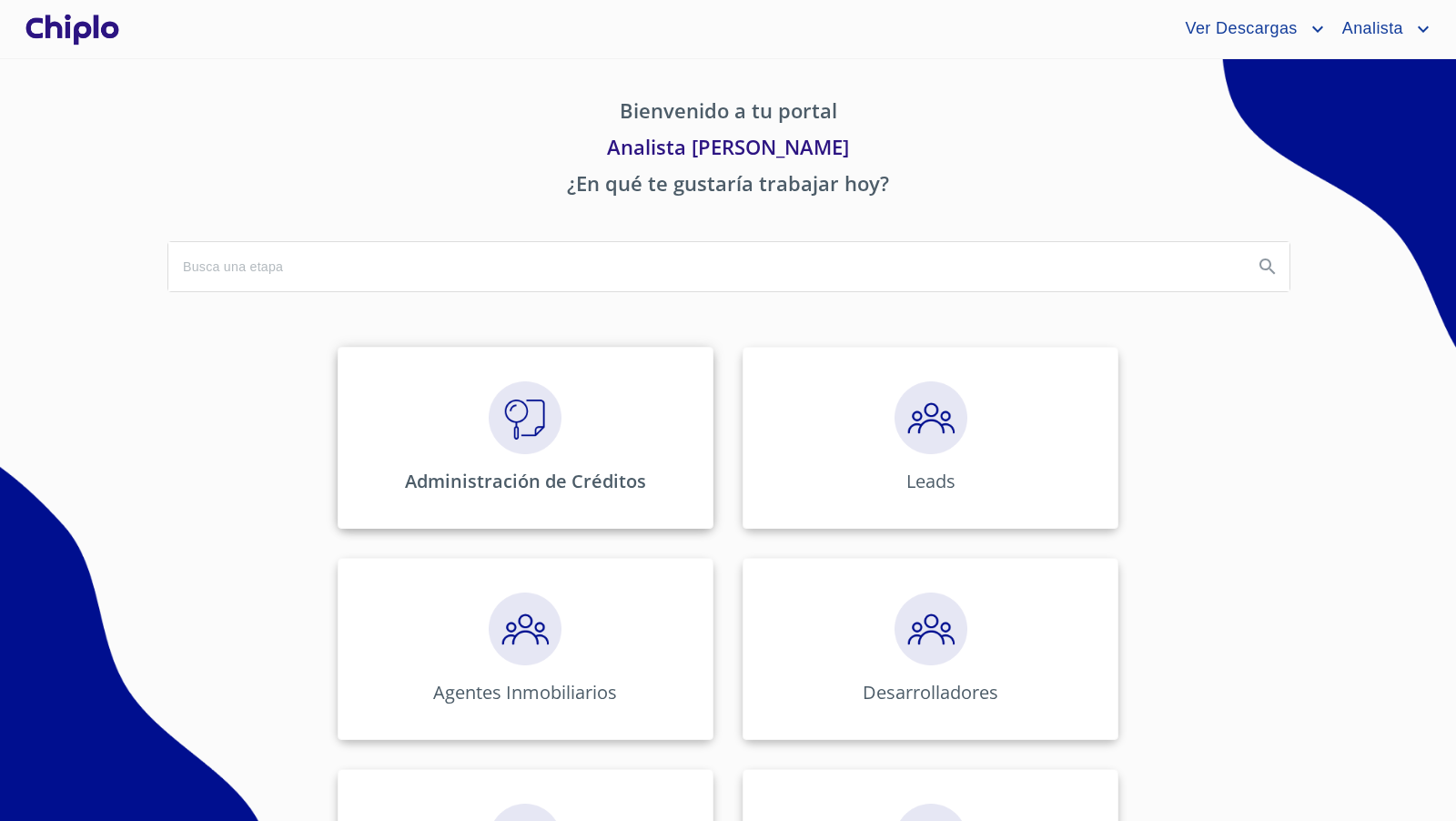
click at [523, 434] on img at bounding box center [526, 418] width 73 height 73
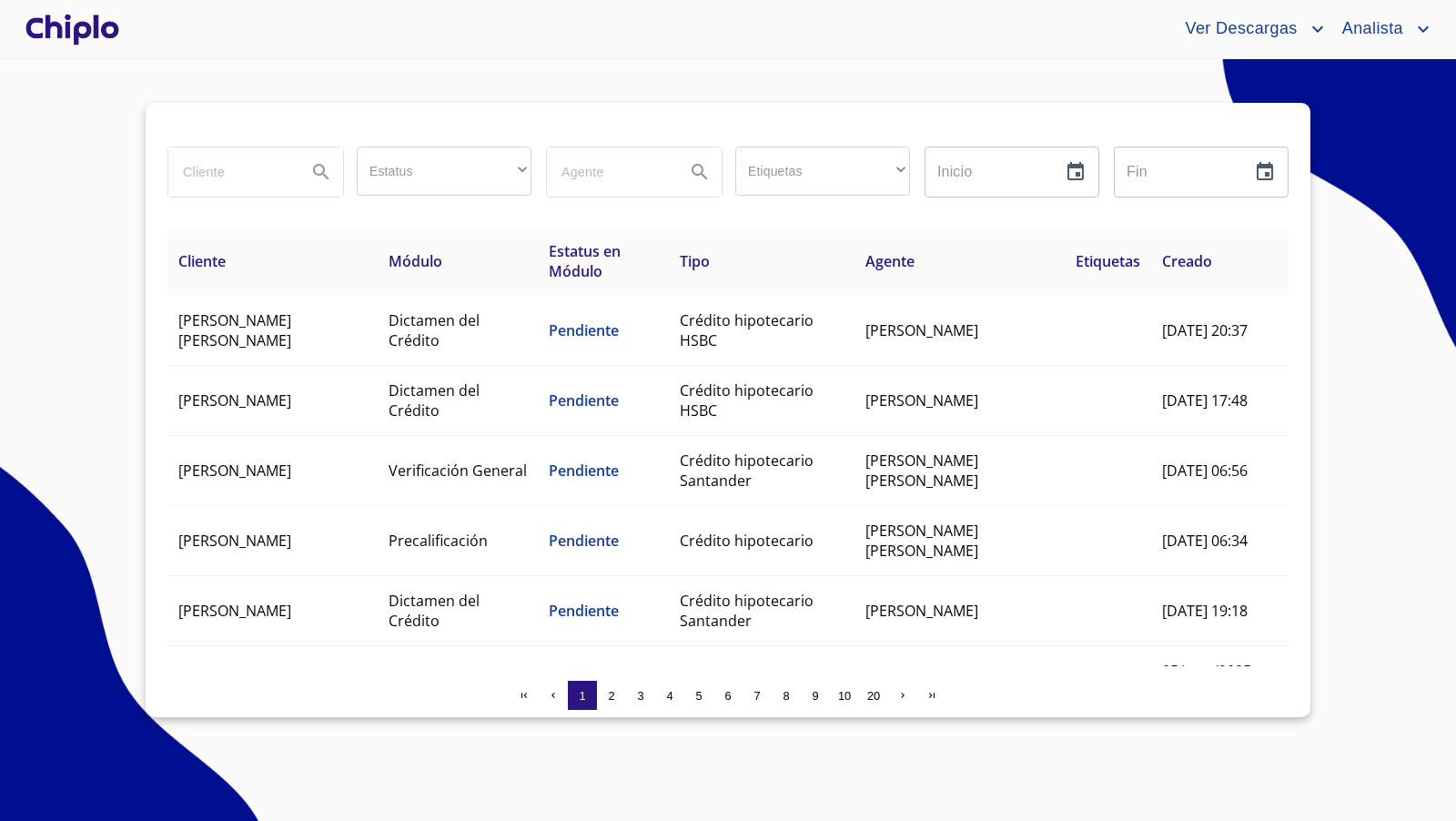
click at [220, 171] on input "search" at bounding box center [229, 172] width 123 height 49
type input "raul"
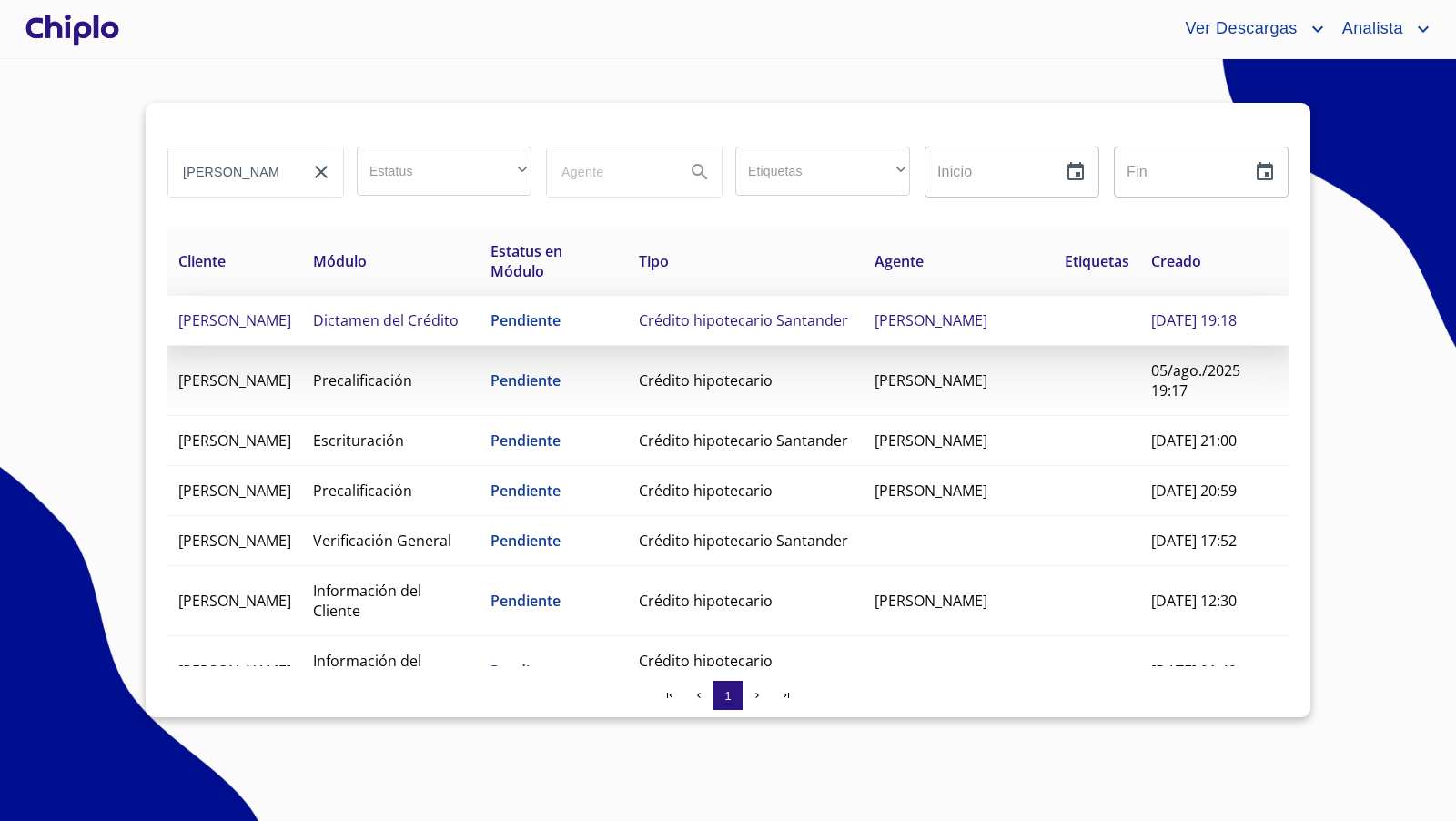
click at [292, 321] on span "[PERSON_NAME]" at bounding box center [234, 320] width 112 height 20
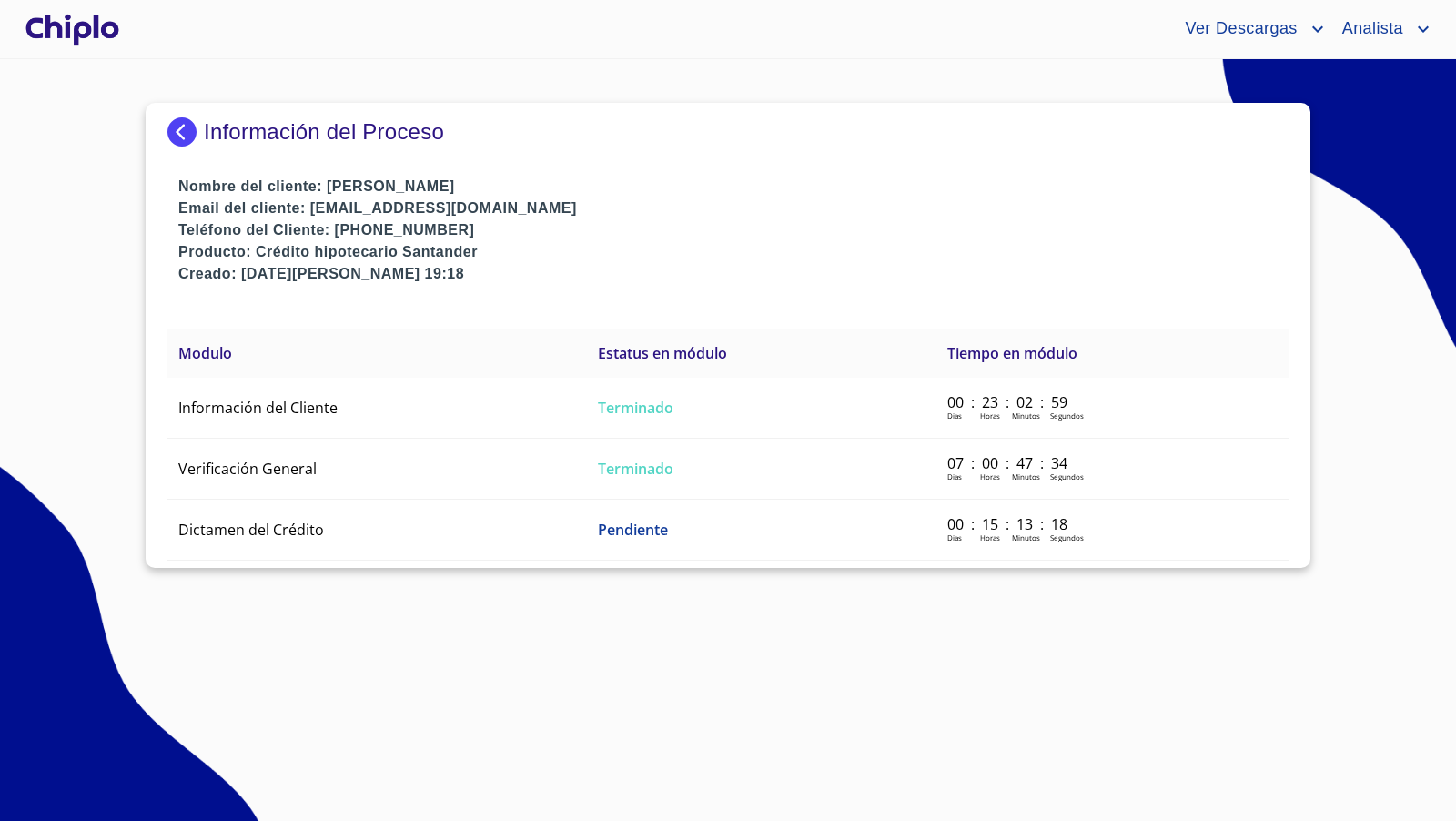
click at [182, 133] on img at bounding box center [186, 132] width 37 height 29
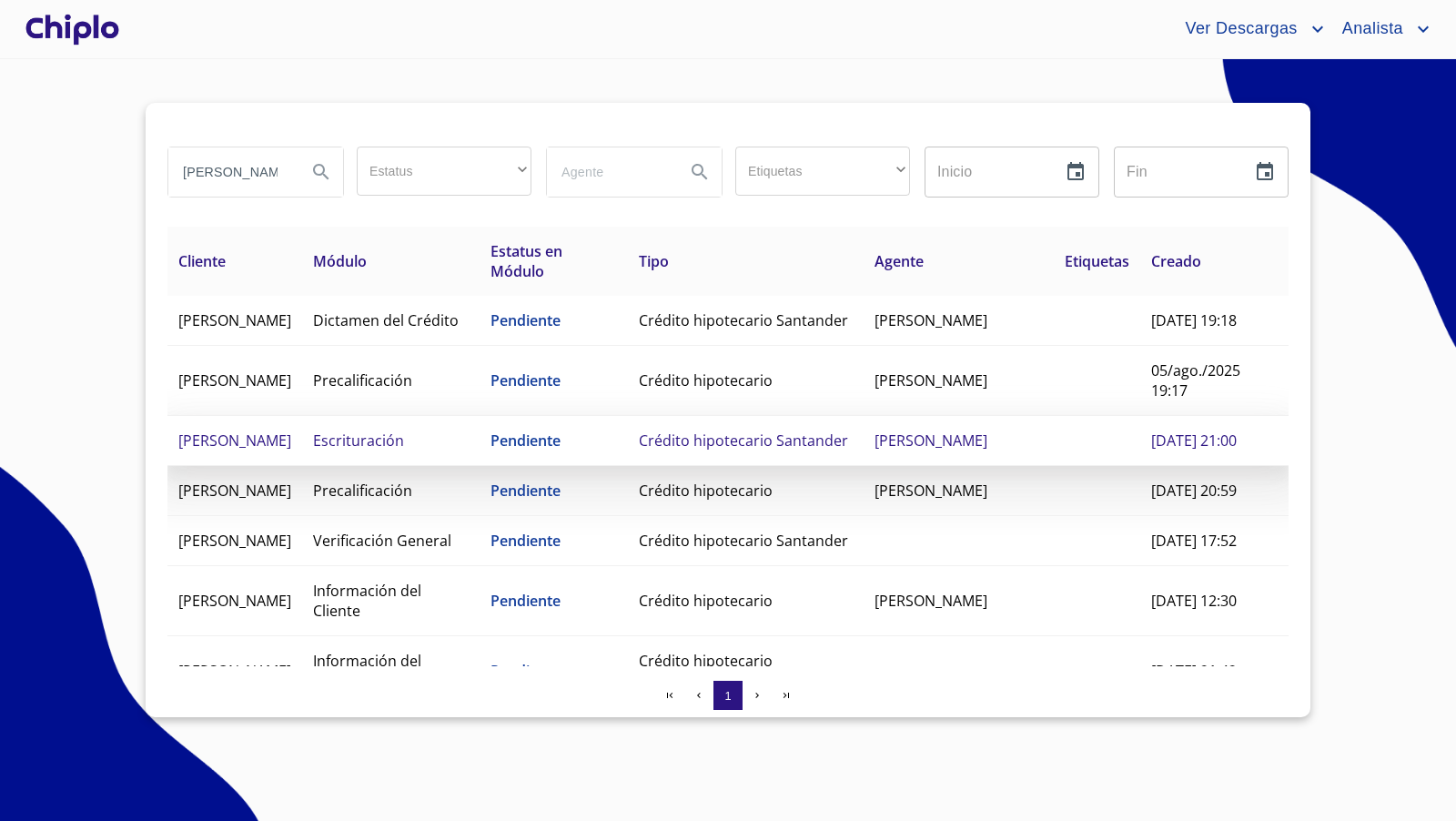
click at [302, 466] on td "[PERSON_NAME]" at bounding box center [234, 441] width 134 height 50
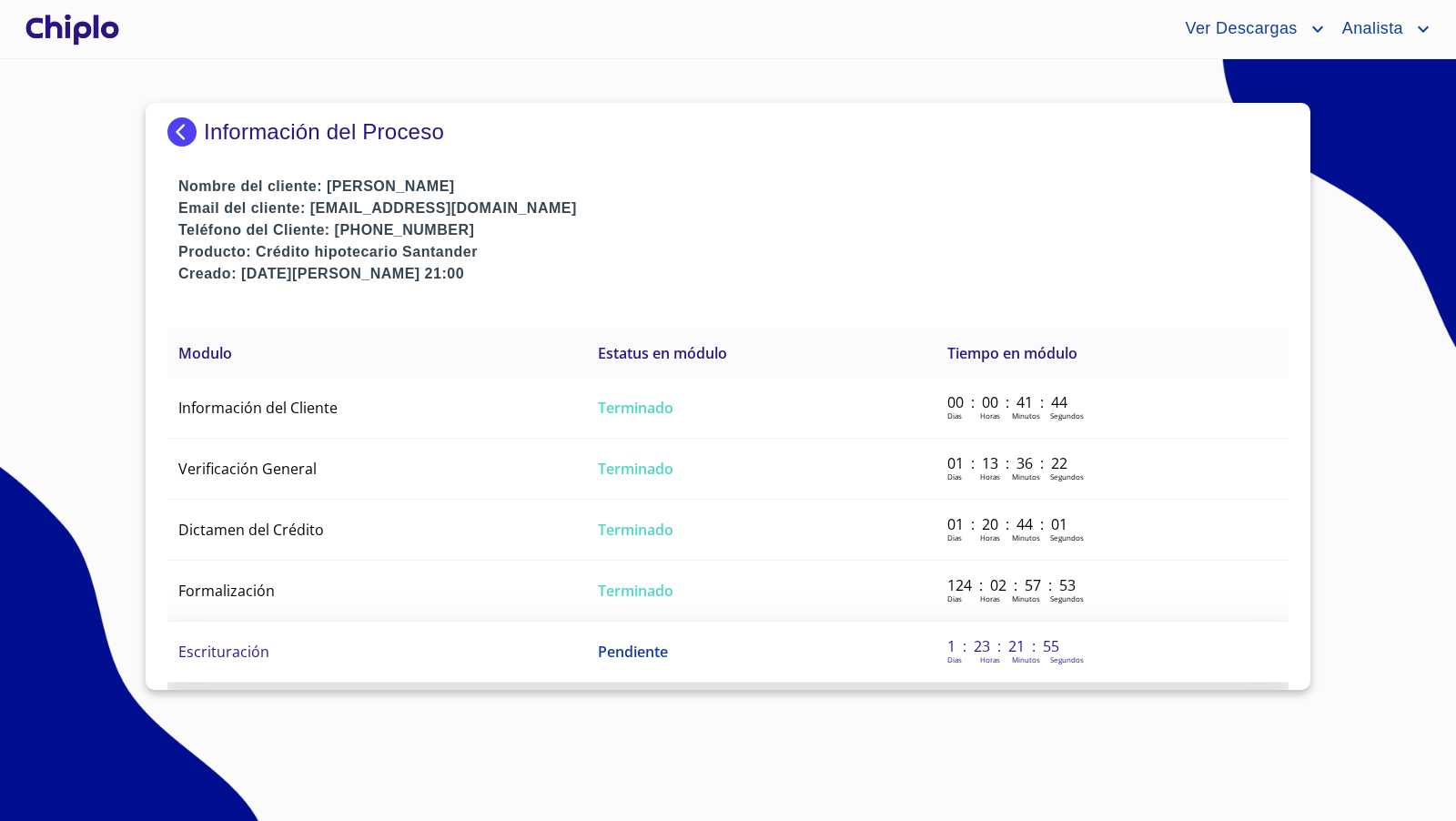
click at [297, 647] on td "Escrituración" at bounding box center [377, 652] width 420 height 61
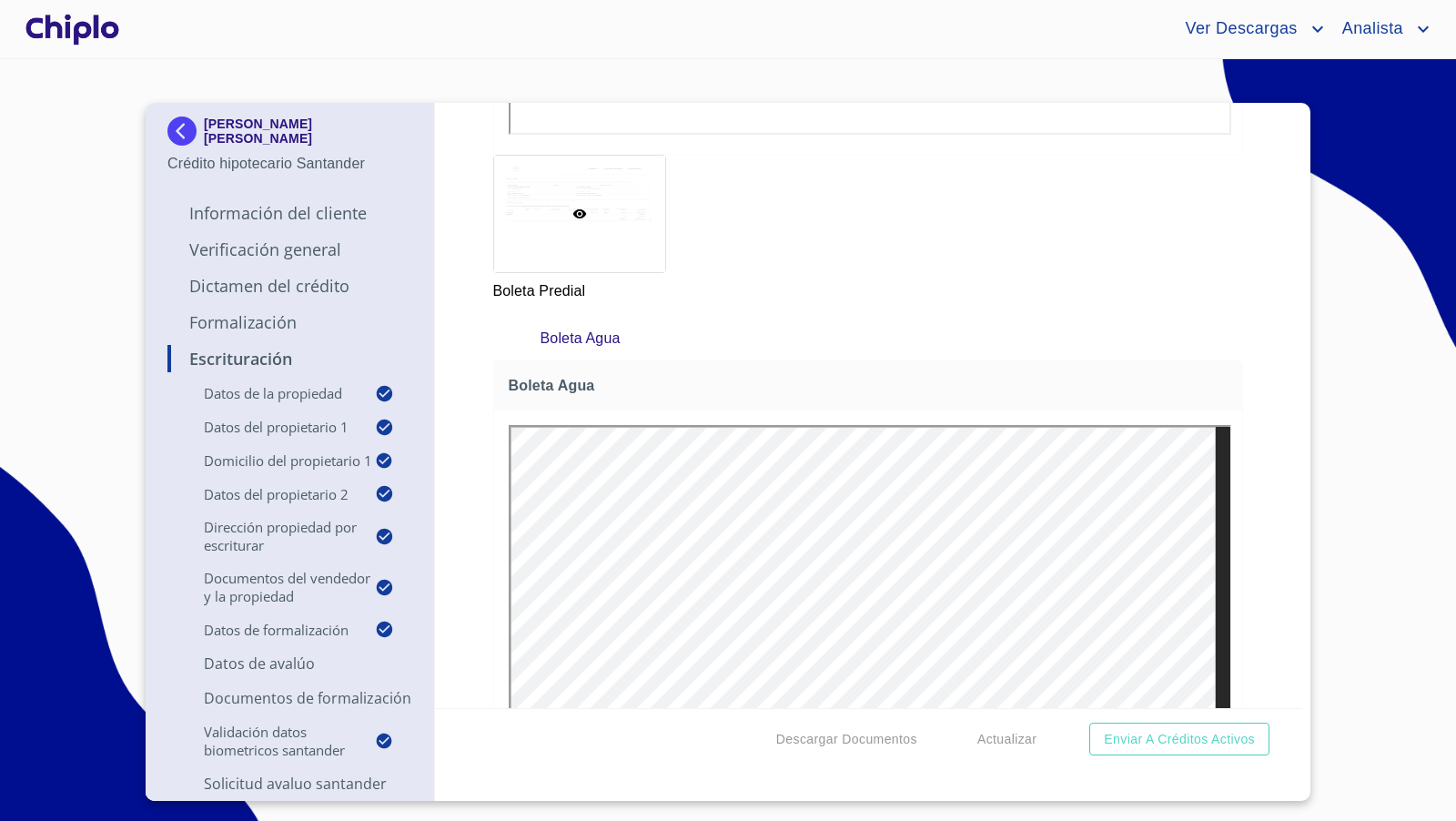
scroll to position [11014, 0]
click at [237, 324] on p "Formalización" at bounding box center [290, 322] width 245 height 22
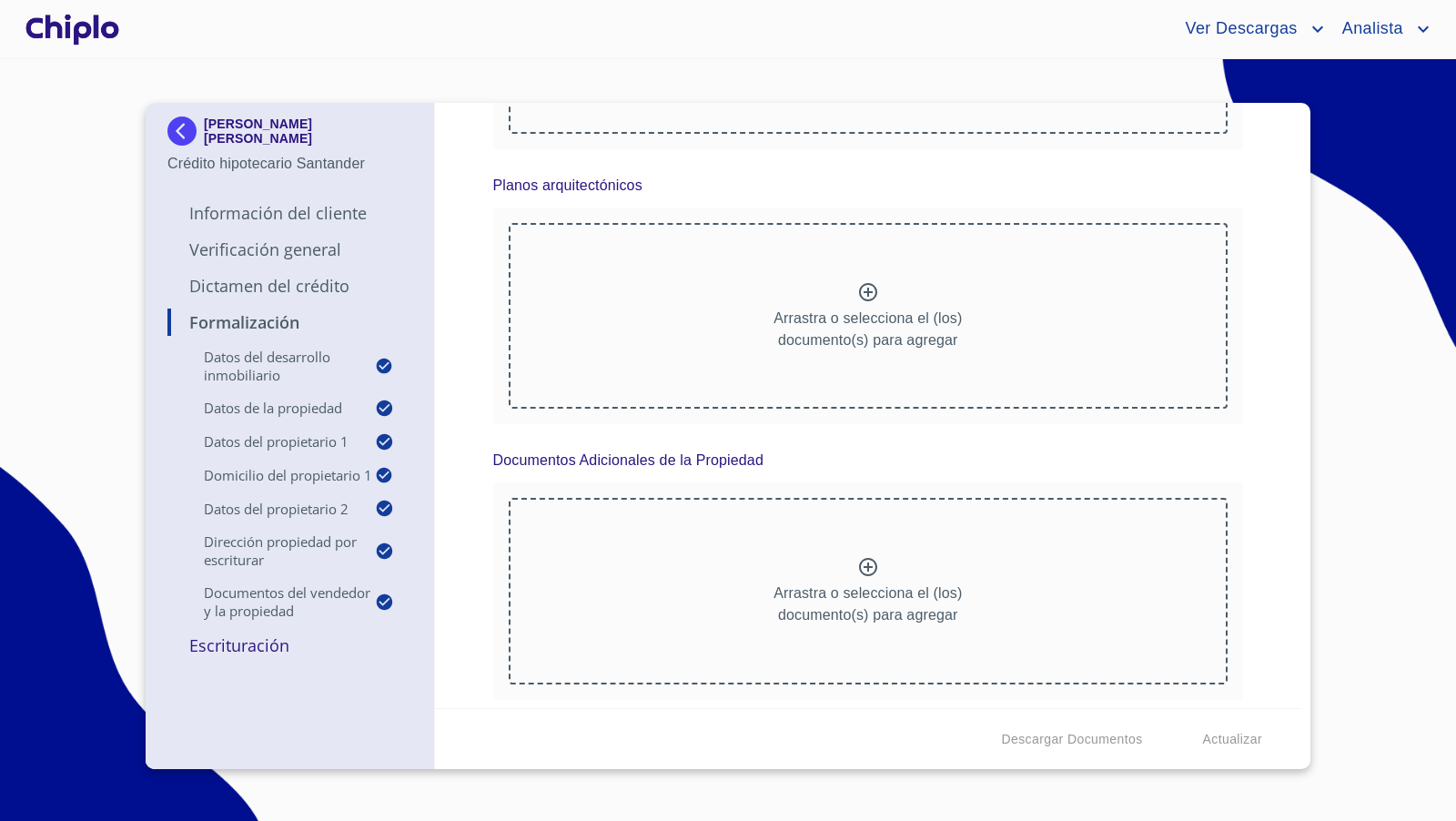
scroll to position [0, 0]
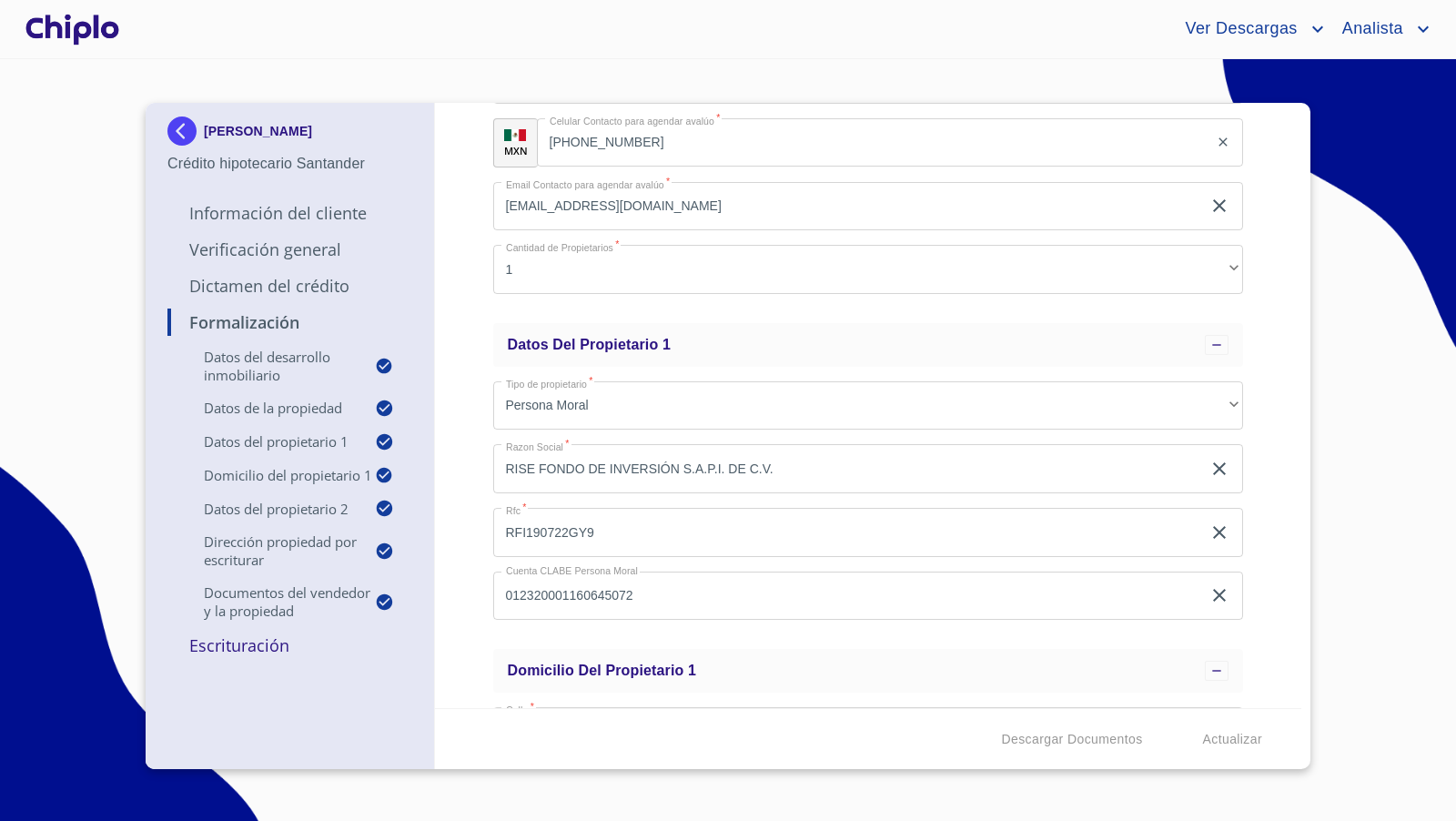
click at [466, 453] on div "Formalización Datos del Desarrollo Inmobiliario Proyecto Inmobiliario ​ Datos d…" at bounding box center [868, 405] width 867 height 605
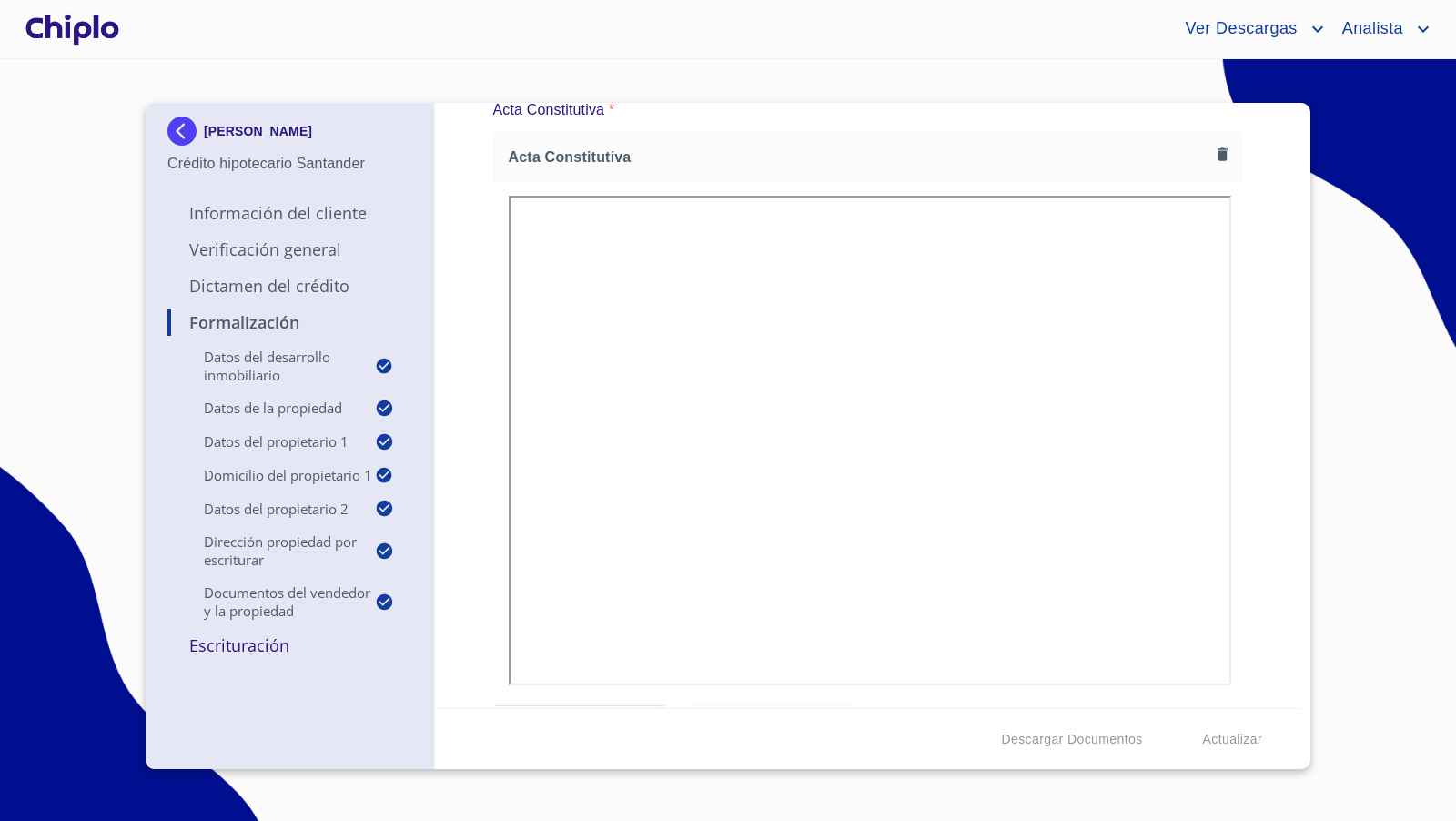
scroll to position [2479, 0]
click at [1268, 379] on div "Formalización Datos del Desarrollo Inmobiliario Proyecto Inmobiliario ​ Datos d…" at bounding box center [868, 405] width 867 height 605
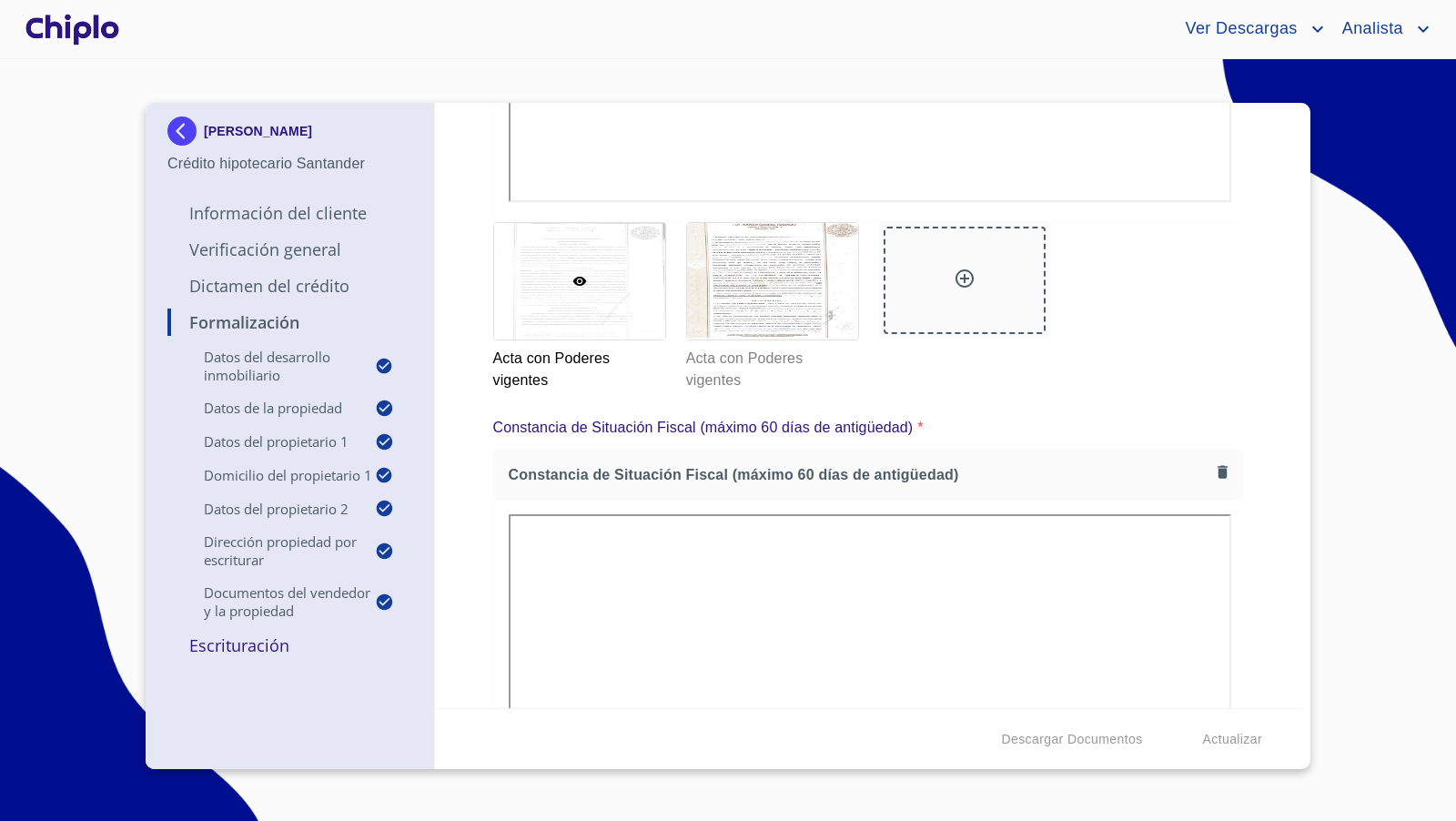
scroll to position [3723, 0]
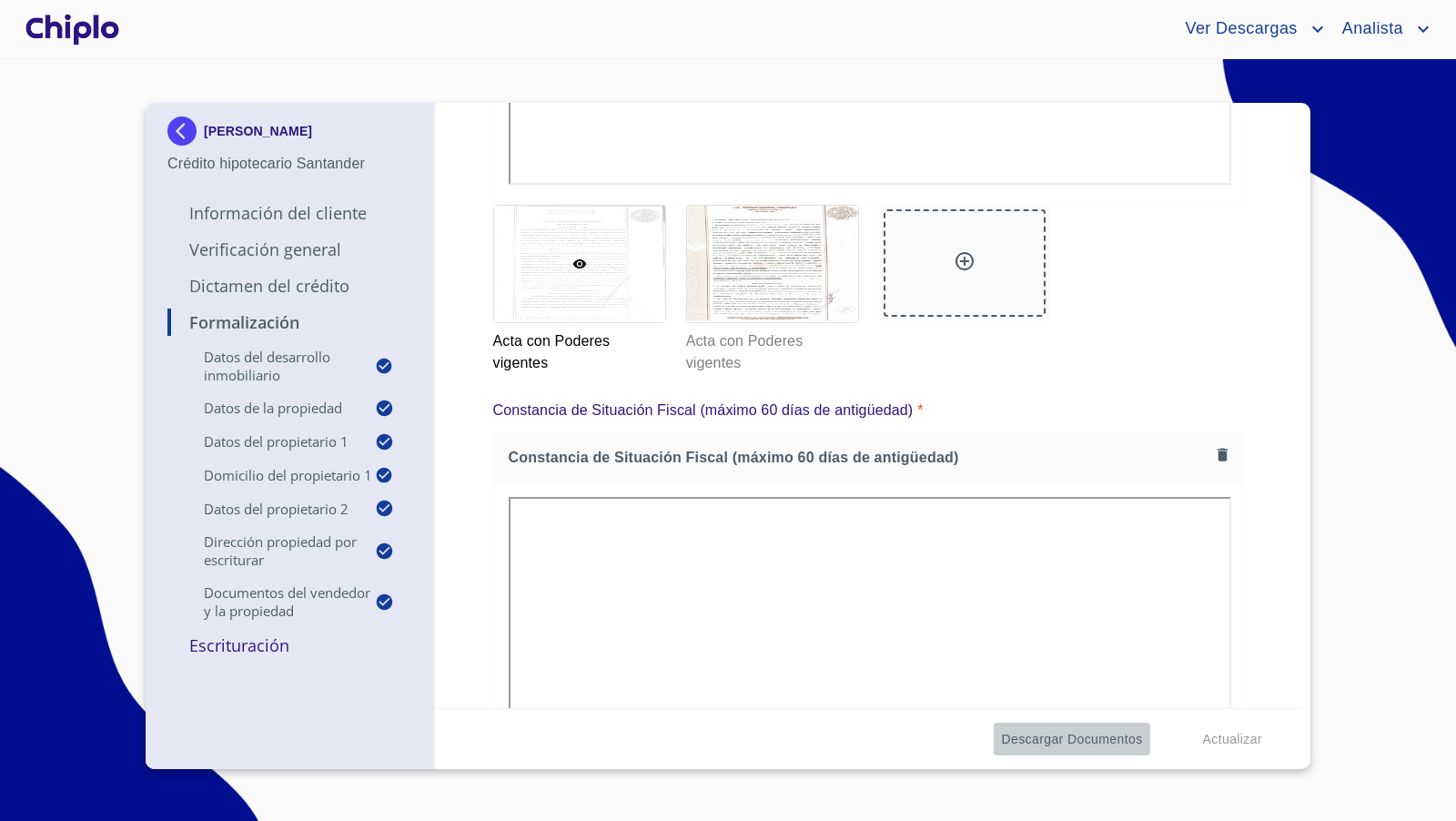
click at [1041, 740] on span "Descargar Documentos" at bounding box center [1071, 739] width 141 height 23
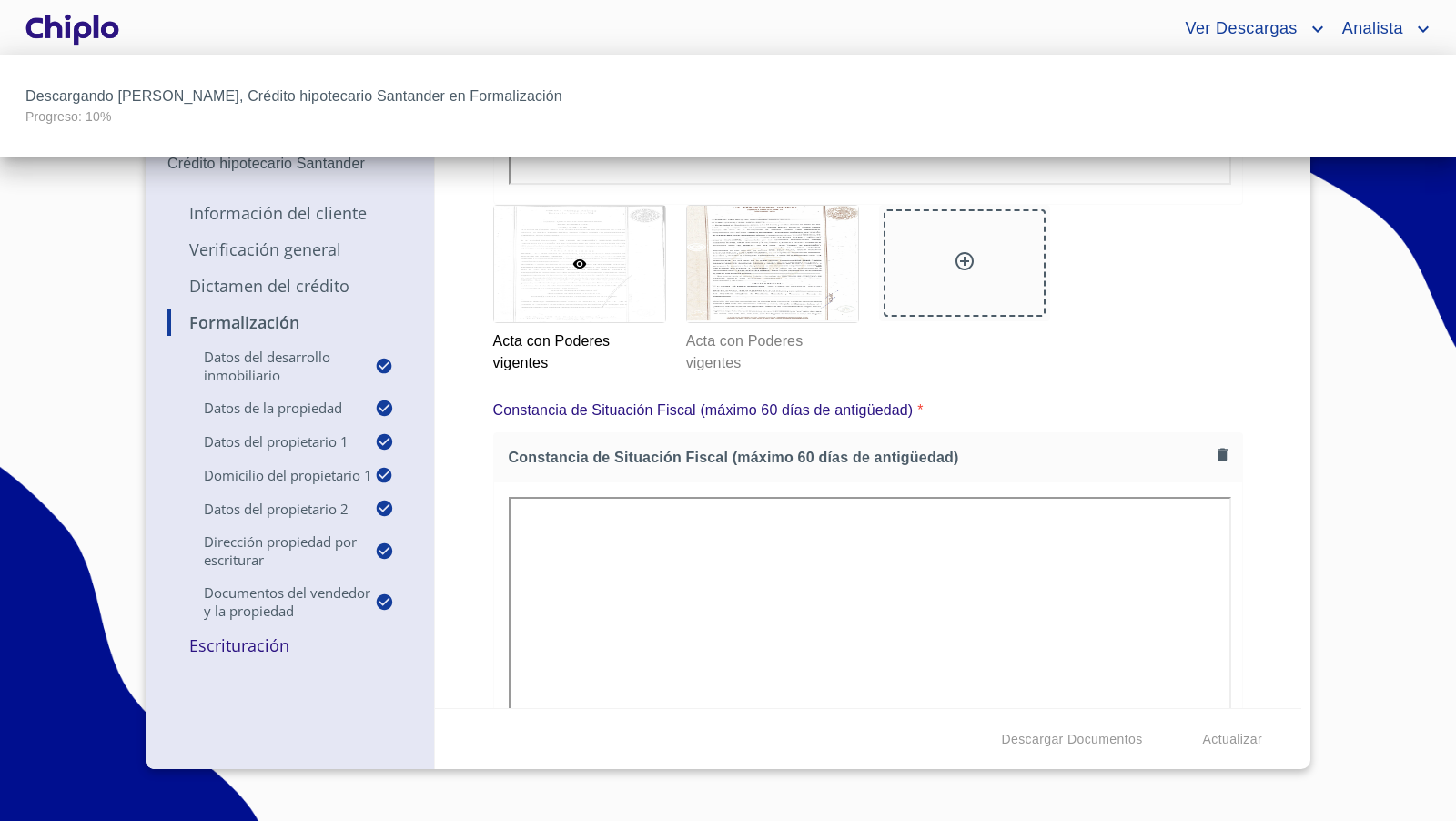
click at [1236, 394] on div at bounding box center [728, 410] width 1456 height 821
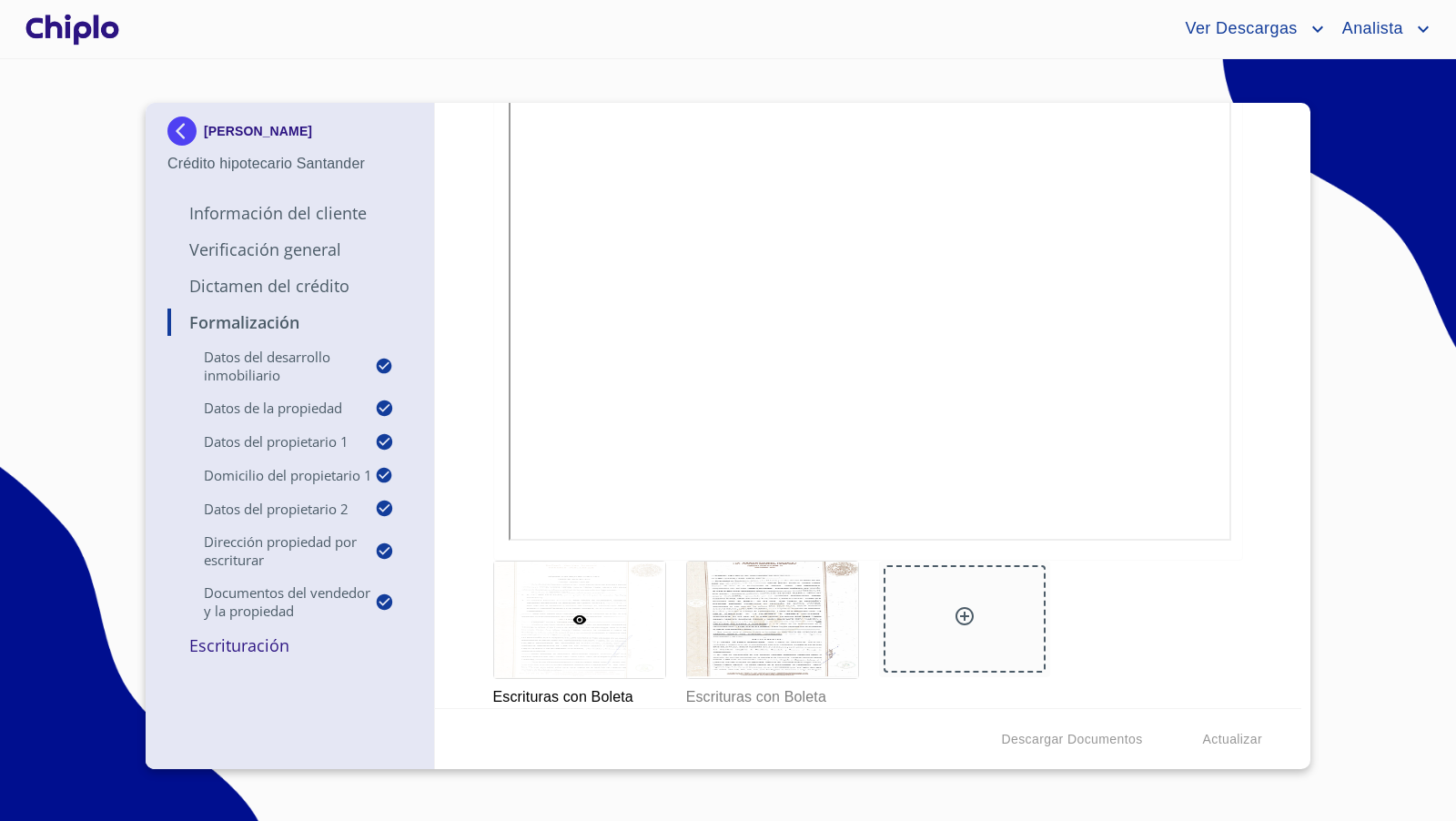
scroll to position [12281, 0]
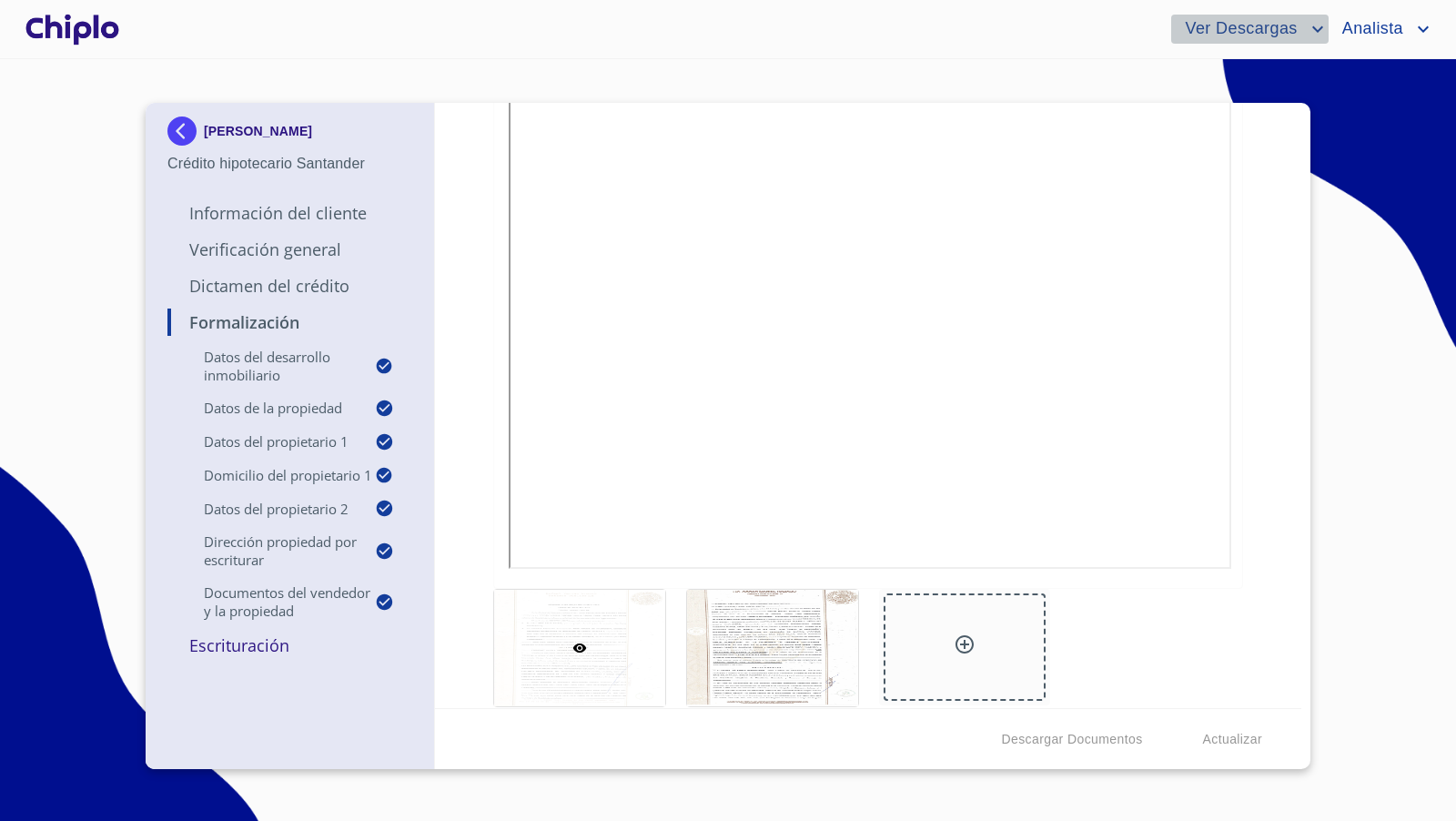
click at [1250, 37] on span "Ver Descargas" at bounding box center [1238, 29] width 134 height 29
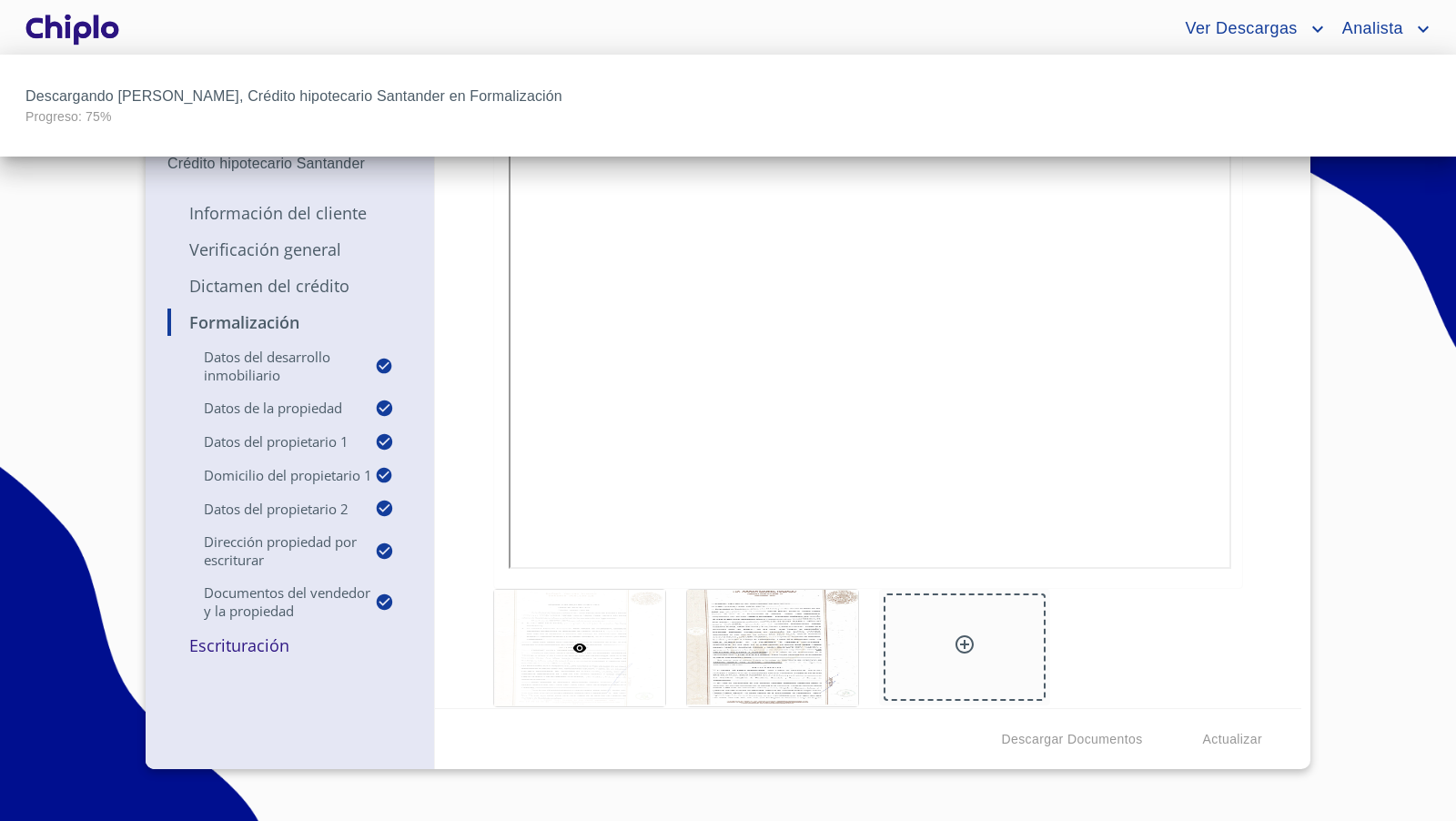
click at [1227, 29] on div at bounding box center [728, 410] width 1456 height 821
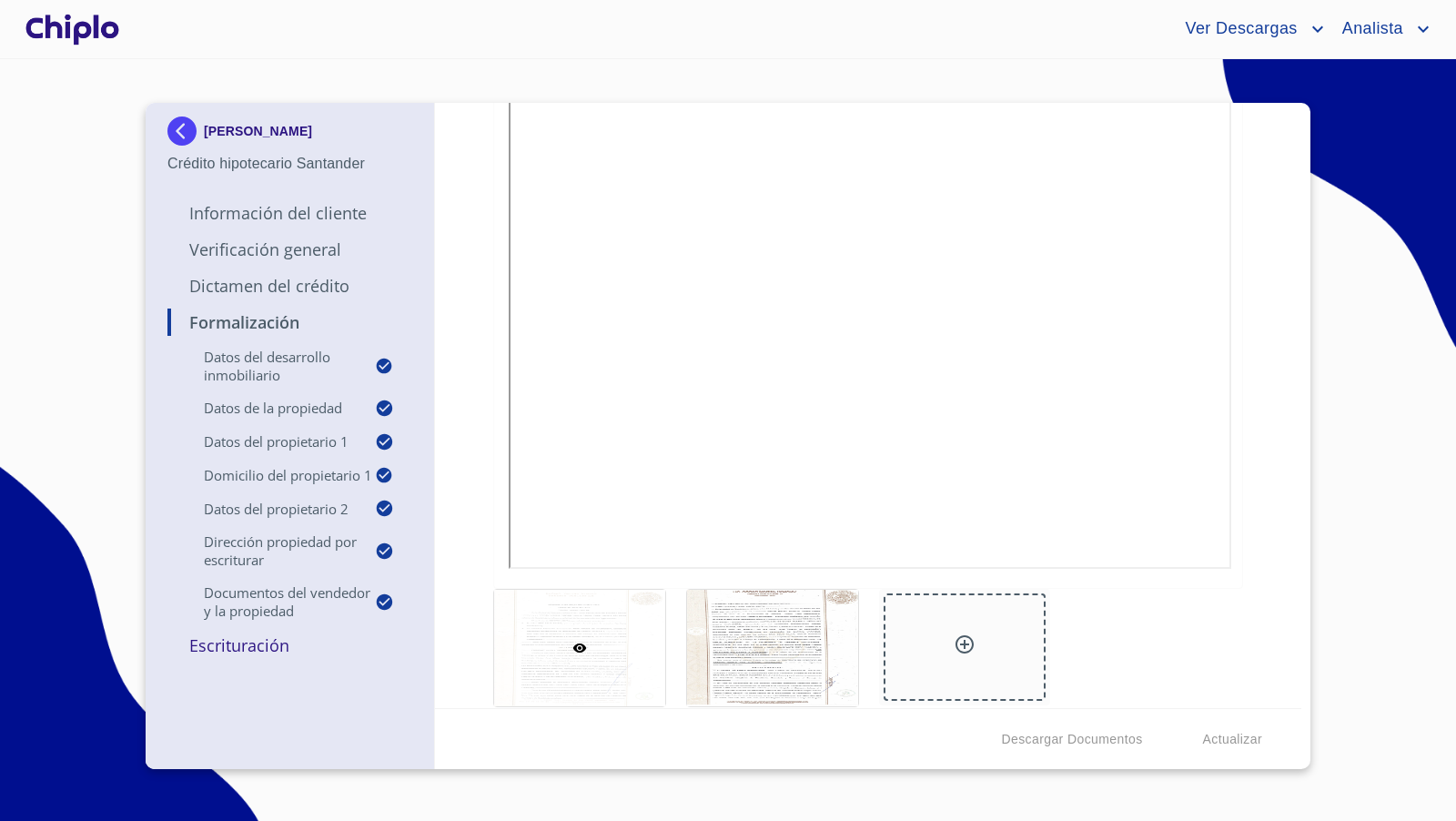
click at [1274, 435] on div "Formalización Datos del Desarrollo Inmobiliario Proyecto Inmobiliario ​ Datos d…" at bounding box center [868, 405] width 867 height 605
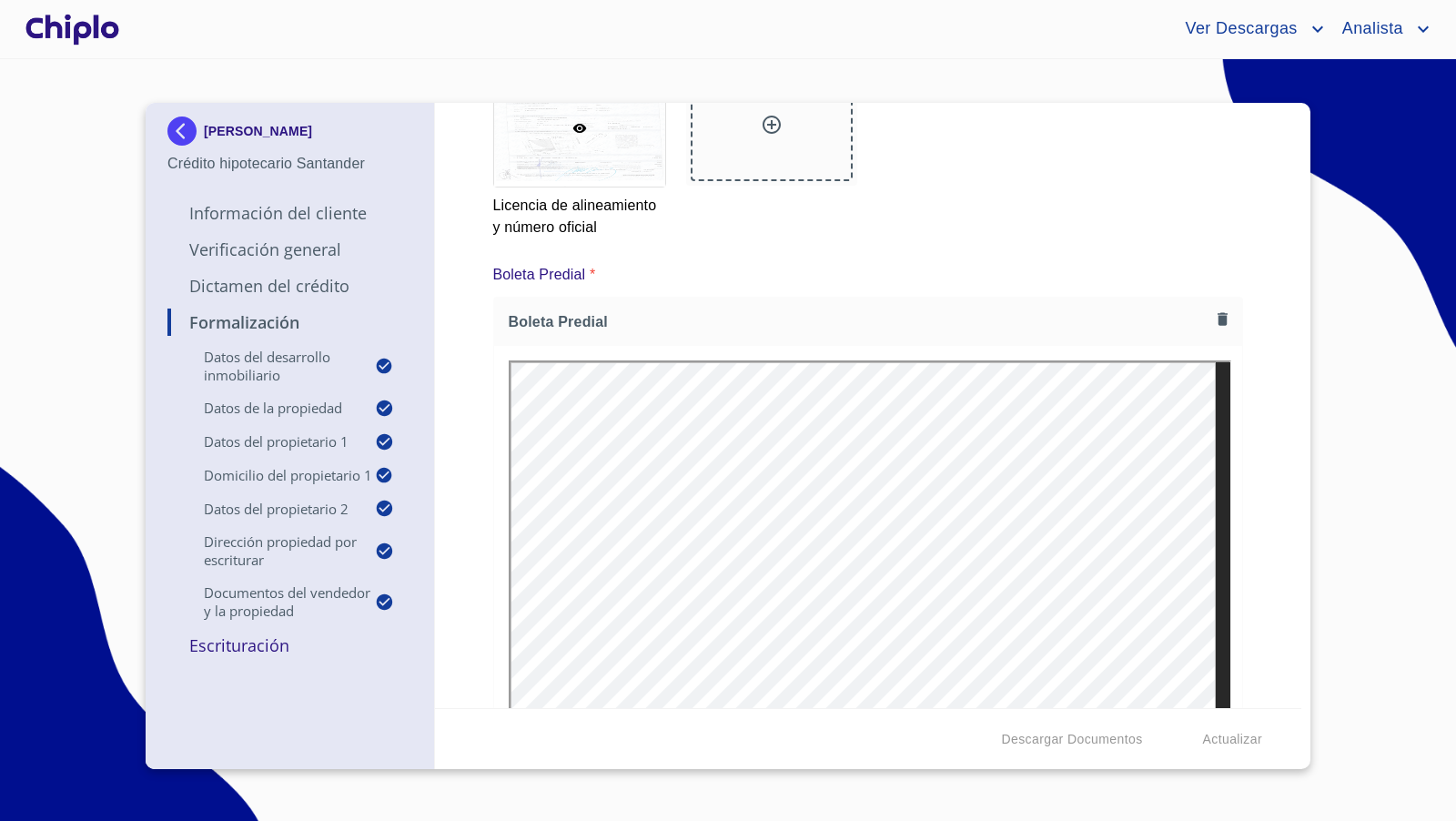
scroll to position [10444, 0]
click at [1276, 29] on span "Ver Descargas" at bounding box center [1238, 29] width 134 height 29
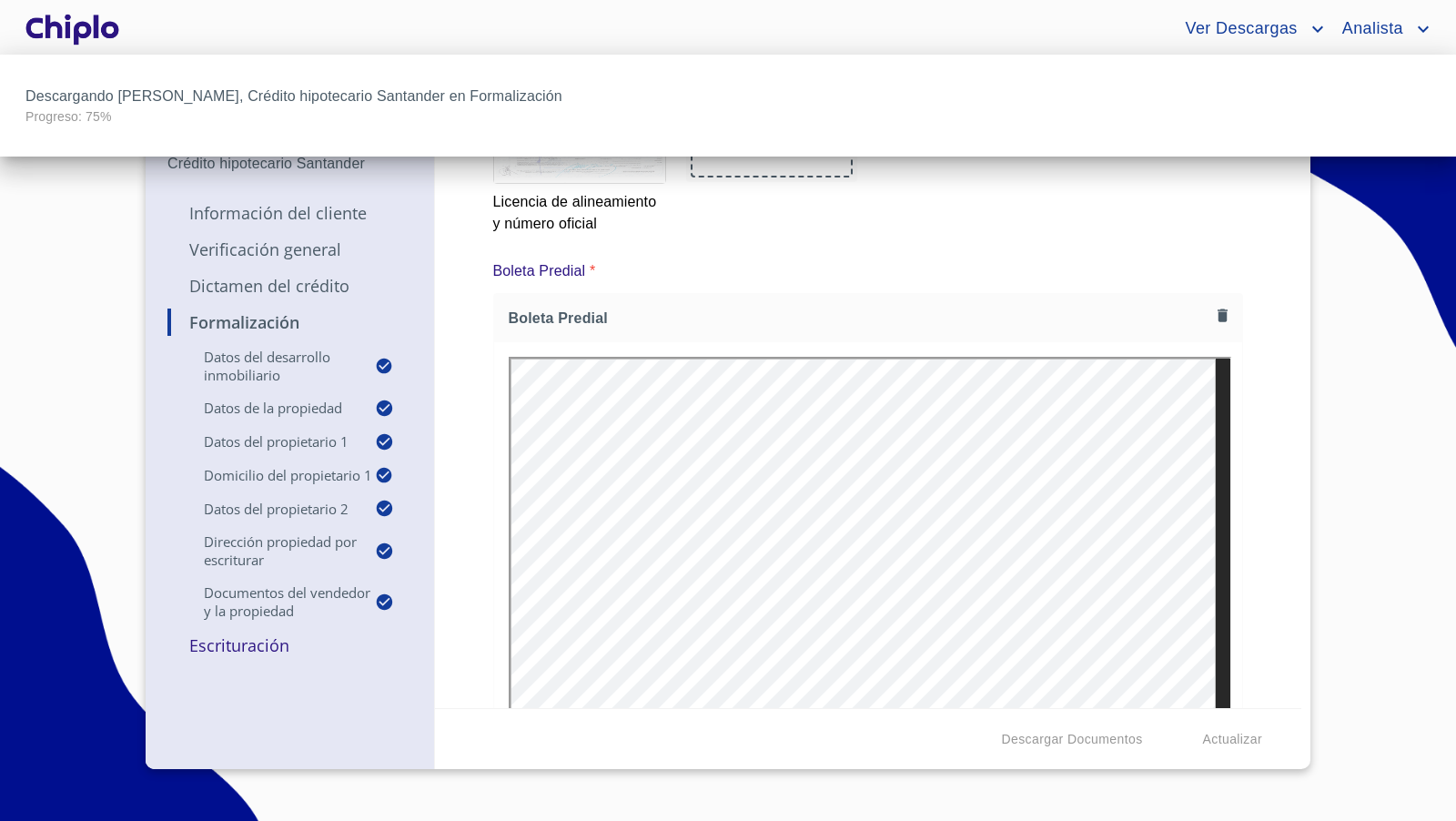
click at [1270, 382] on div at bounding box center [728, 410] width 1456 height 821
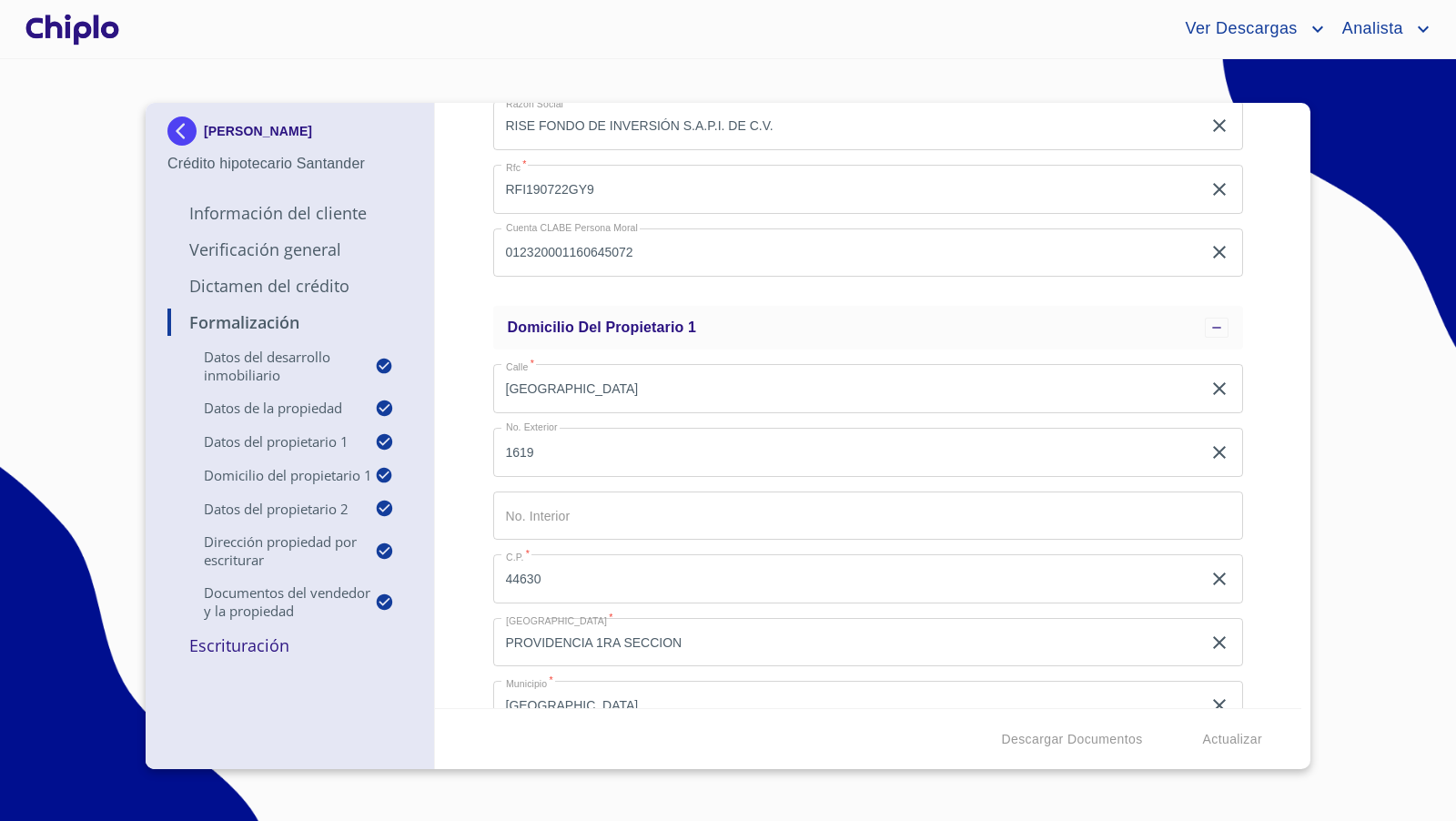
scroll to position [794, 0]
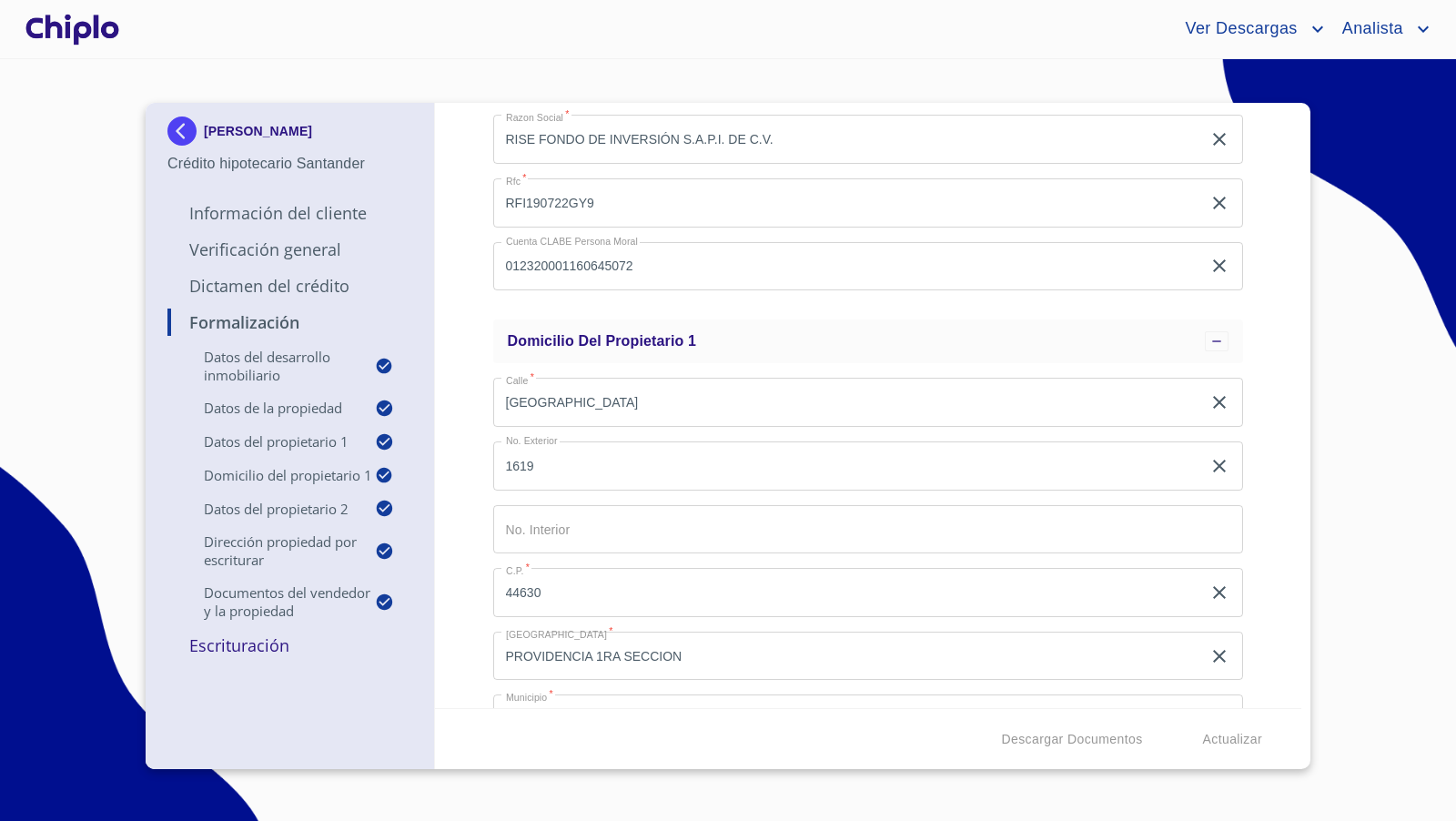
click at [472, 522] on div "Formalización Datos del Desarrollo Inmobiliario Proyecto Inmobiliario ​ Datos d…" at bounding box center [868, 405] width 867 height 605
click at [1248, 526] on div "Formalización Datos del Desarrollo Inmobiliario Proyecto Inmobiliario ​ Datos d…" at bounding box center [868, 405] width 867 height 605
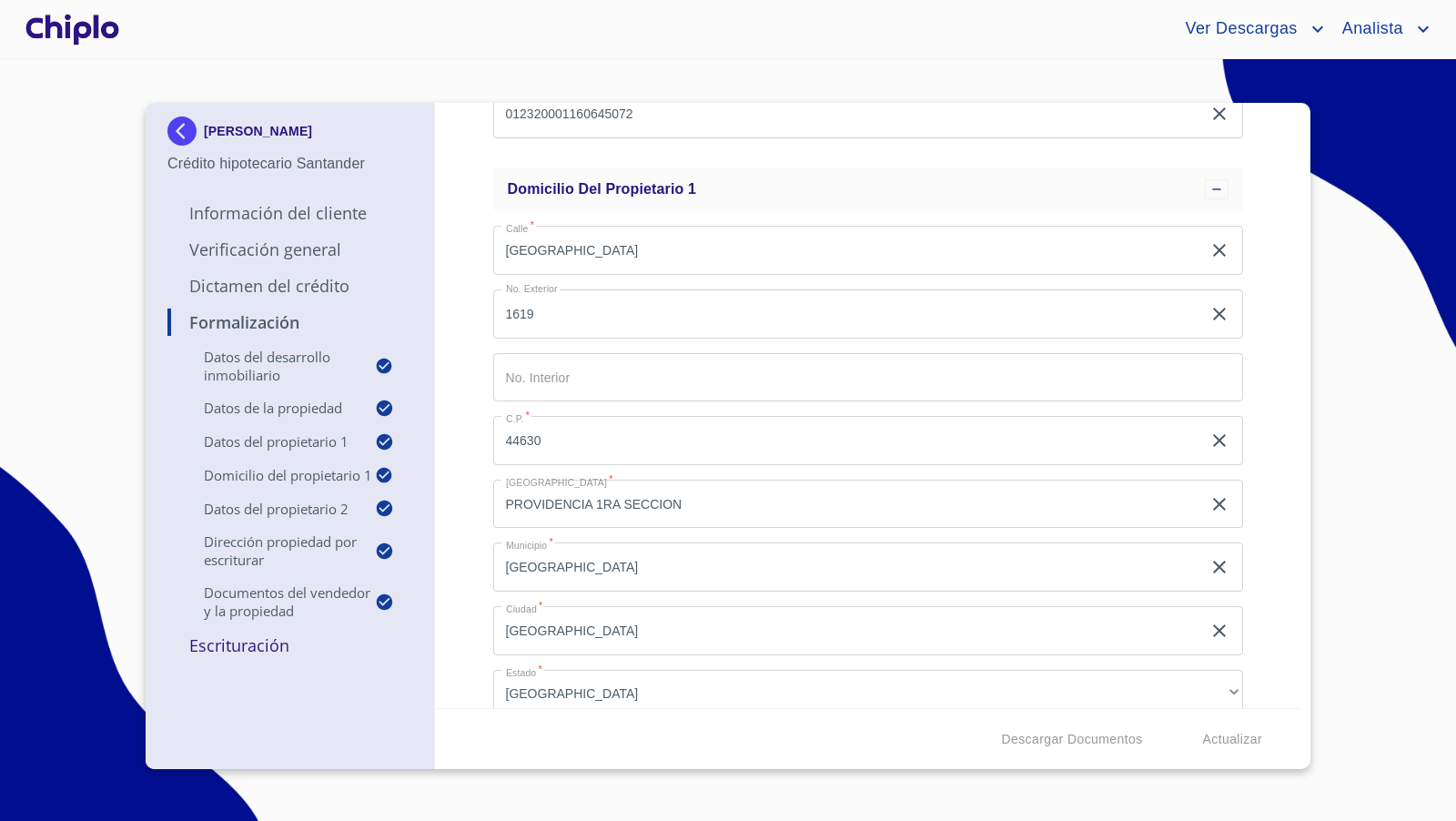
scroll to position [930, 0]
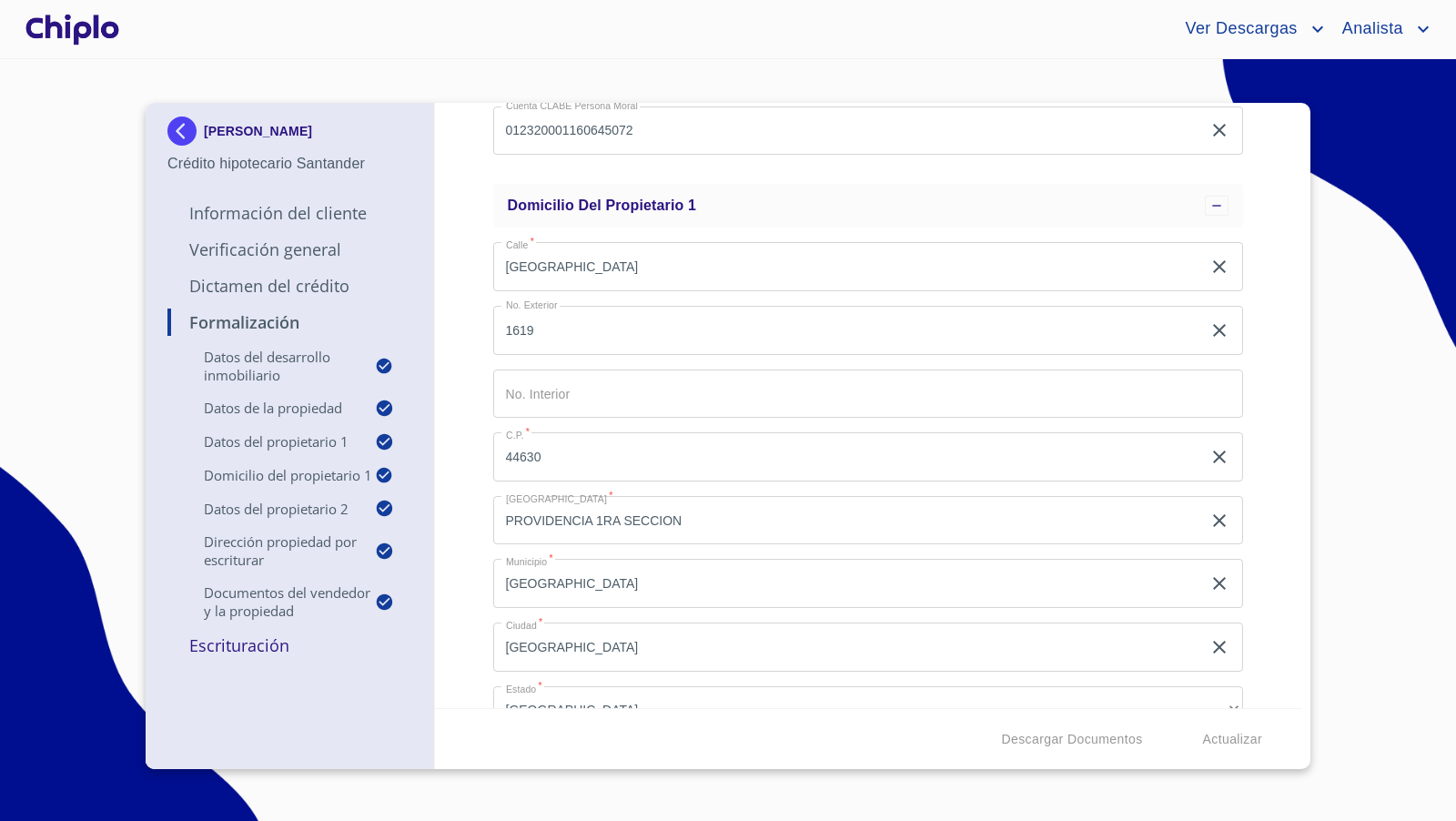
click at [233, 649] on p "Escrituración" at bounding box center [290, 645] width 245 height 22
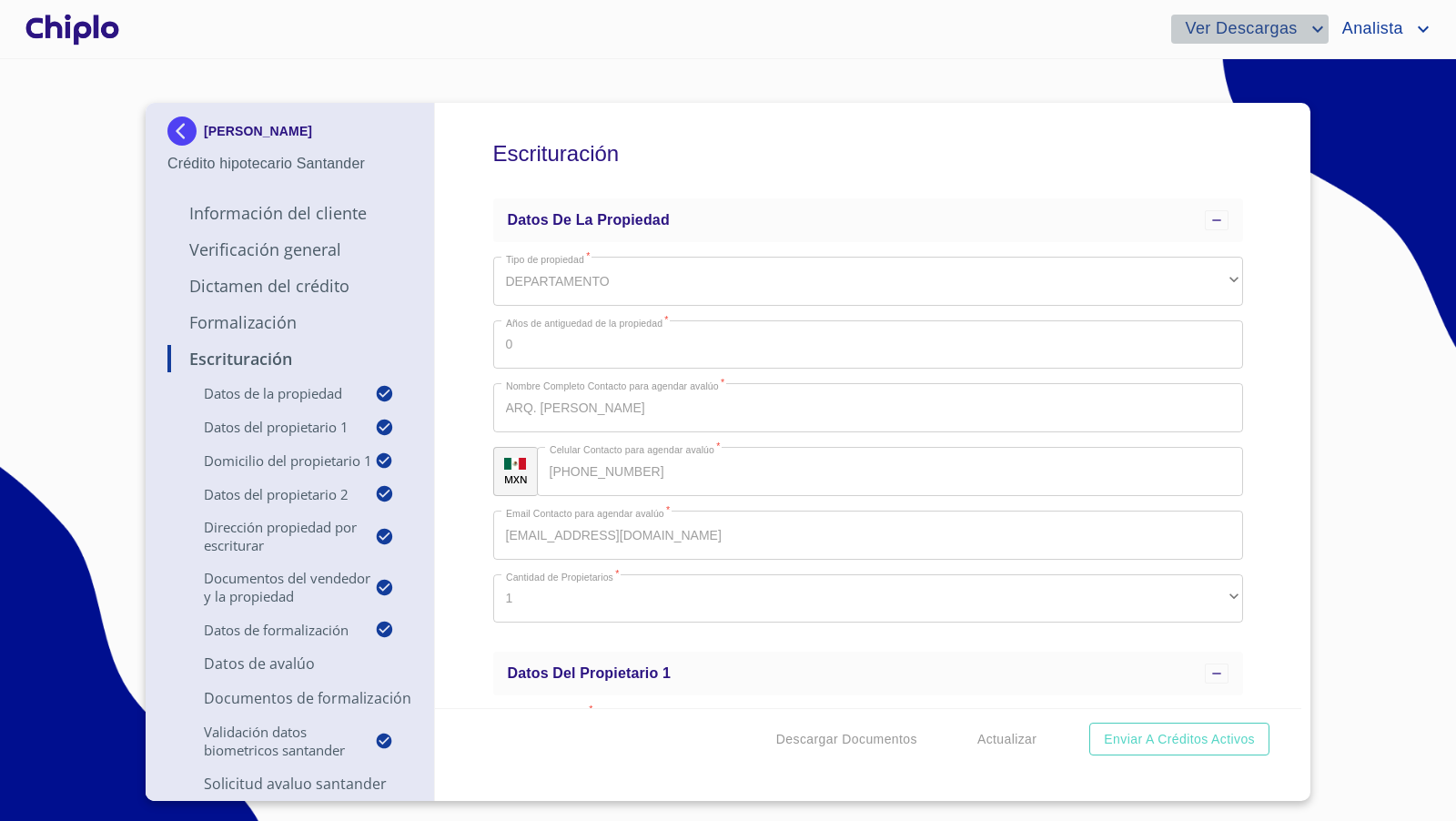
click at [1285, 27] on span "Ver Descargas" at bounding box center [1238, 29] width 134 height 29
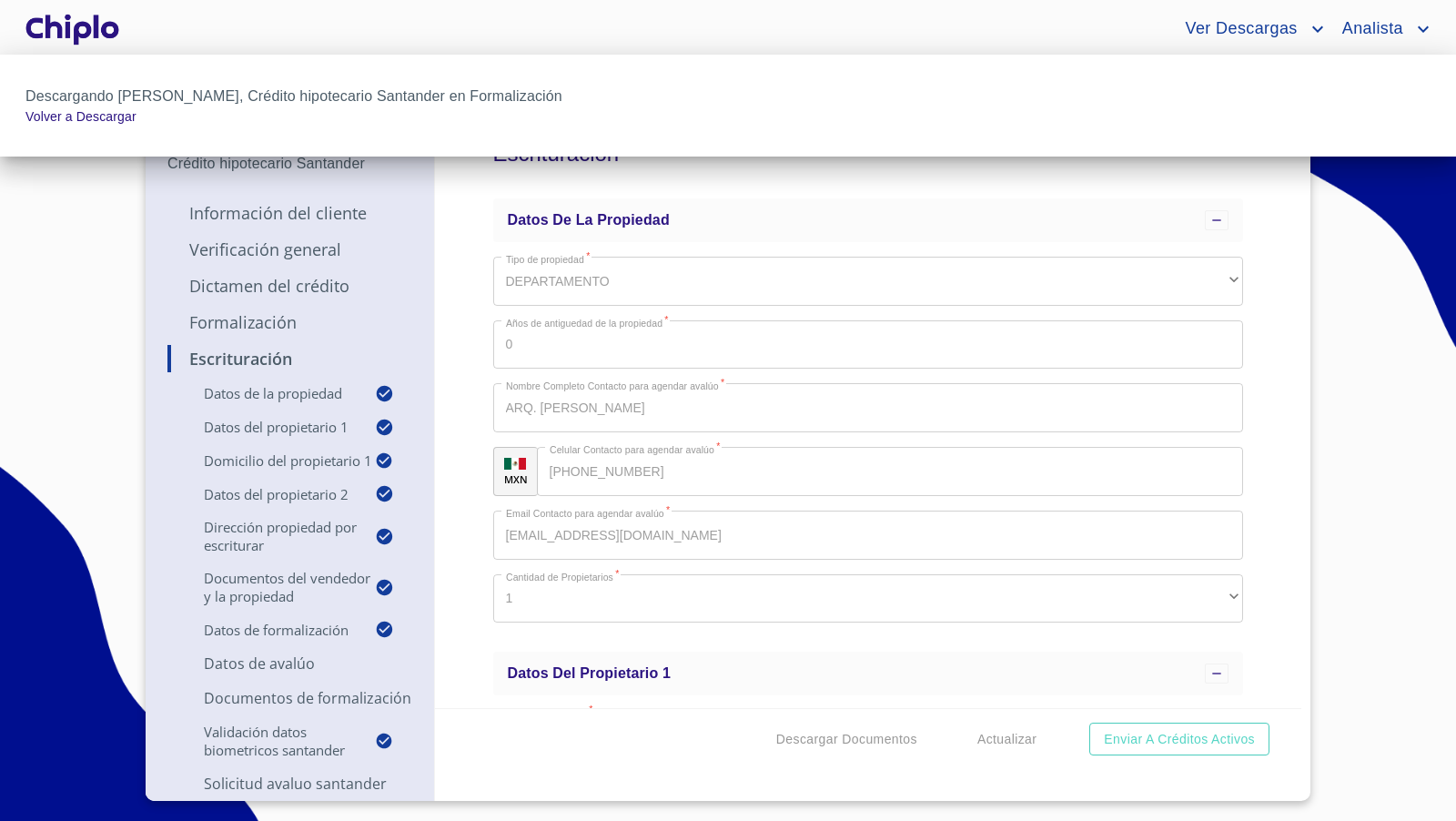
click at [459, 400] on div at bounding box center [728, 410] width 1456 height 821
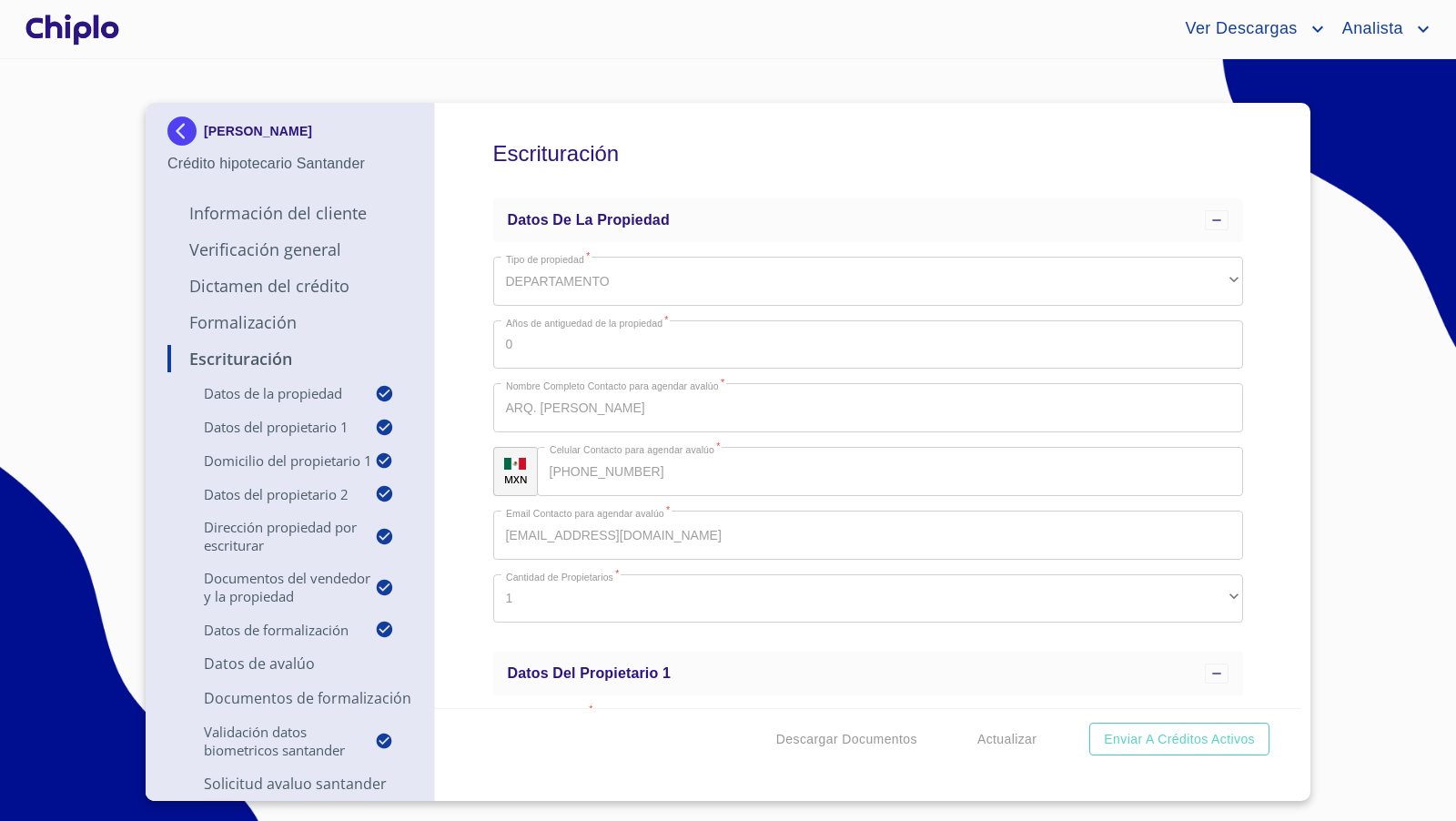
click at [1258, 410] on div "Escrituración Datos de la propiedad Tipo de propiedad   * DEPARTAMENTO ​ Años d…" at bounding box center [868, 405] width 867 height 605
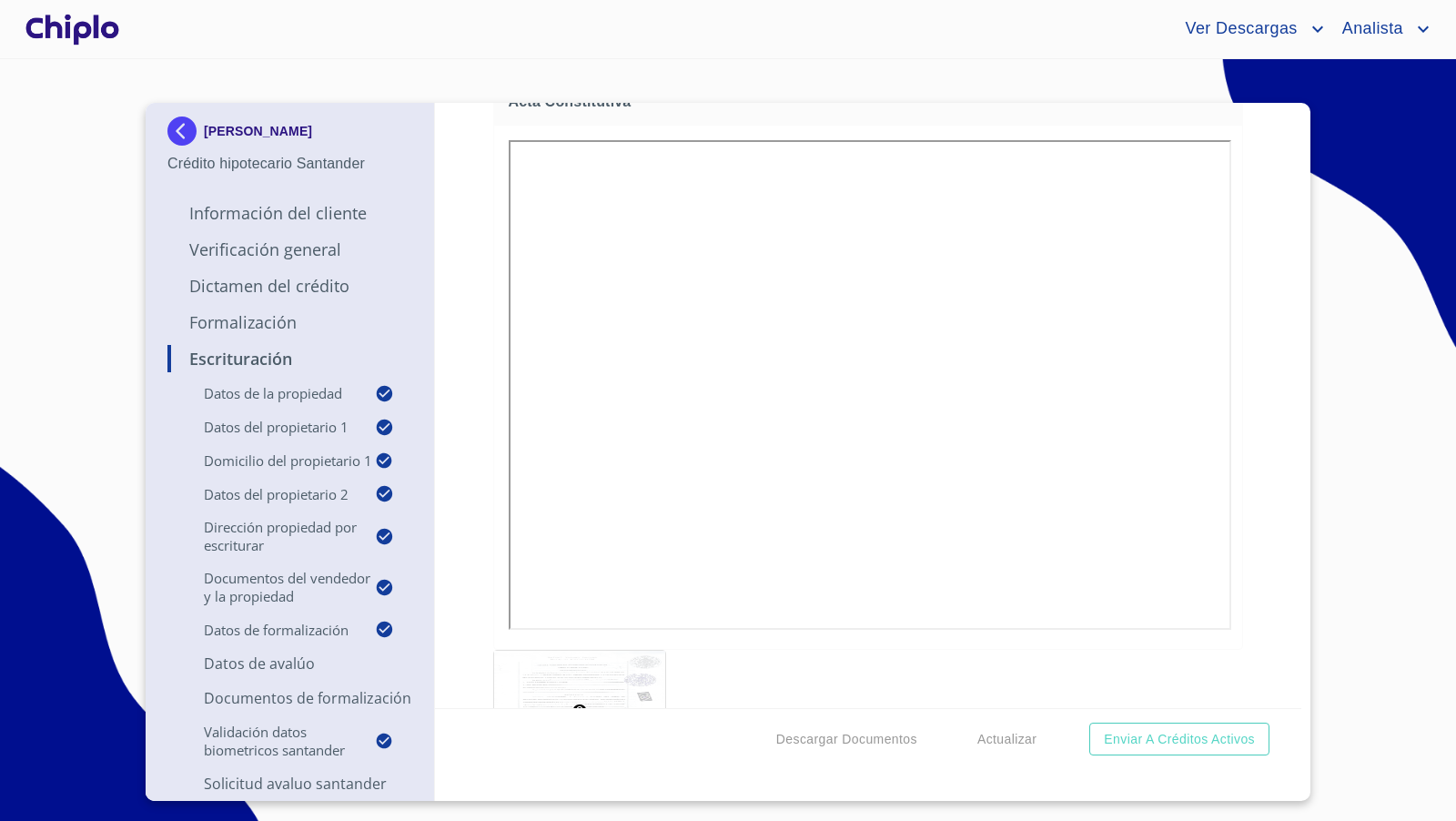
scroll to position [2290, 0]
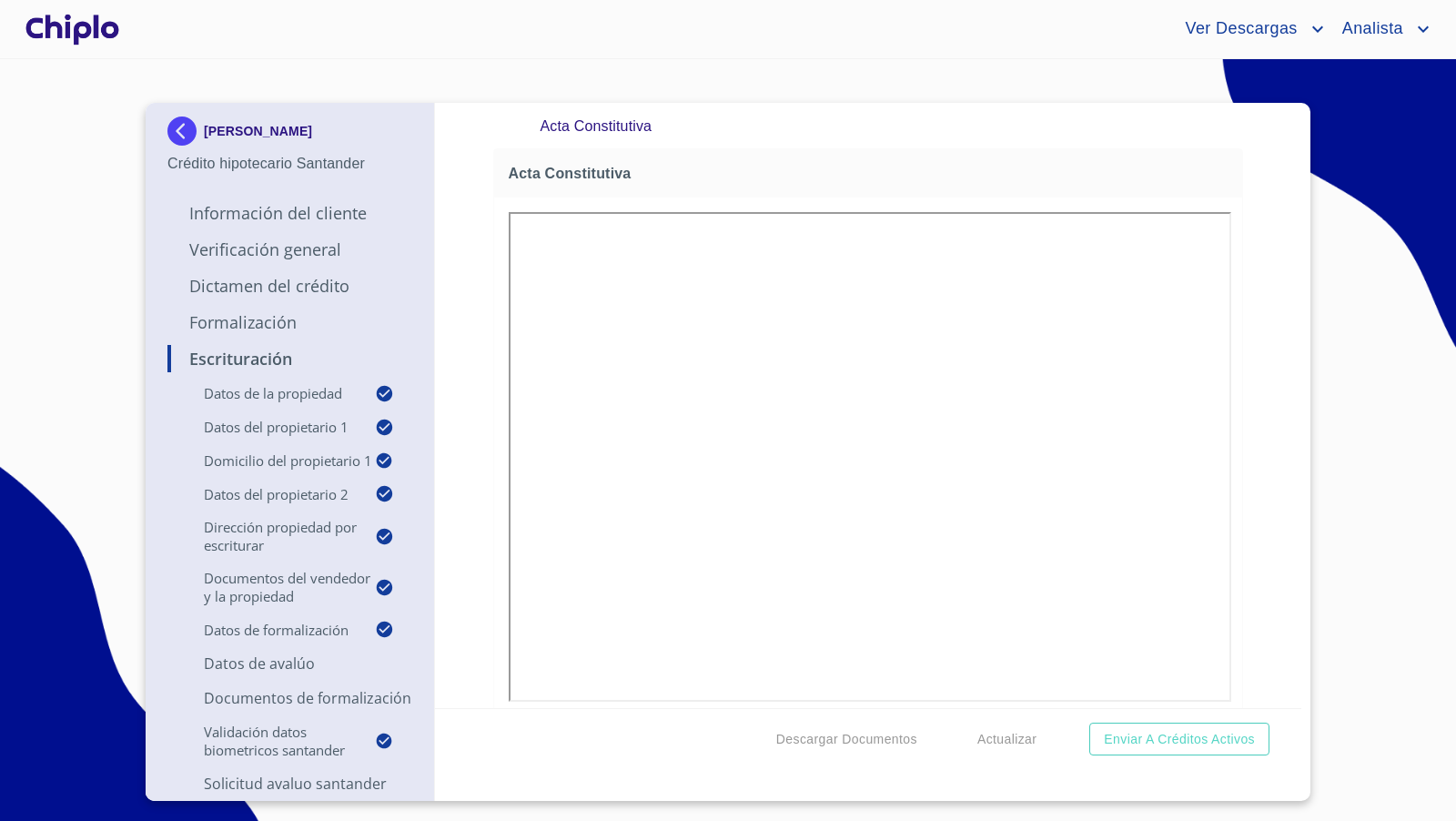
click at [1253, 442] on div "Escrituración Datos de la propiedad Tipo de propiedad   * DEPARTAMENTO ​ Años d…" at bounding box center [868, 405] width 867 height 605
drag, startPoint x: 1260, startPoint y: 293, endPoint x: 1253, endPoint y: 285, distance: 10.6
click at [1260, 293] on div "Escrituración Datos de la propiedad Tipo de propiedad   * DEPARTAMENTO ​ Años d…" at bounding box center [868, 405] width 867 height 605
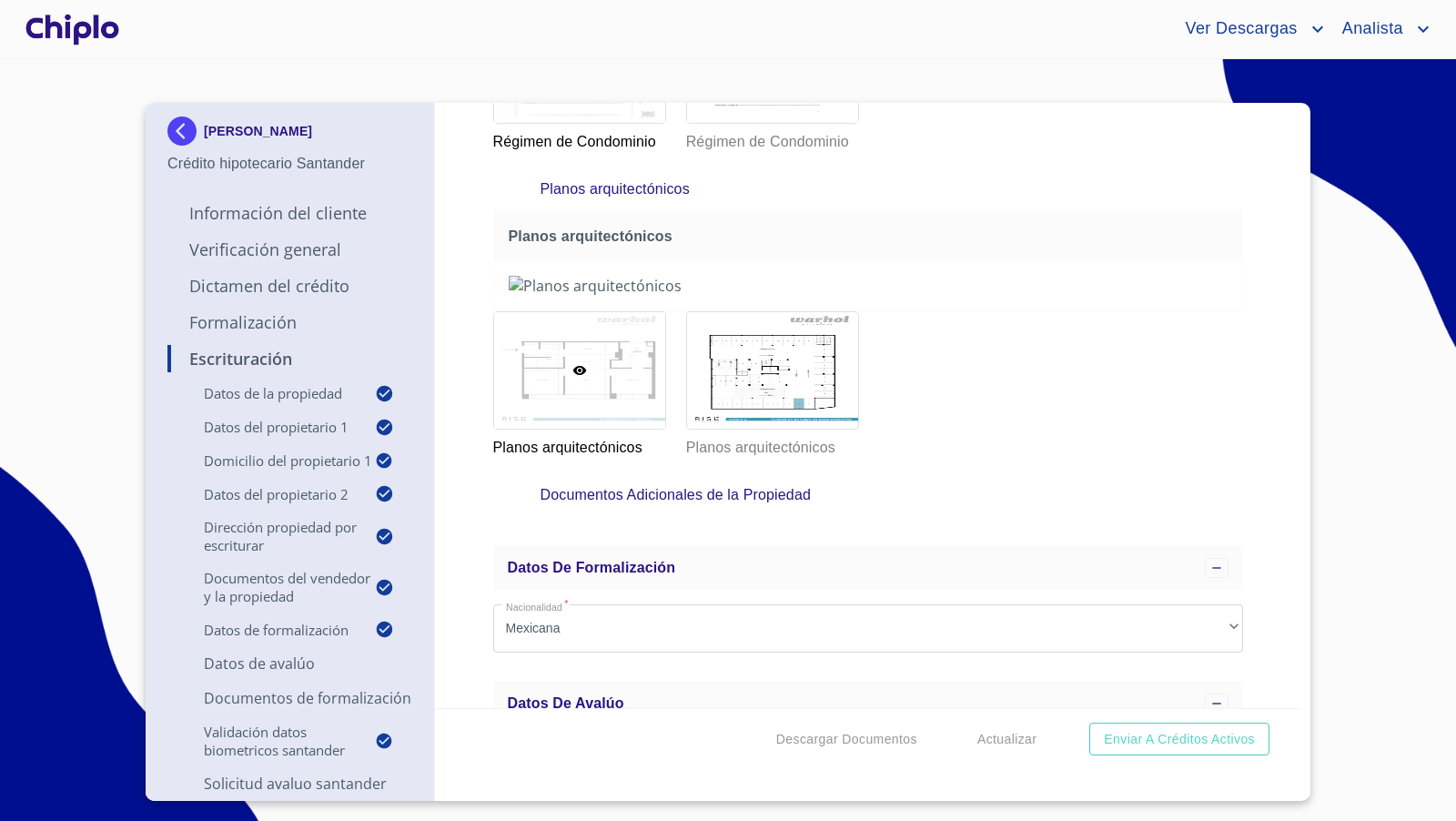
scroll to position [13604, 0]
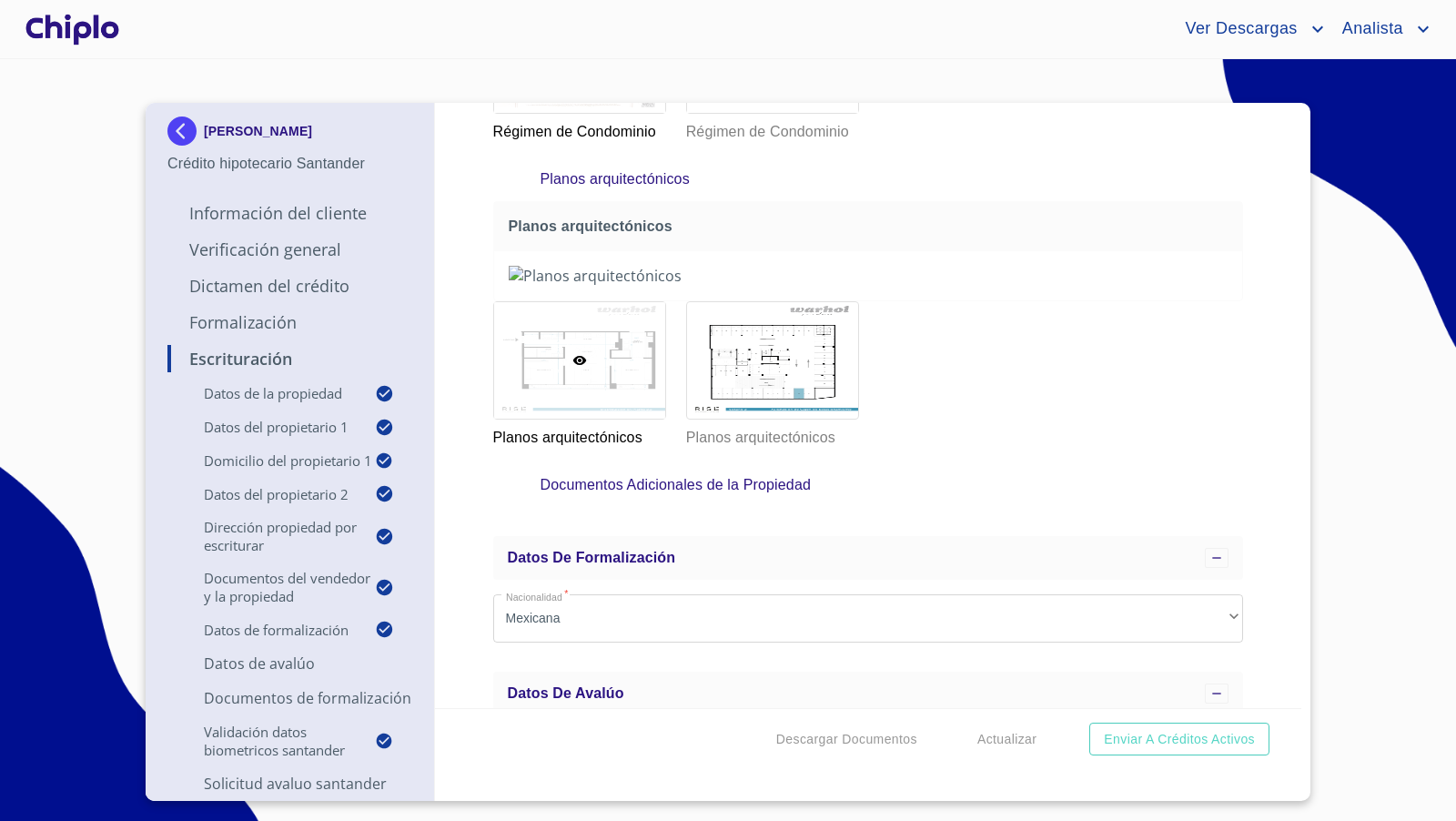
click at [97, 31] on div at bounding box center [72, 29] width 101 height 59
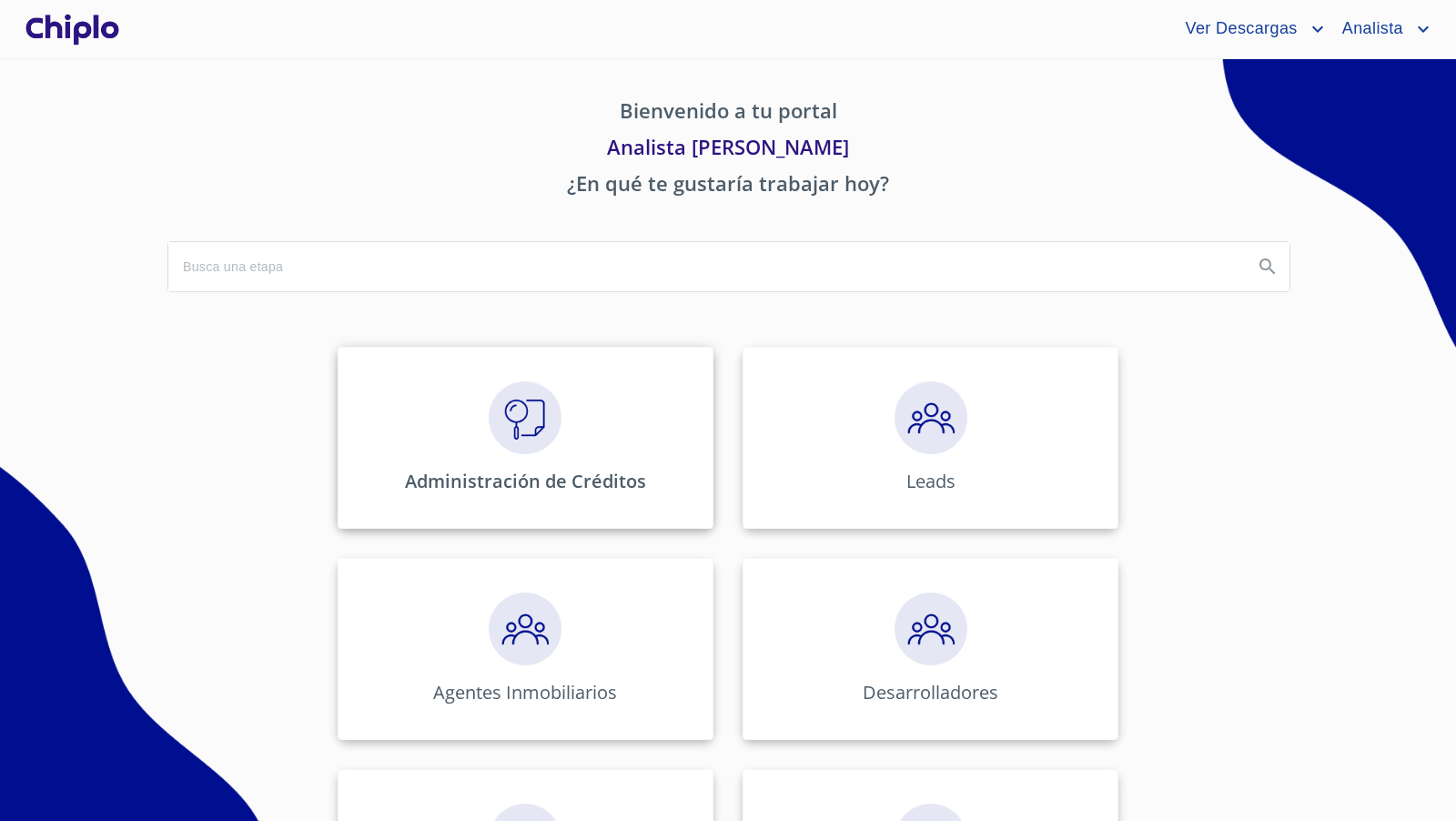
click at [478, 434] on div "Administración de Créditos" at bounding box center [525, 437] width 376 height 182
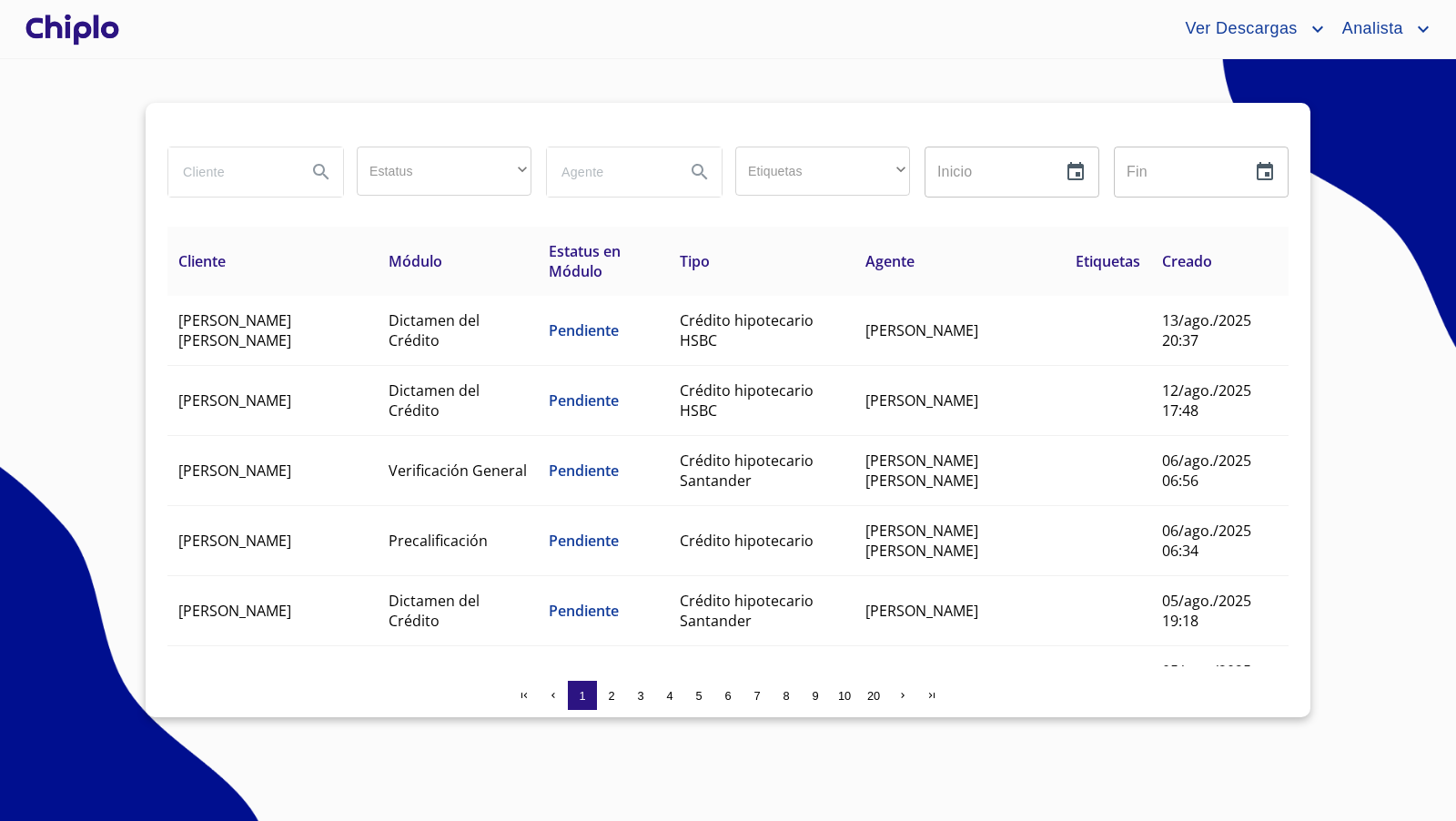
click at [236, 171] on input "search" at bounding box center [229, 172] width 123 height 49
type input "[PERSON_NAME]"
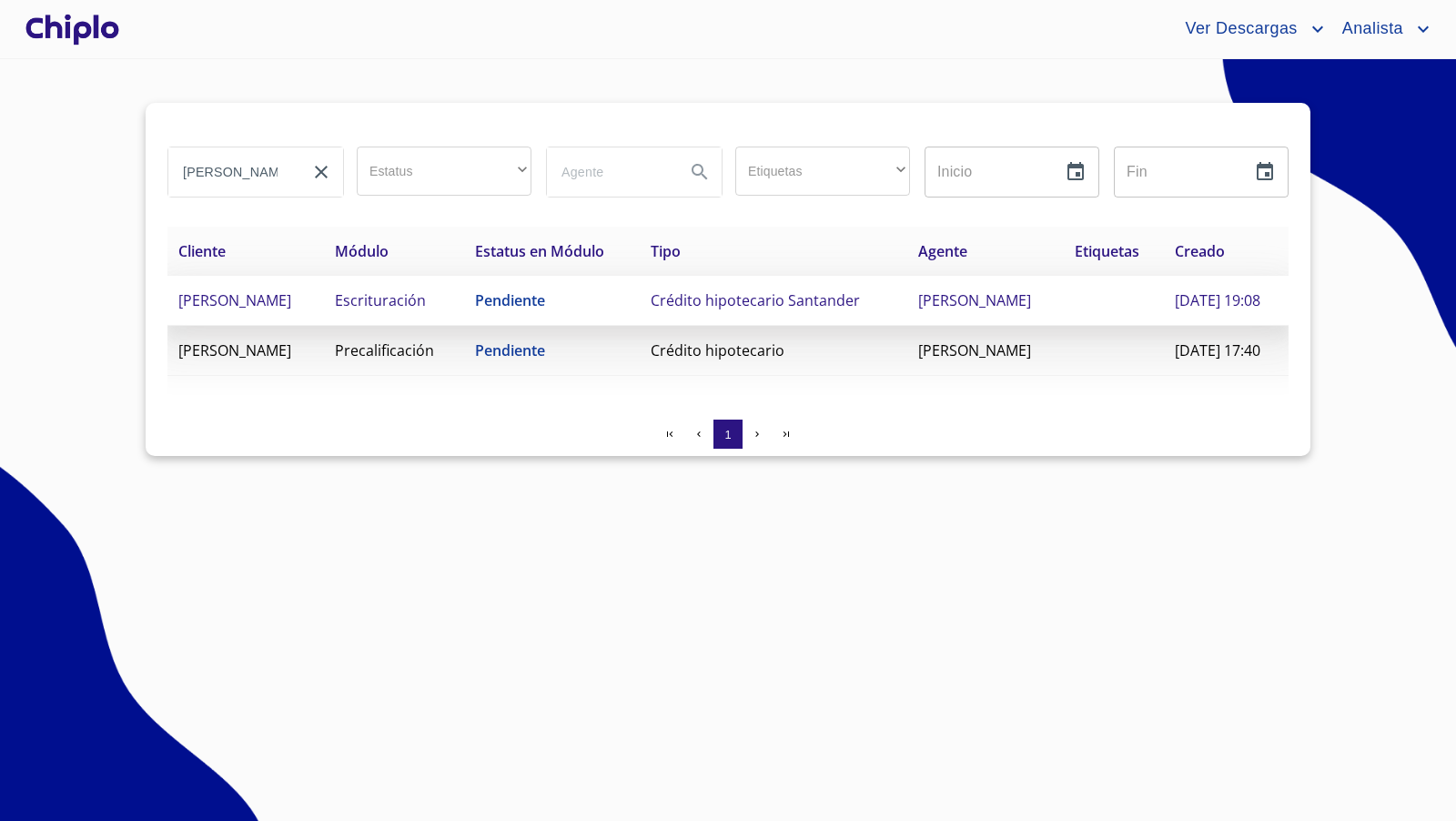
click at [292, 293] on span "[PERSON_NAME]" at bounding box center [234, 301] width 112 height 20
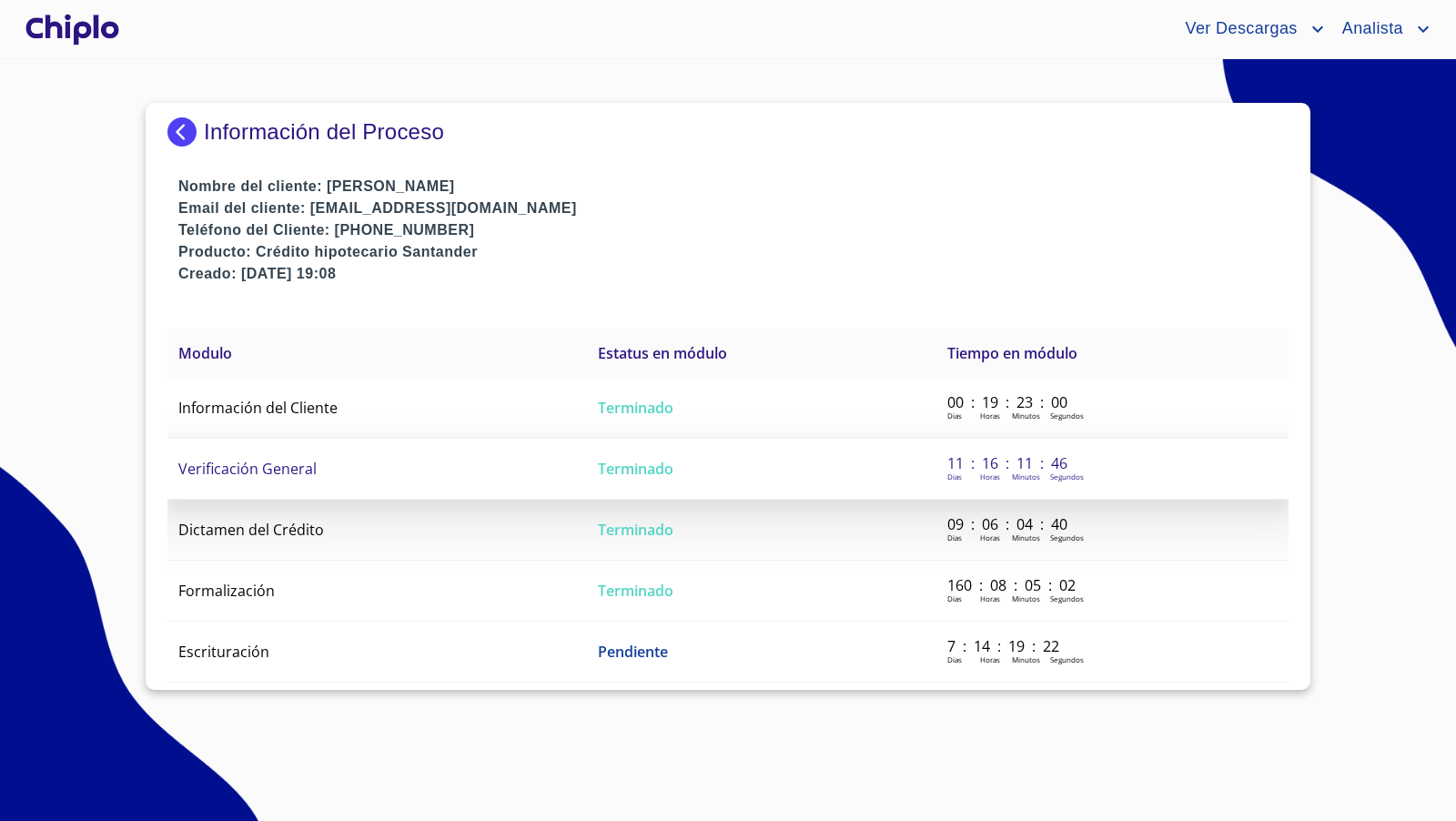
click at [296, 464] on span "Verificación General" at bounding box center [247, 469] width 138 height 20
